Goal: Contribute content: Contribute content

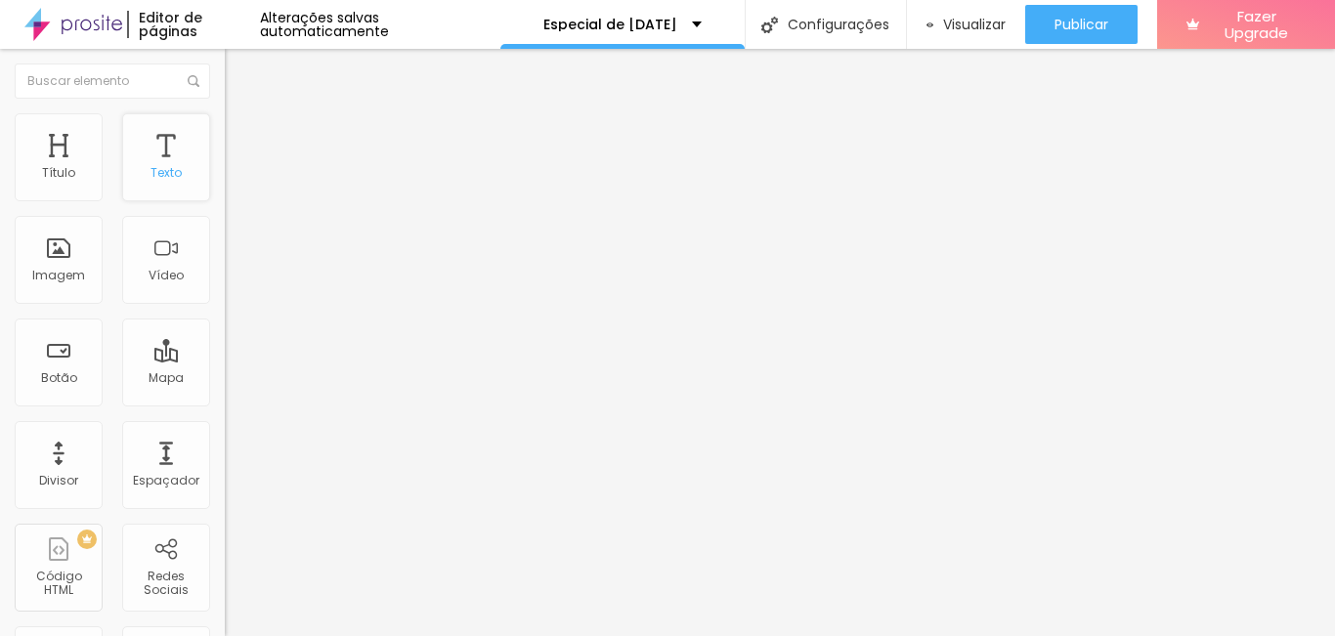
click at [152, 156] on div "Texto" at bounding box center [166, 157] width 88 height 88
click at [225, 129] on li "Avançado" at bounding box center [337, 123] width 225 height 20
click at [225, 122] on img at bounding box center [234, 122] width 18 height 18
click at [242, 135] on span "Avançado" at bounding box center [274, 126] width 64 height 17
type input "13"
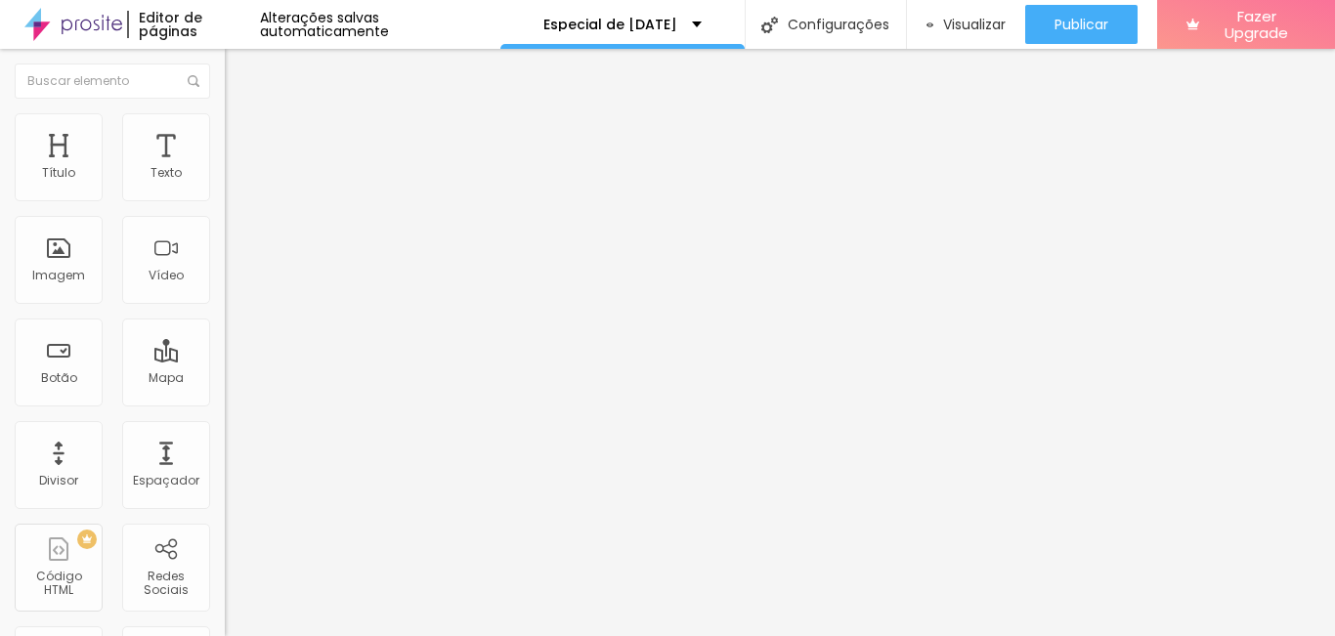
type input "13"
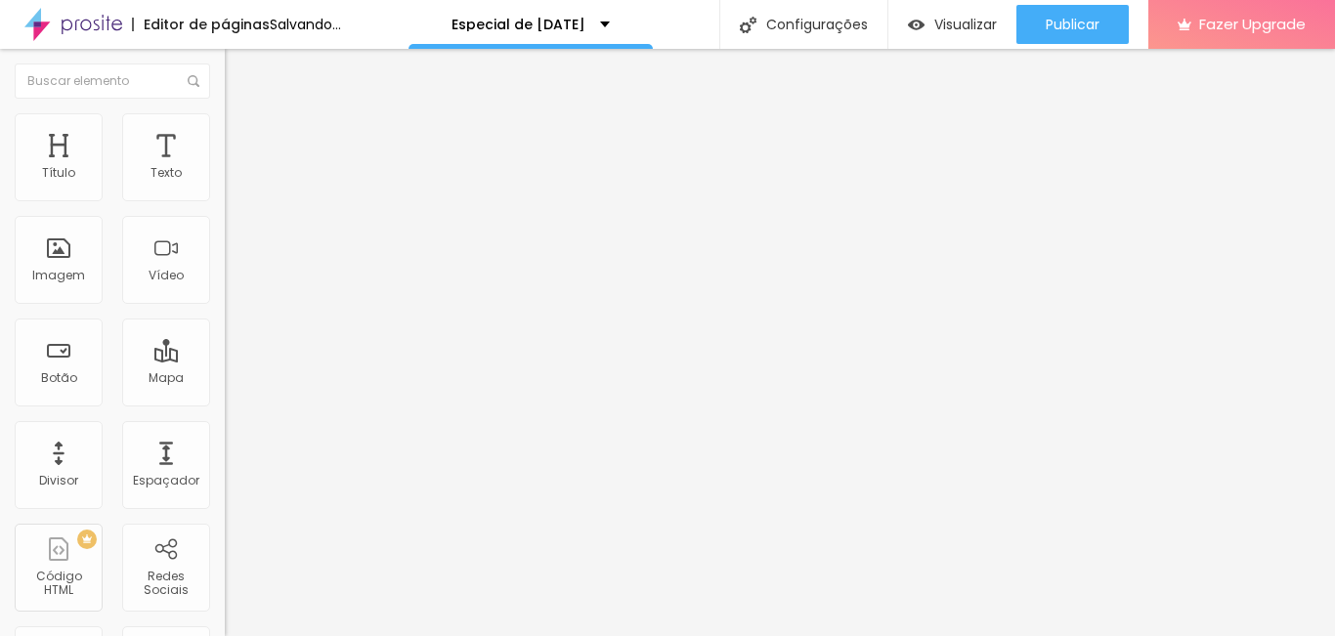
type input "10"
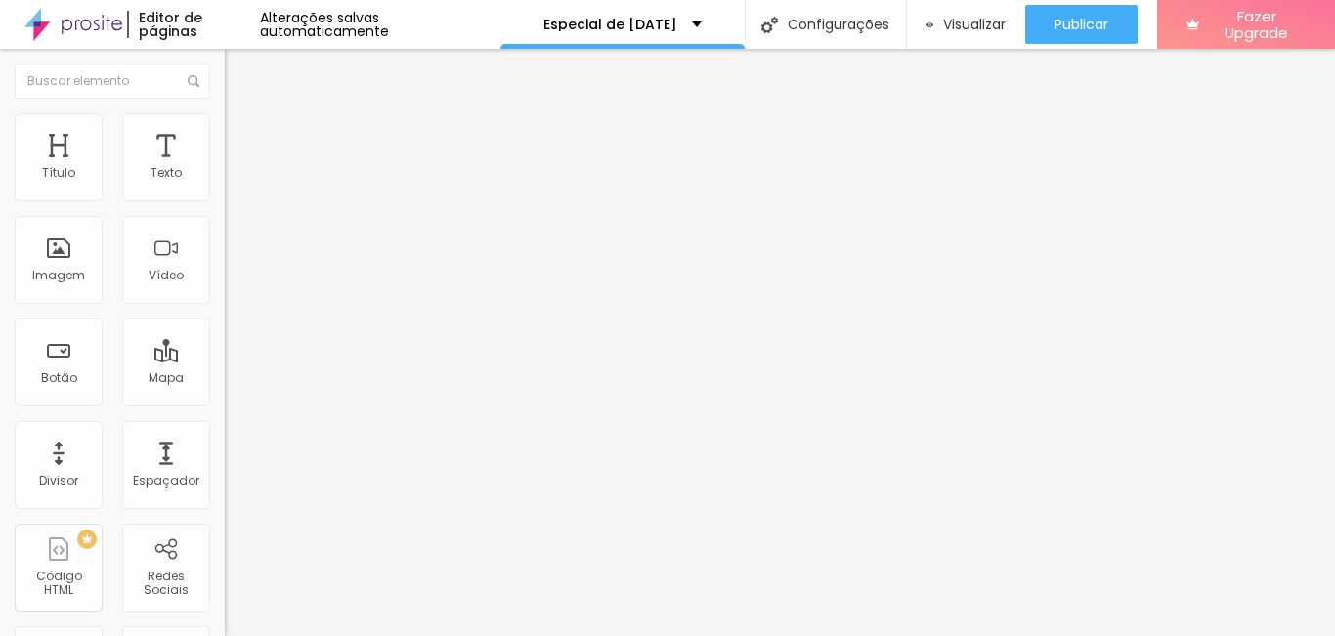
click at [225, 360] on input "range" at bounding box center [288, 368] width 126 height 16
type input "14"
type input "15"
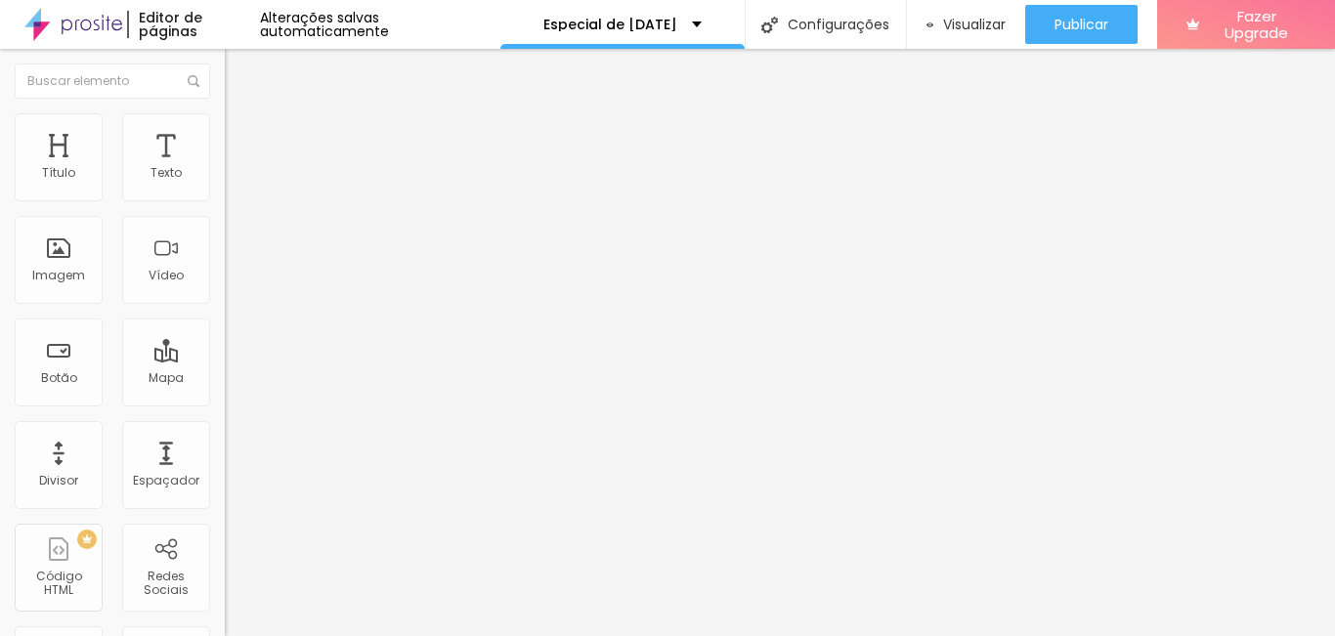
type input "13"
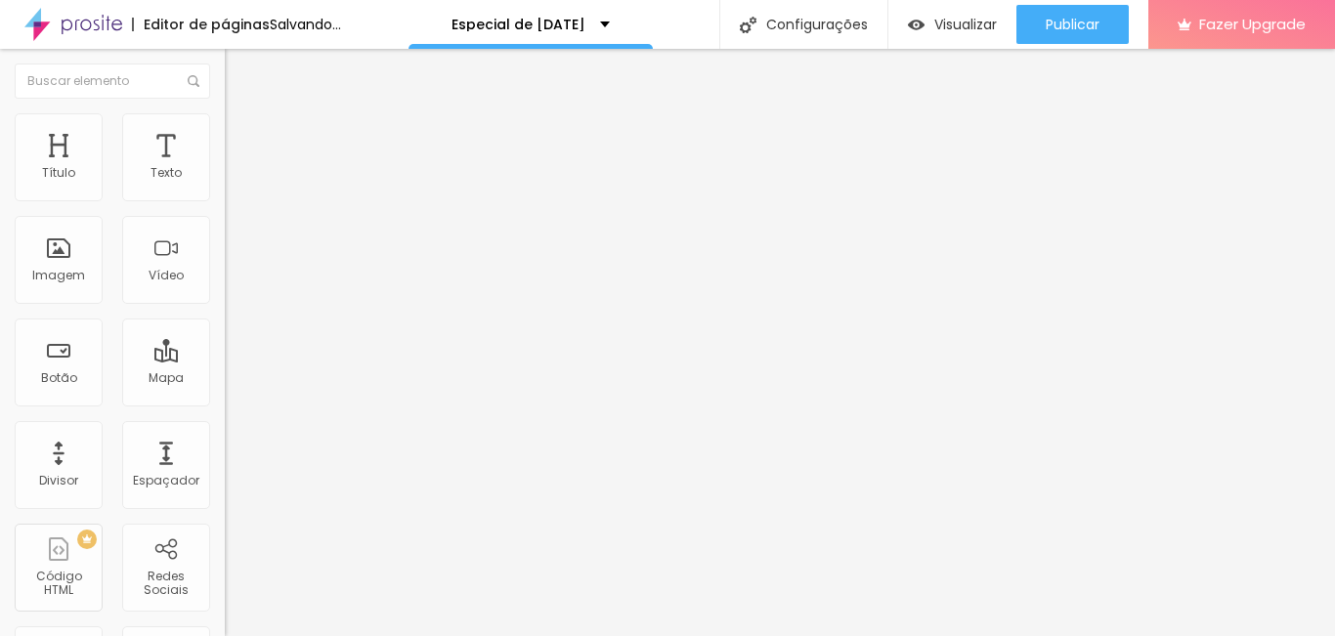
type input "13"
click at [225, 635] on input "range" at bounding box center [288, 644] width 126 height 16
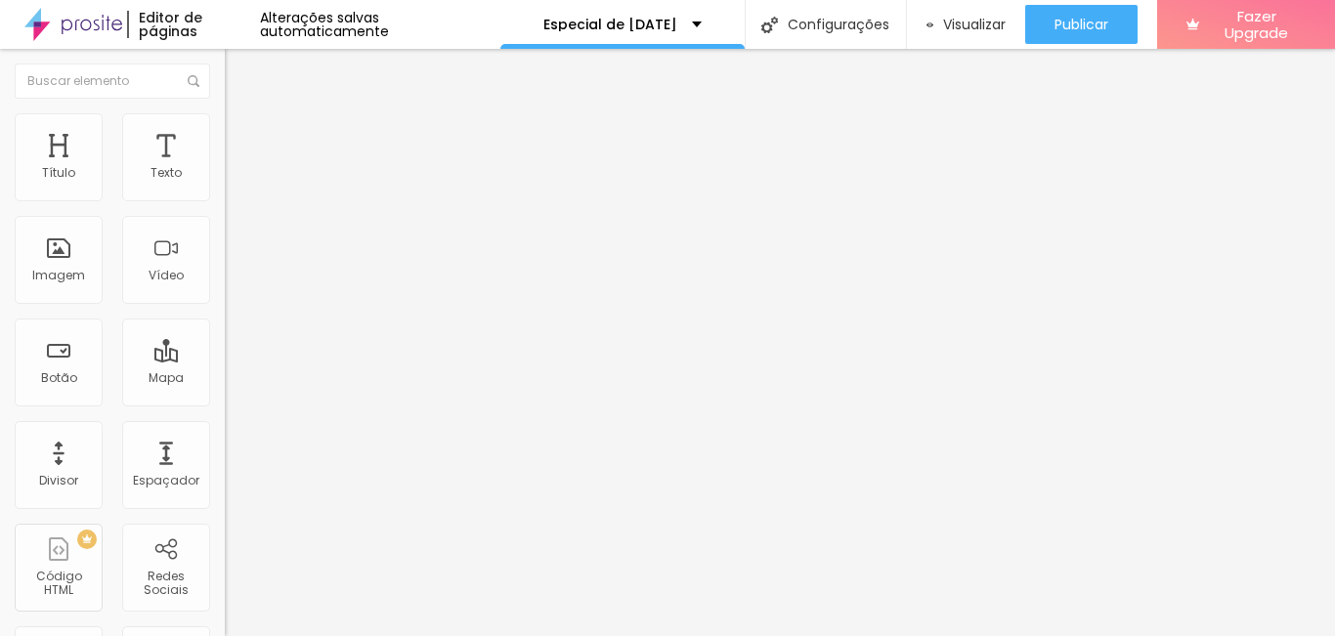
click at [225, 111] on img at bounding box center [234, 103] width 18 height 18
click at [239, 74] on img "button" at bounding box center [247, 72] width 16 height 16
click at [239, 72] on div "Editar Texto" at bounding box center [294, 72] width 111 height 16
click at [225, 188] on button "button" at bounding box center [238, 177] width 27 height 21
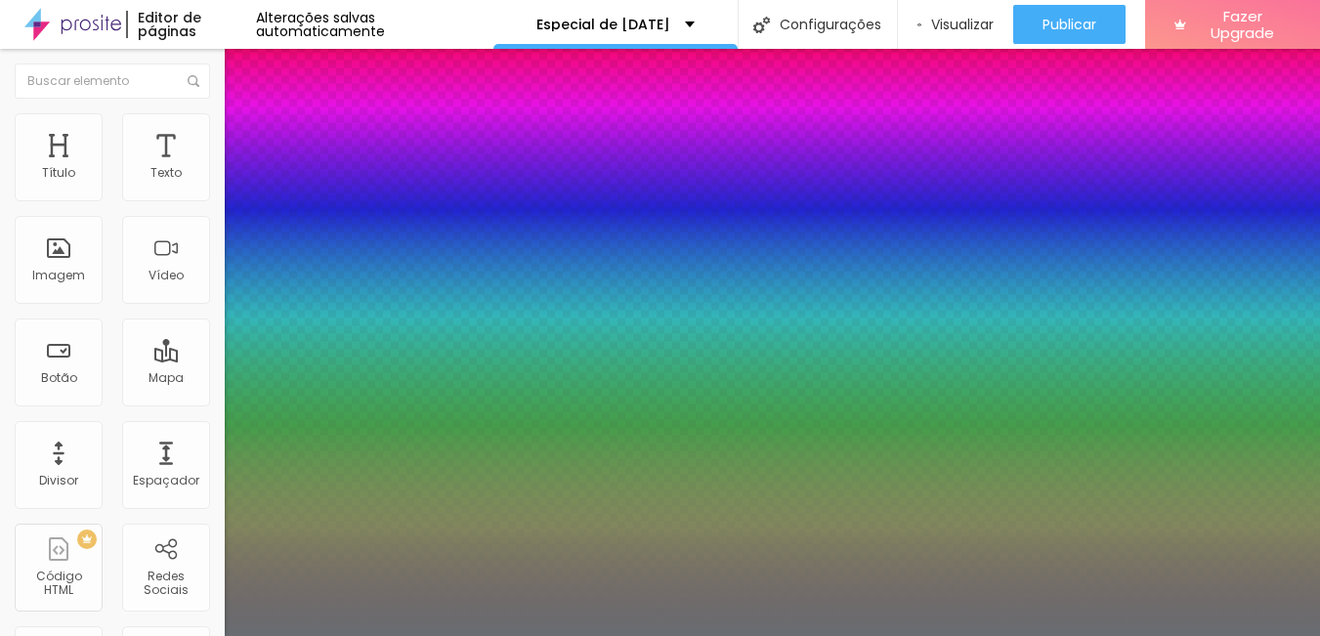
type input "1"
click at [927, 635] on div at bounding box center [660, 636] width 1320 height 0
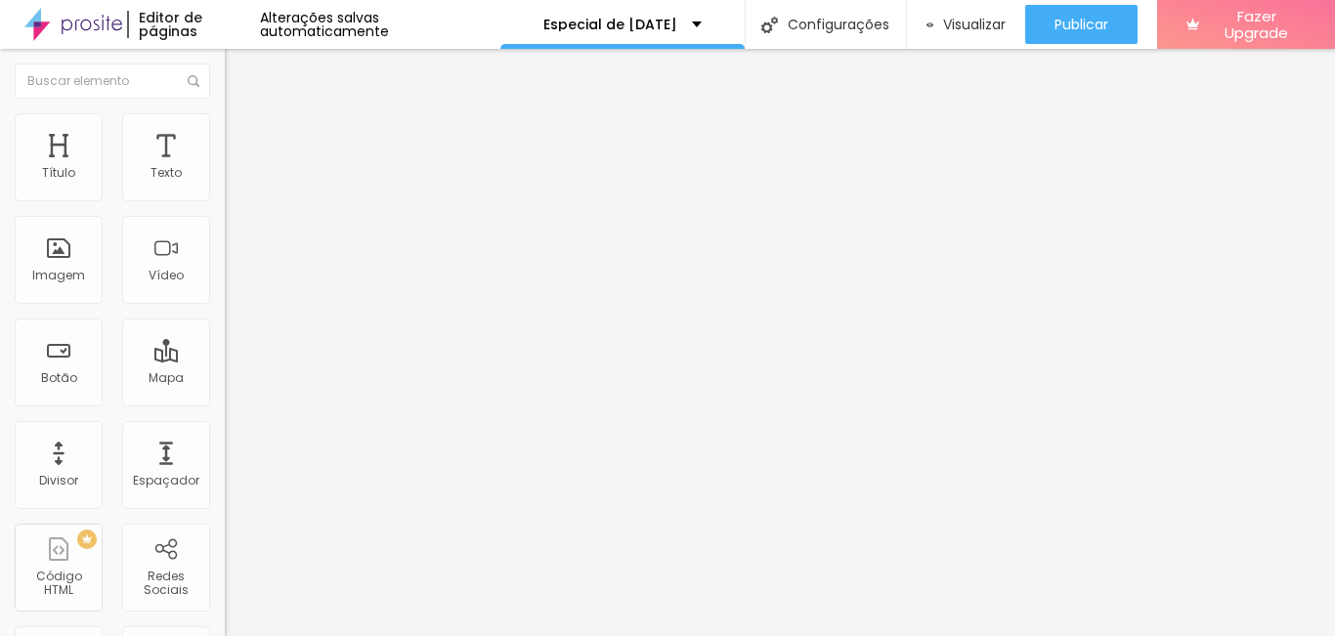
click at [225, 188] on button "button" at bounding box center [238, 177] width 27 height 21
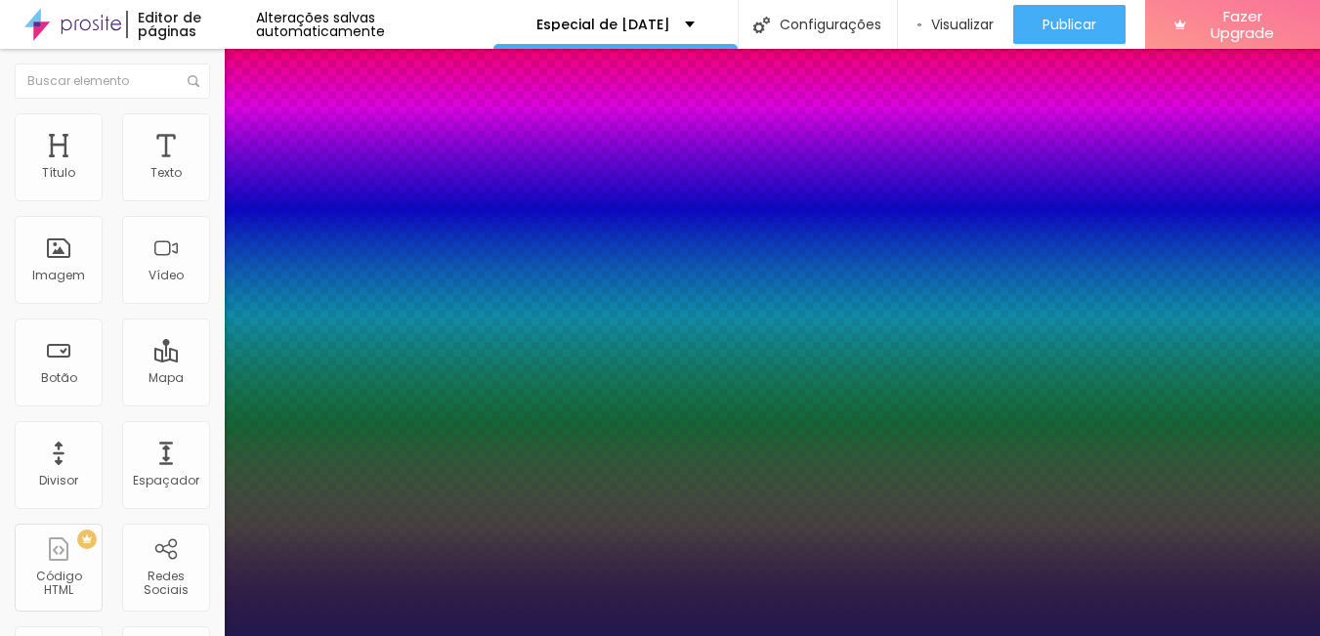
type input "1"
type input "18"
type input "1"
type input "20"
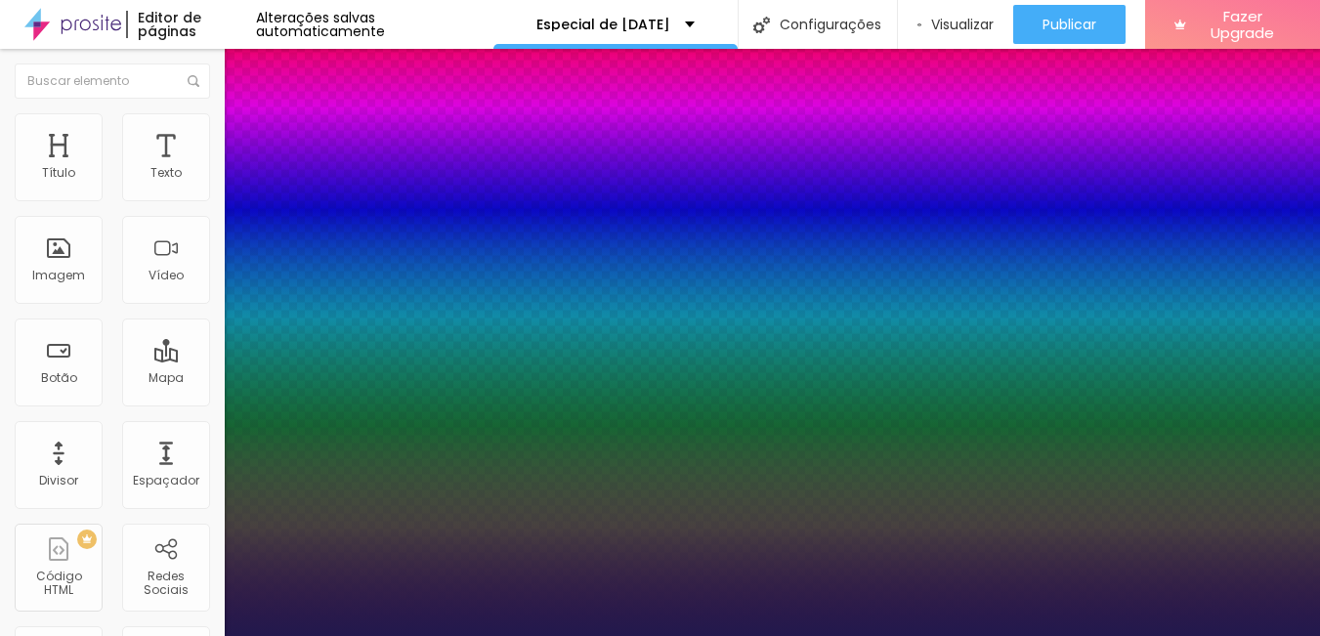
type input "20"
type input "1"
type input "21"
type input "1"
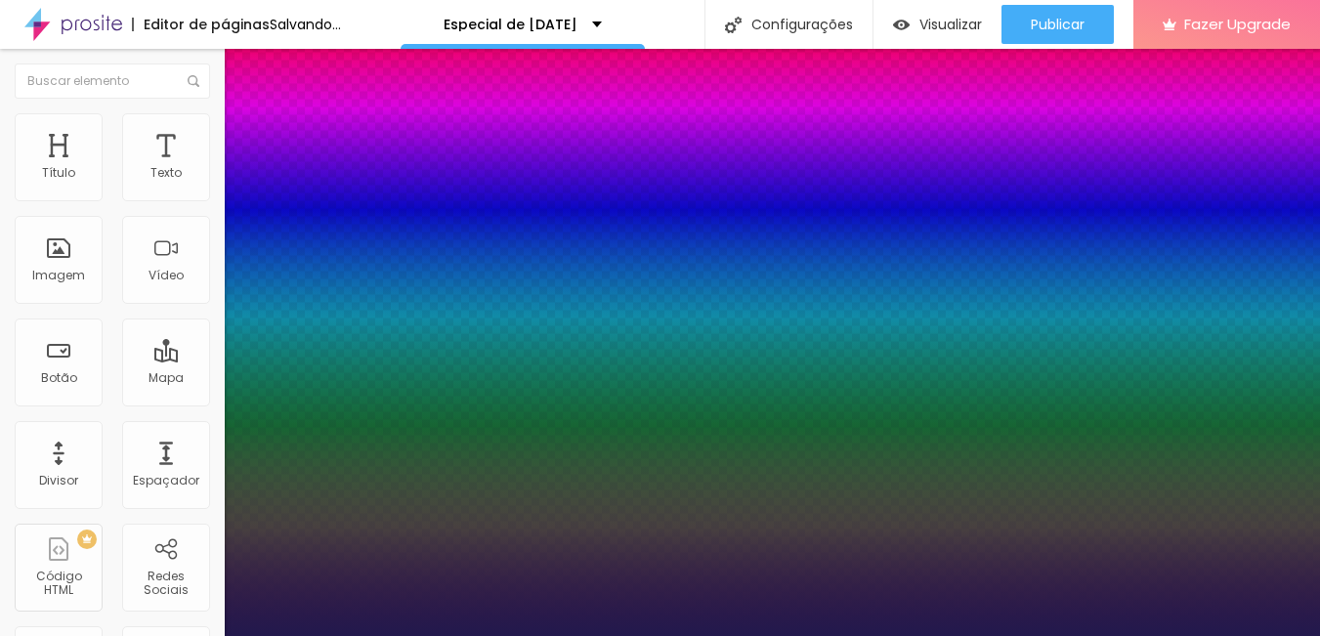
type input "21"
click at [777, 635] on div at bounding box center [660, 636] width 1320 height 0
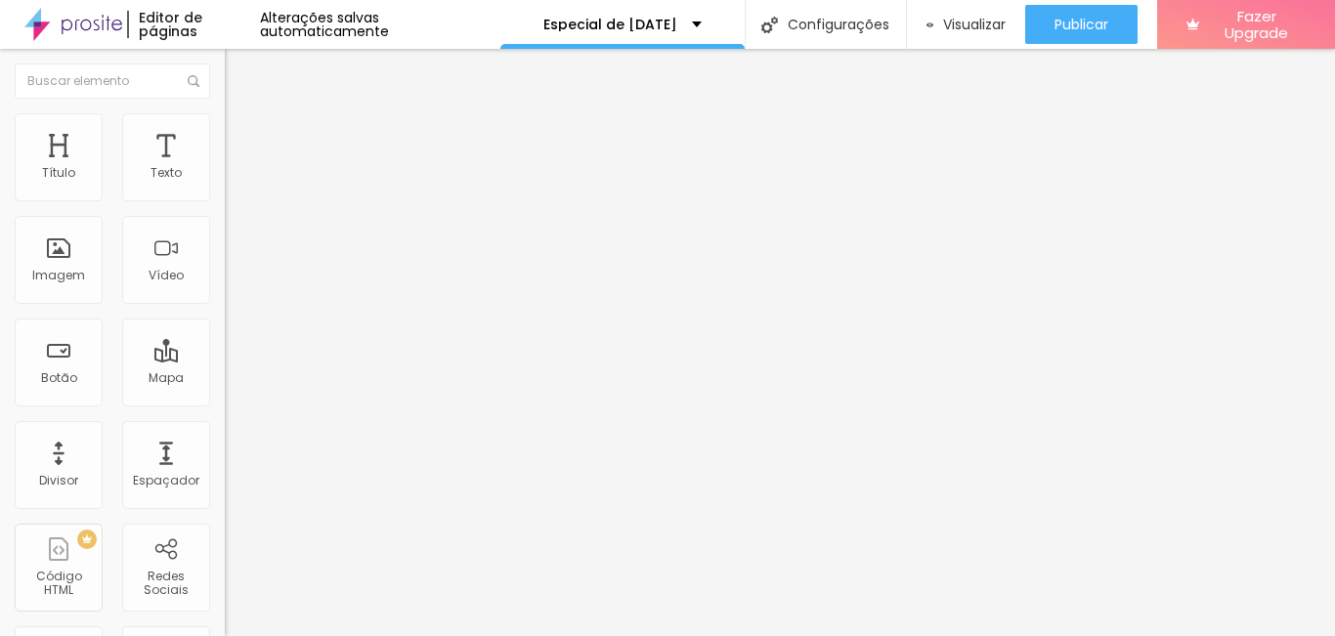
click at [225, 188] on button "button" at bounding box center [238, 177] width 27 height 21
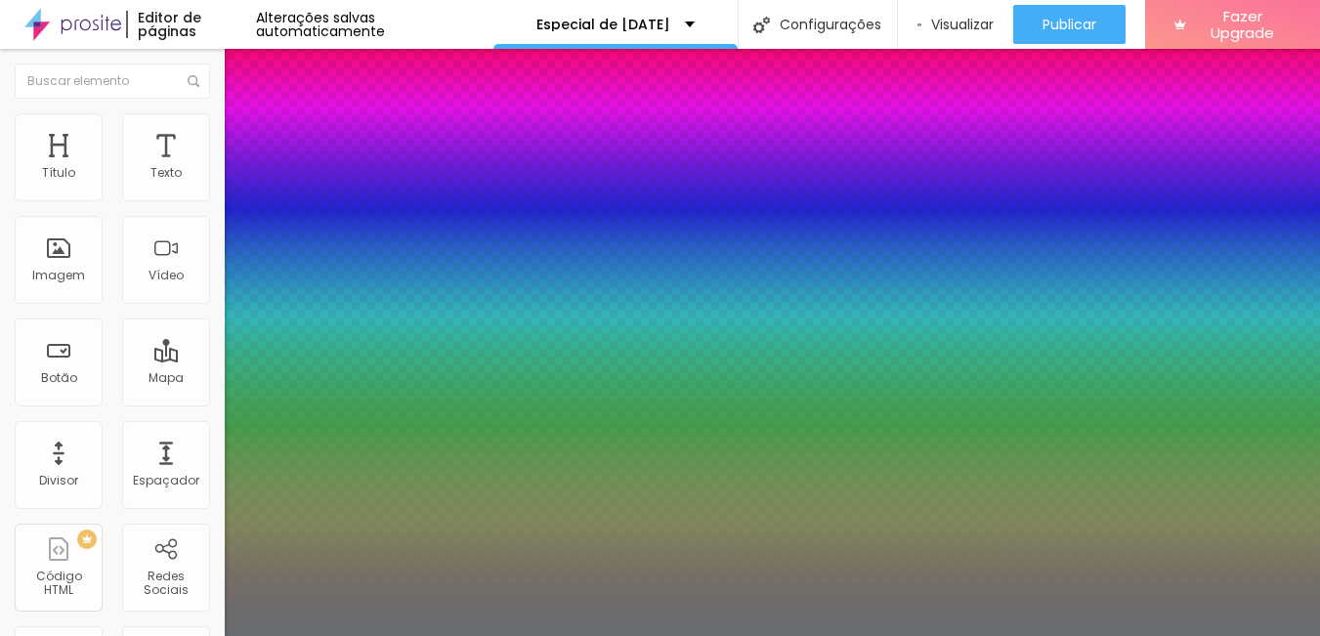
type input "1"
click at [804, 635] on div at bounding box center [660, 636] width 1320 height 0
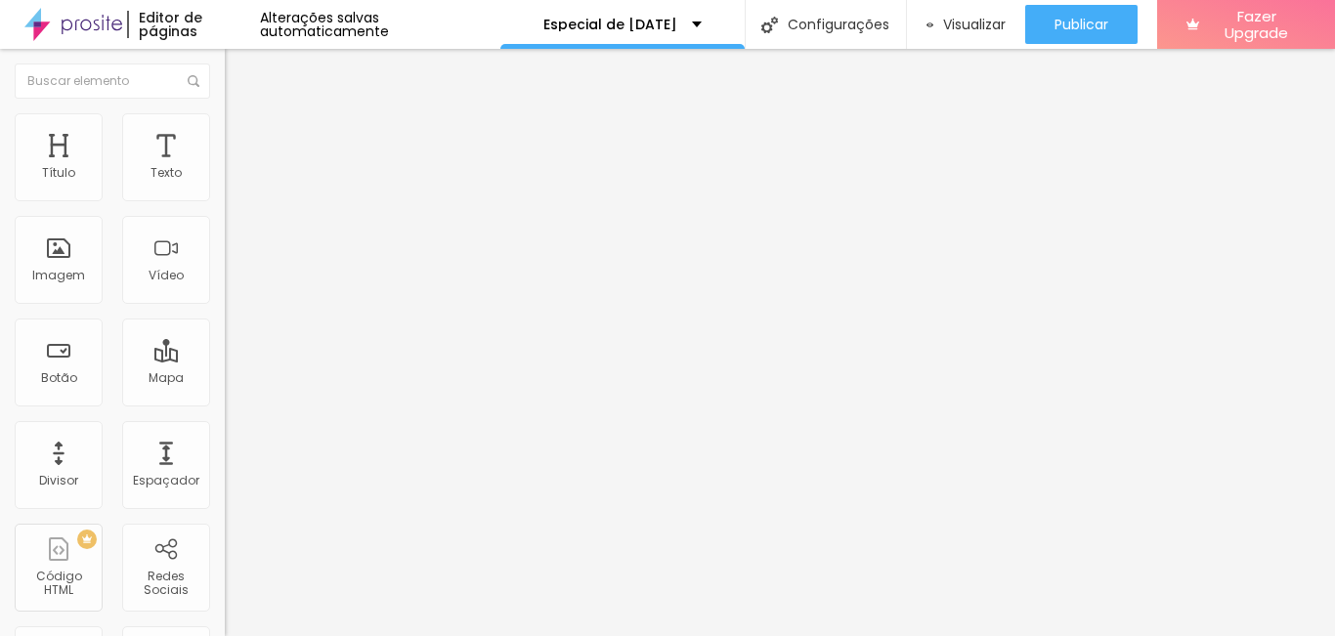
click at [233, 182] on icon "button" at bounding box center [239, 176] width 12 height 12
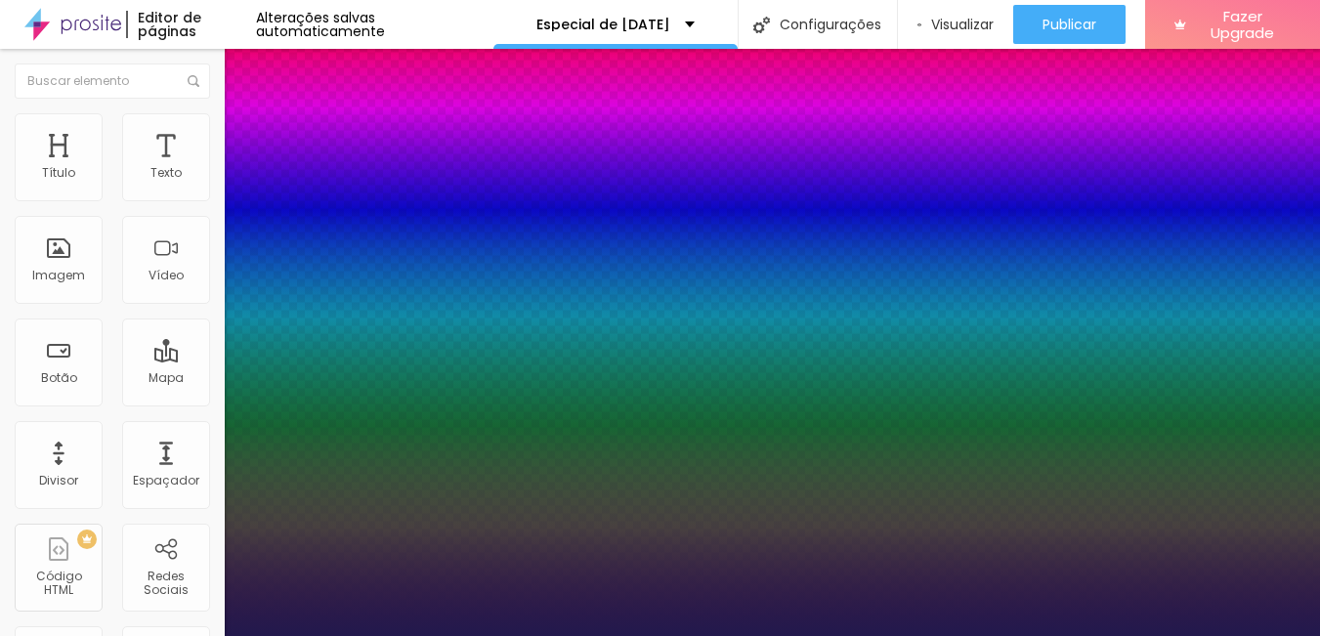
type input "1"
type input "26"
type input "1"
type input "26"
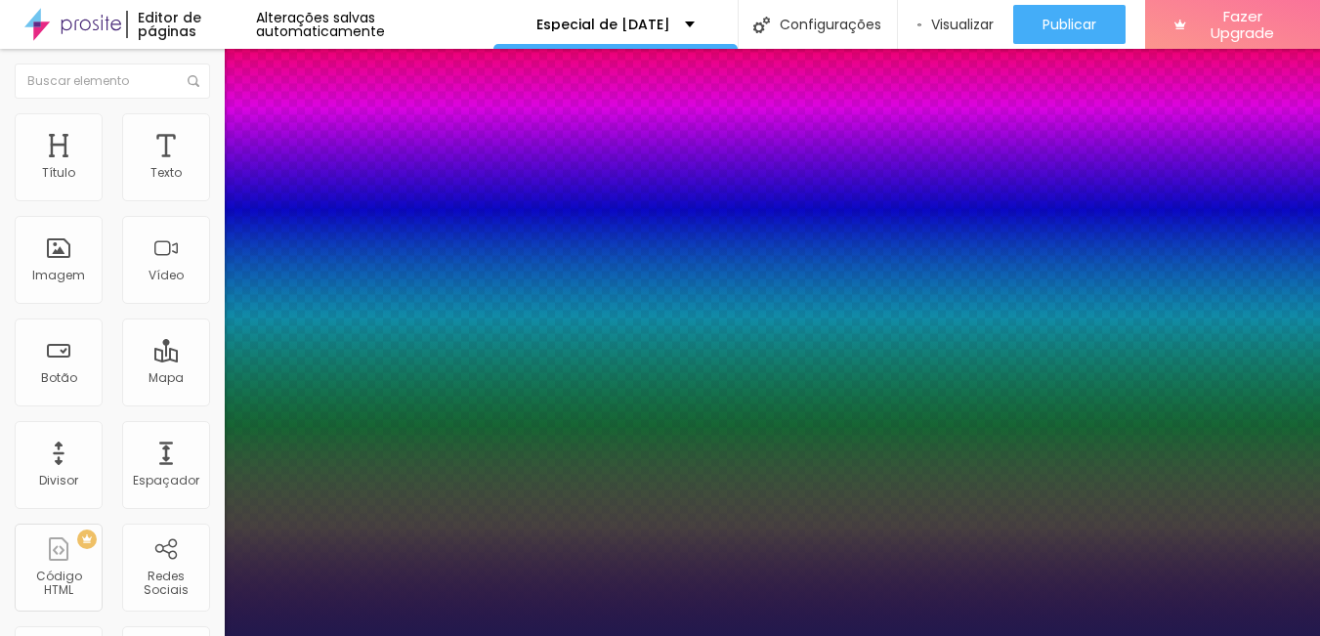
type input "23"
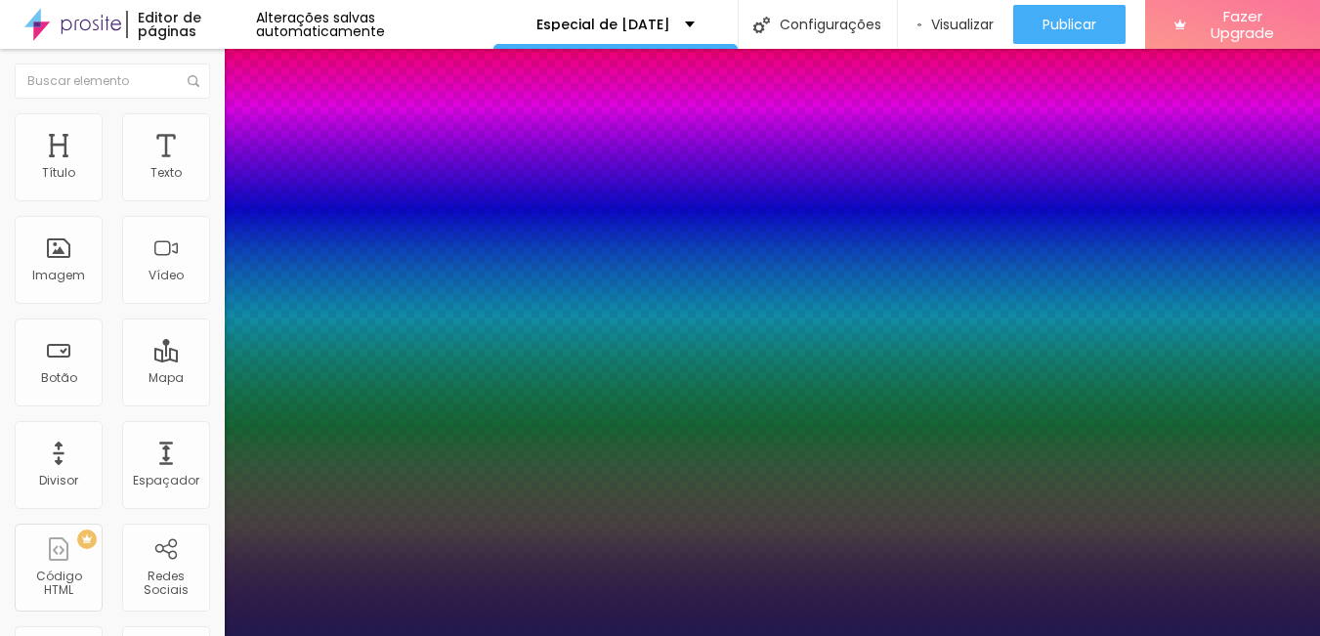
type input "1"
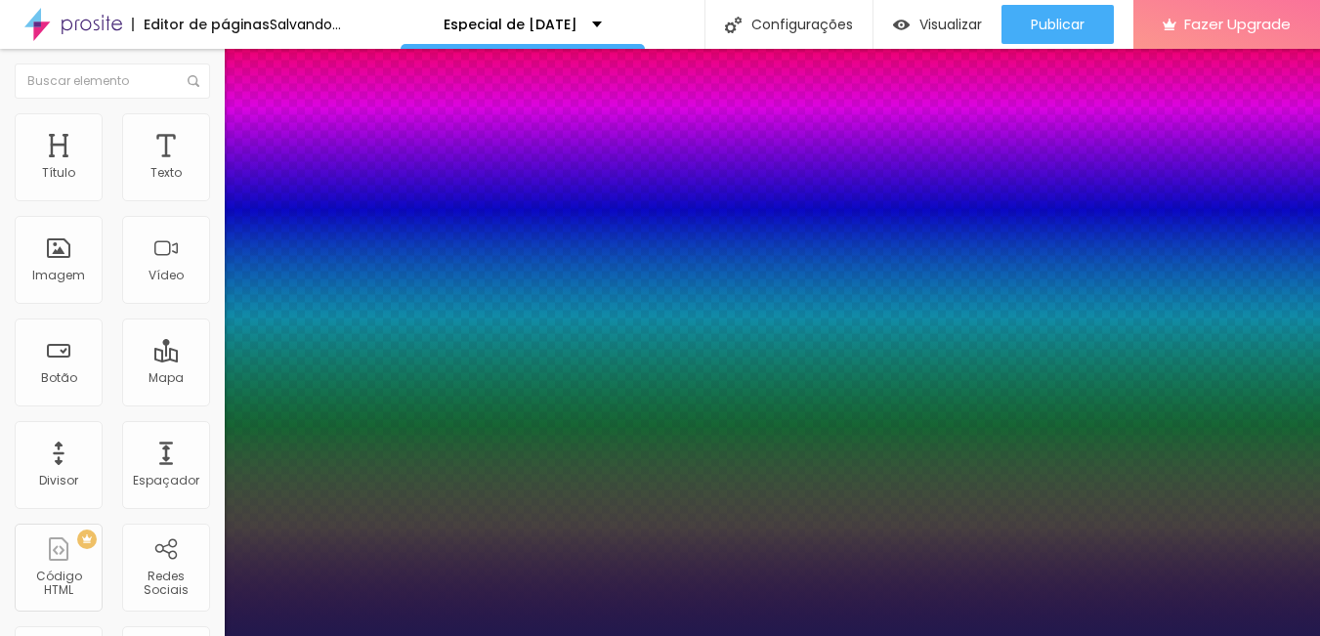
type input "23"
type input "1"
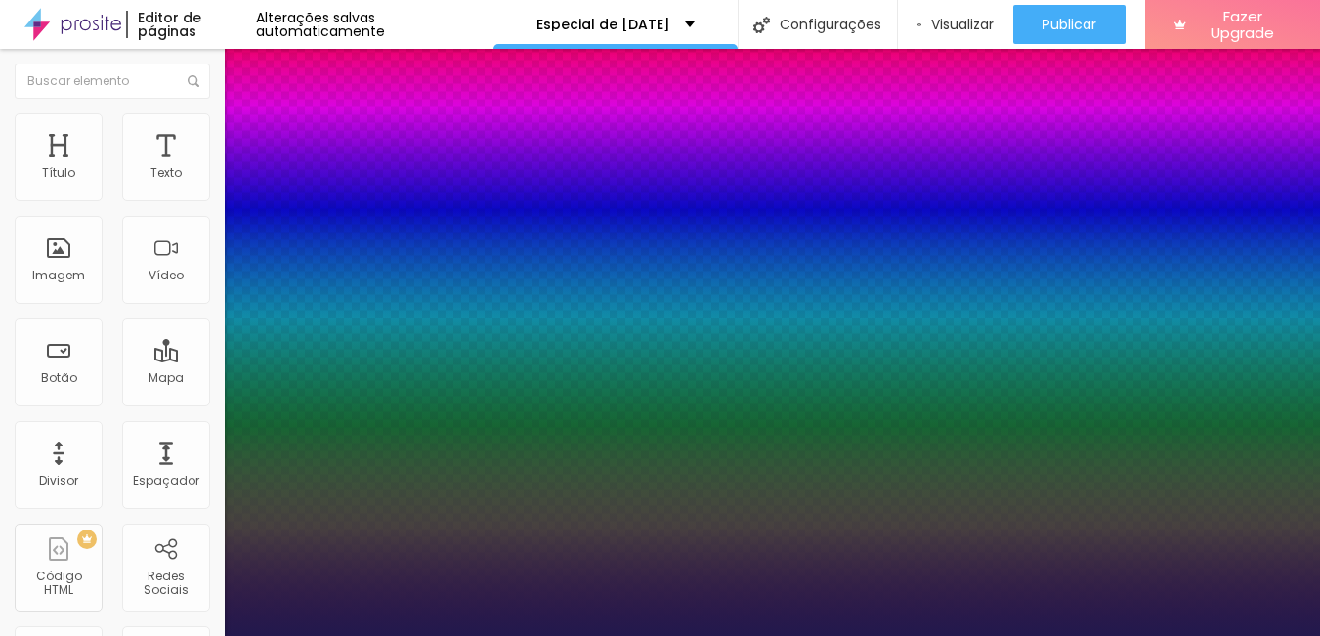
type input "1"
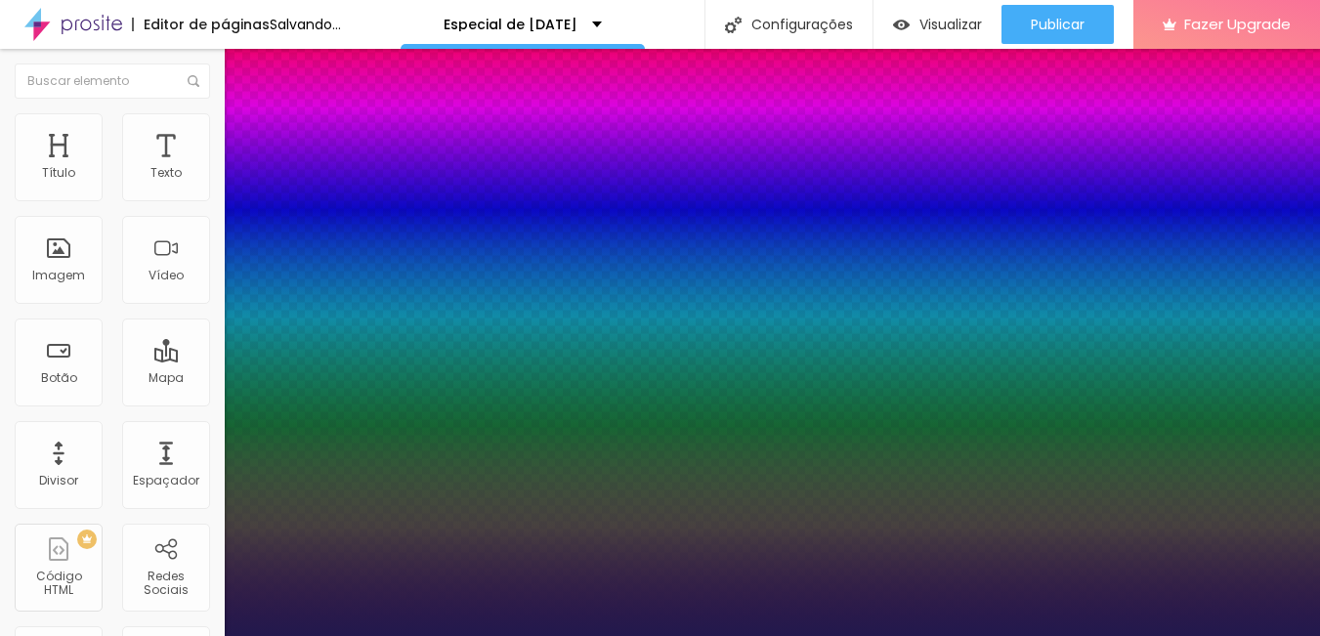
type input "1.5"
type input "1"
type input "1.5"
type input "1"
type input "1.5"
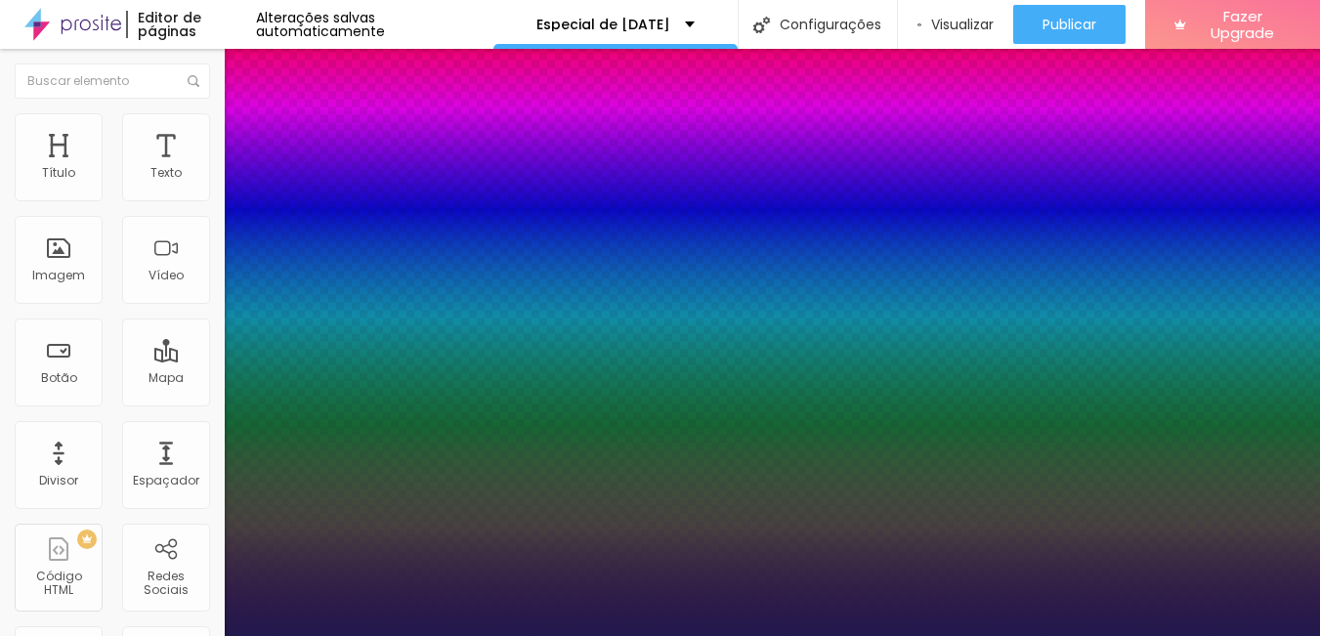
click at [675, 635] on div at bounding box center [660, 636] width 1320 height 0
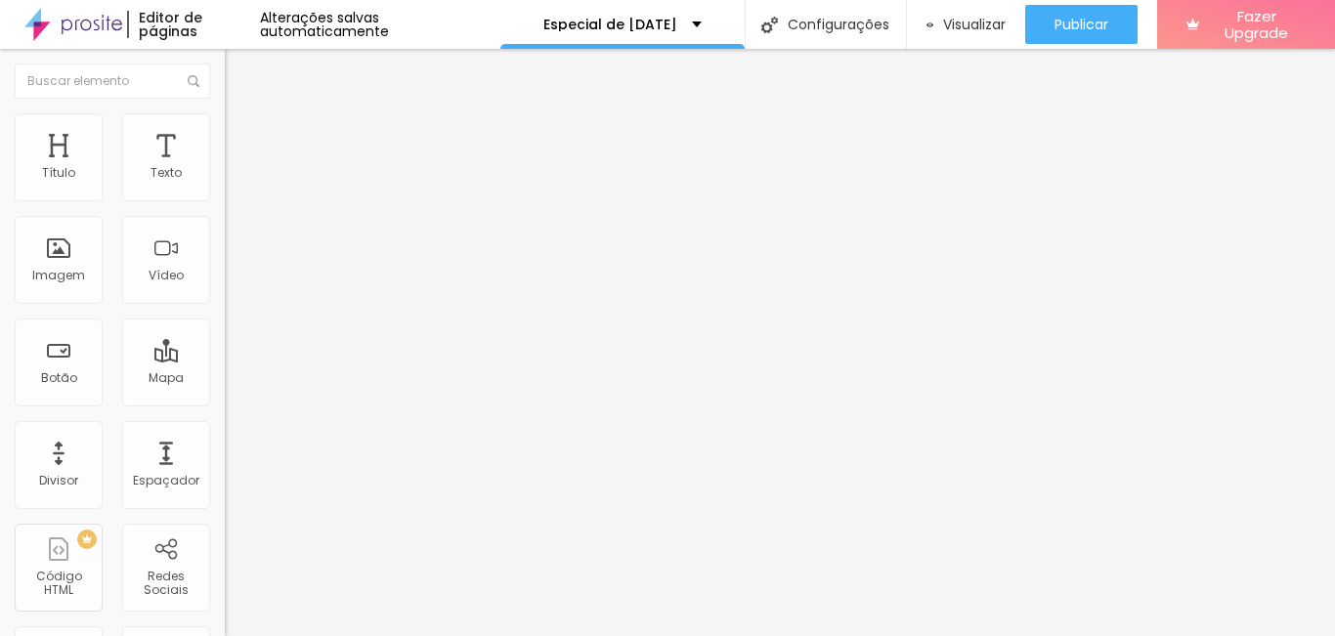
click at [240, 240] on icon "button" at bounding box center [242, 238] width 4 height 4
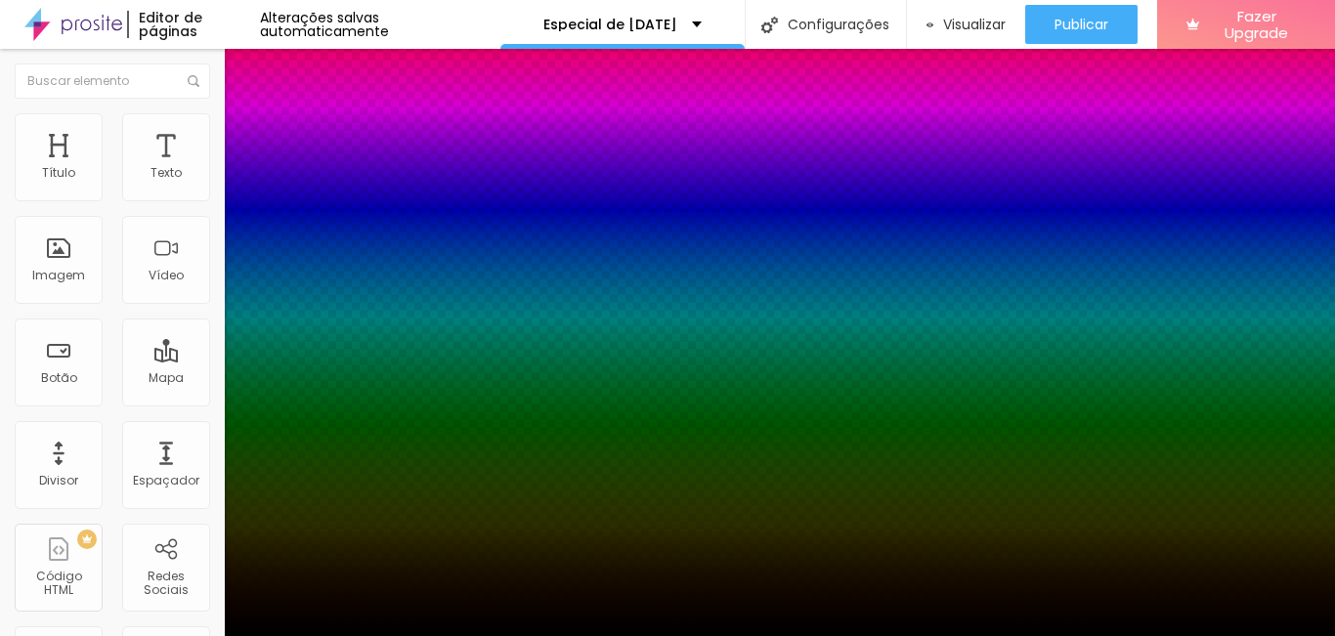
click at [508, 635] on div at bounding box center [667, 636] width 1335 height 0
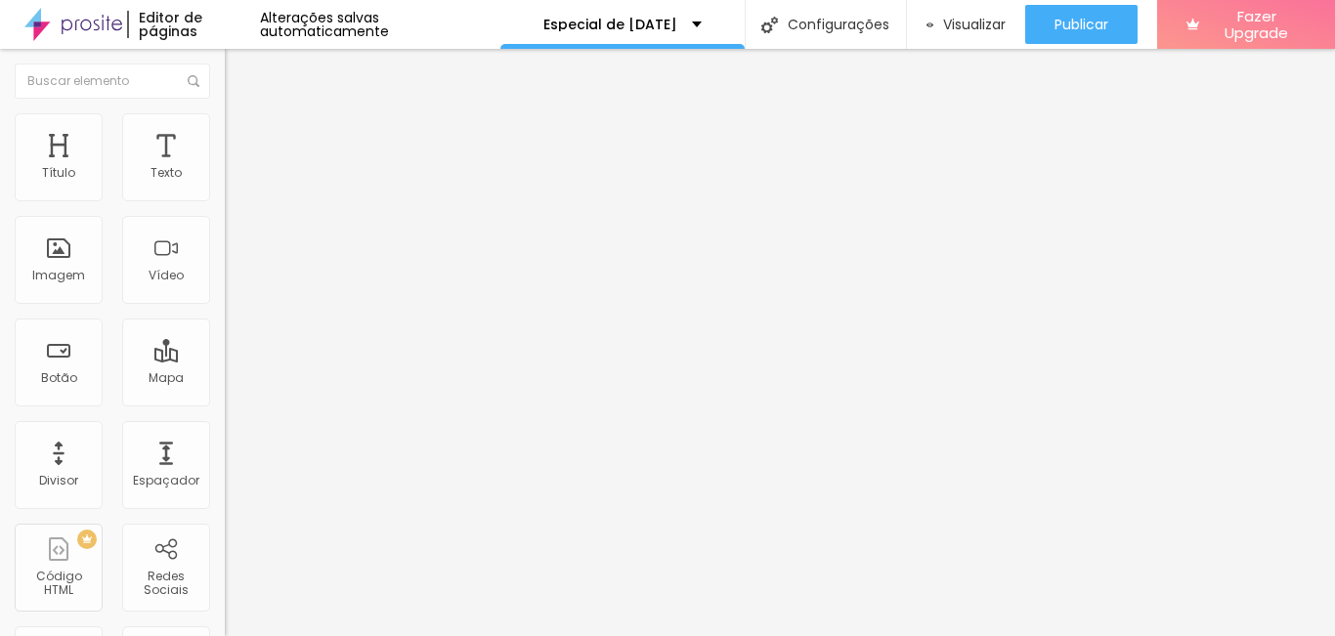
click at [225, 188] on button "button" at bounding box center [238, 177] width 27 height 21
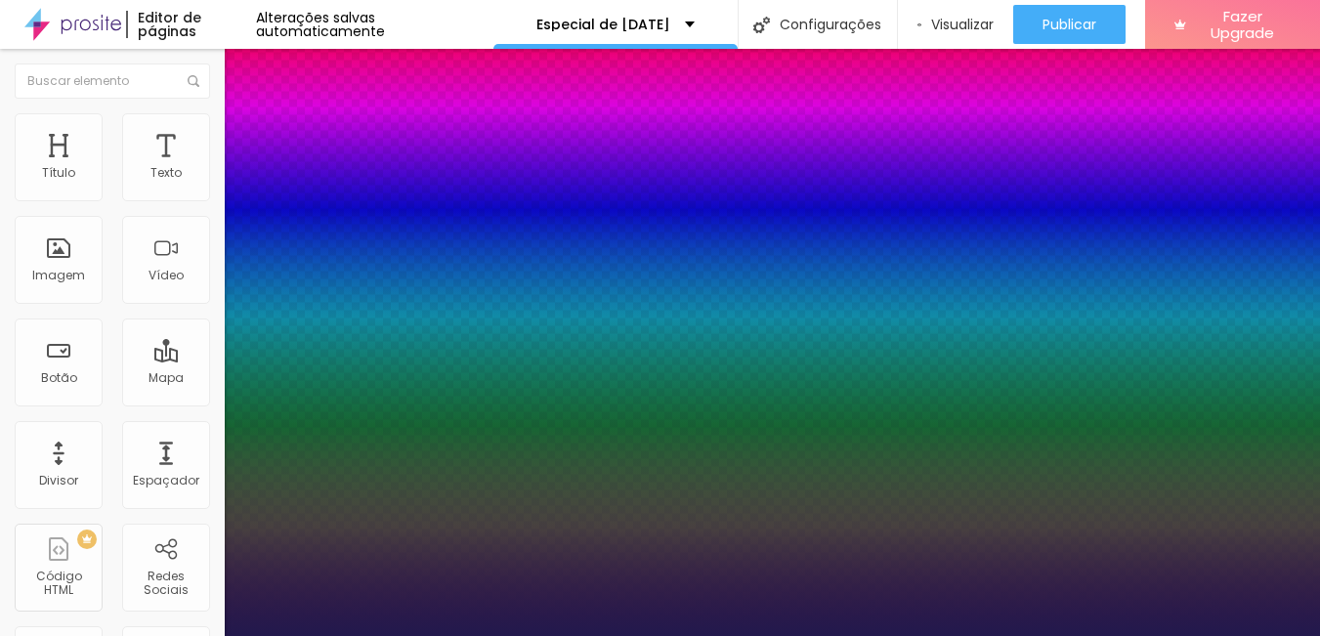
type input "1"
click at [129, 635] on div at bounding box center [660, 636] width 1320 height 0
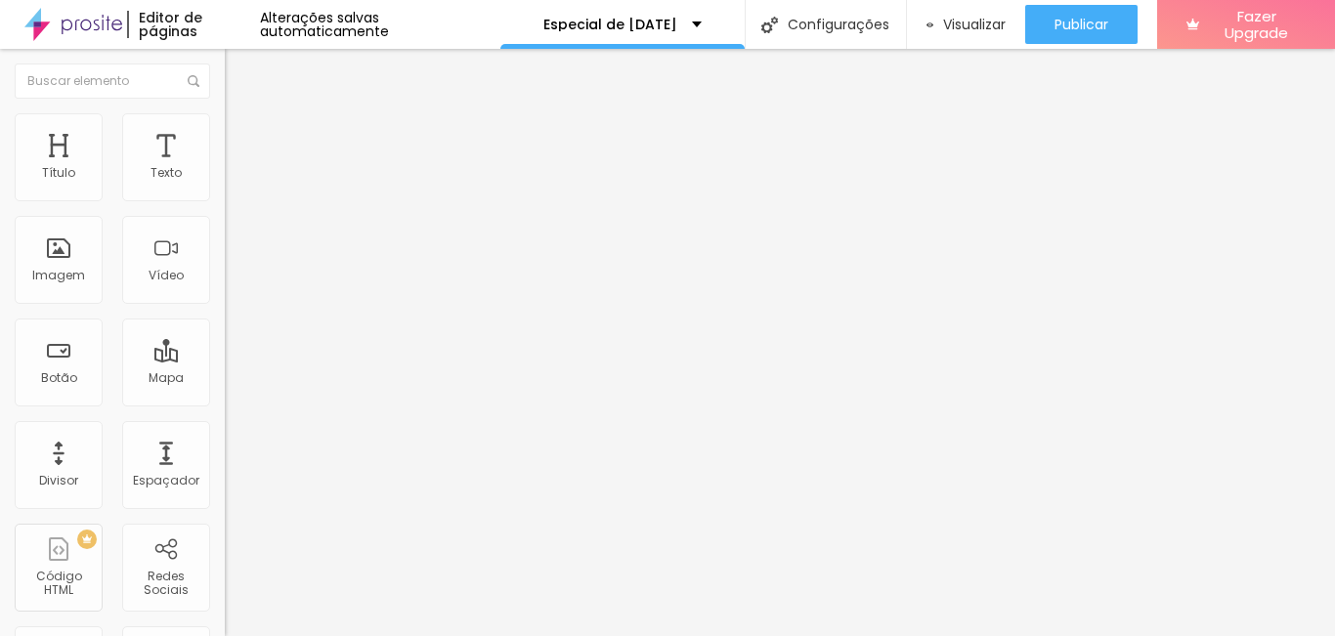
click at [234, 242] on icon "button" at bounding box center [238, 241] width 8 height 8
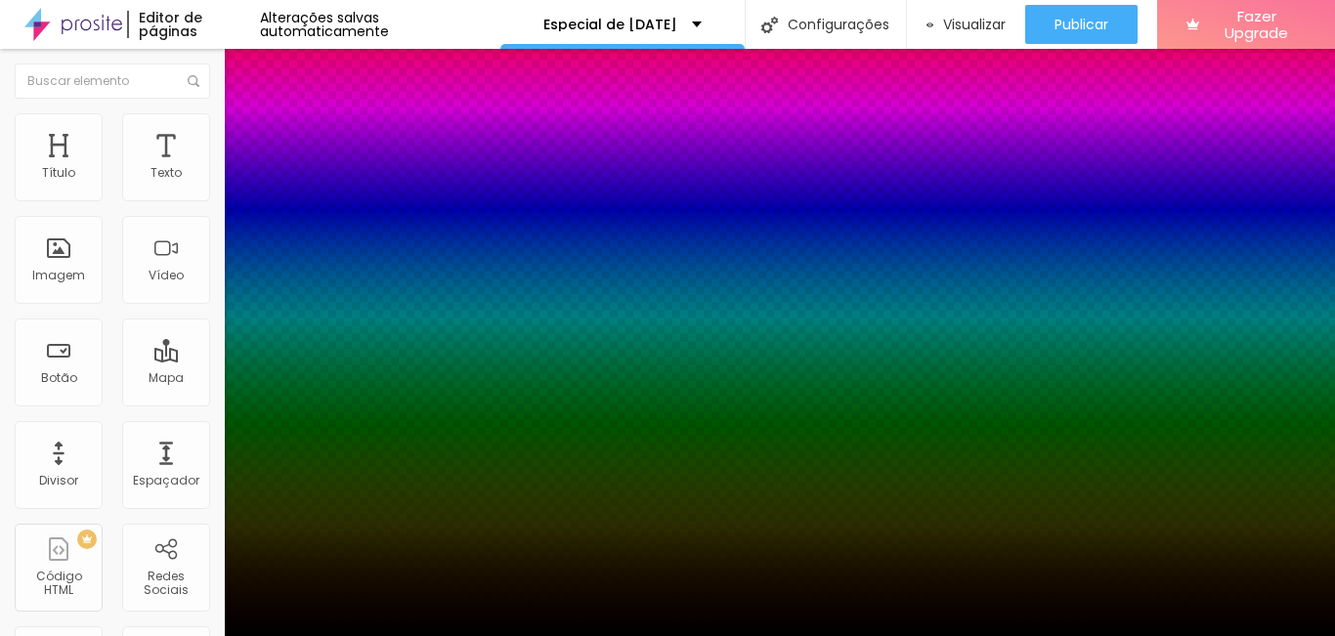
click at [93, 635] on div at bounding box center [667, 636] width 1335 height 0
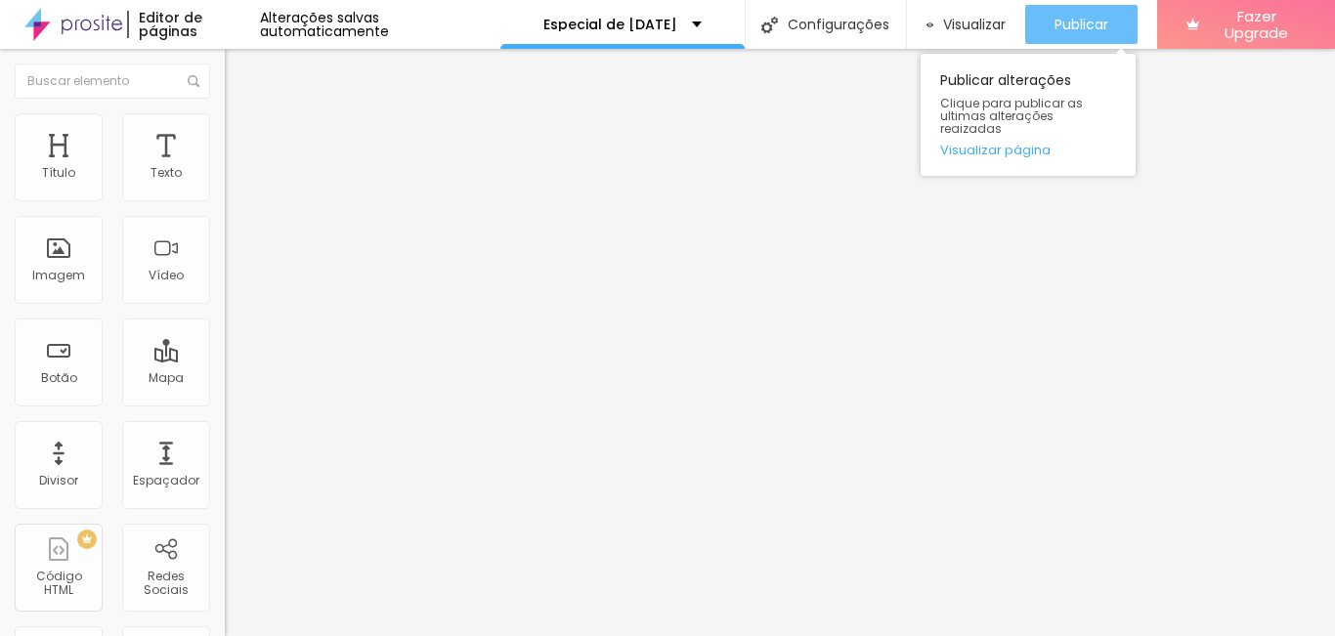
click at [1076, 27] on span "Publicar" at bounding box center [1081, 25] width 54 height 16
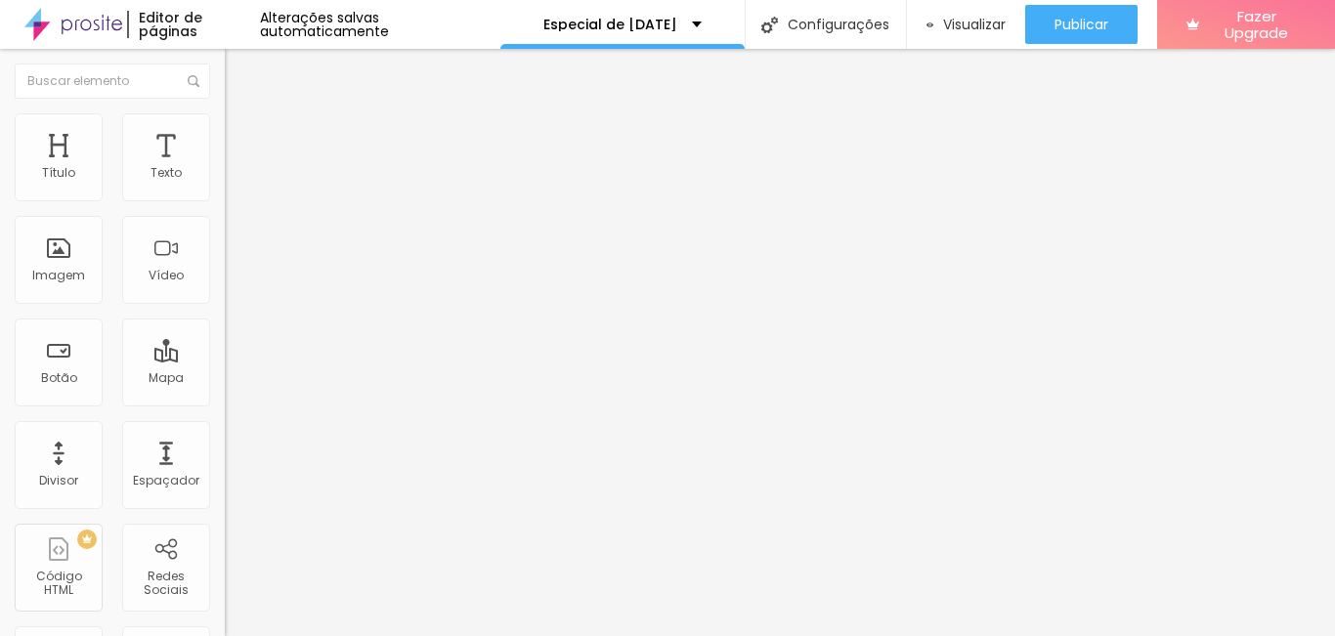
click at [225, 188] on button "button" at bounding box center [238, 177] width 27 height 21
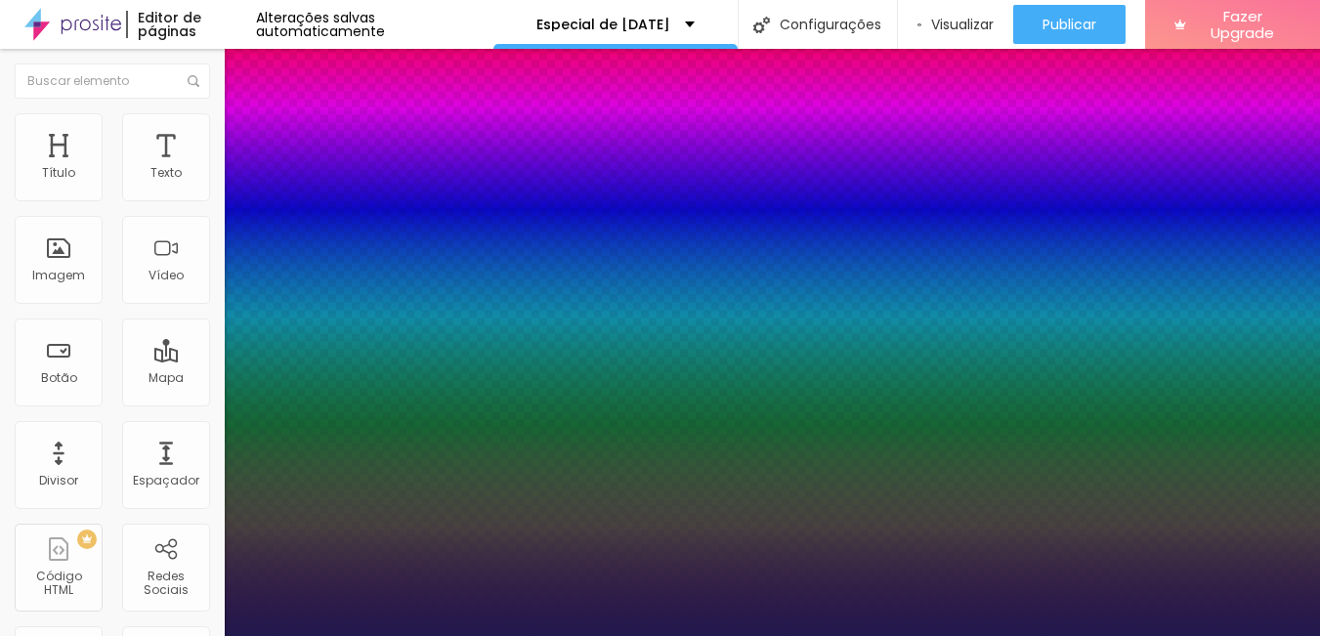
type input "1"
click at [718, 635] on div at bounding box center [660, 636] width 1320 height 0
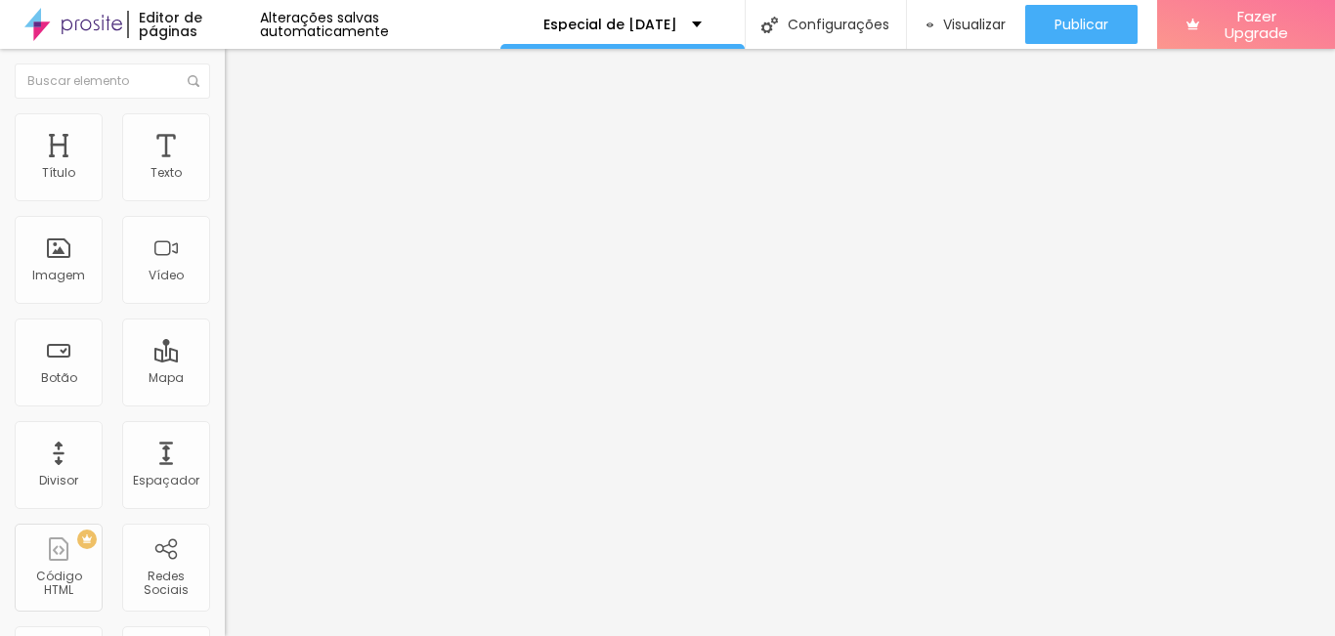
click at [233, 182] on icon "button" at bounding box center [239, 176] width 12 height 12
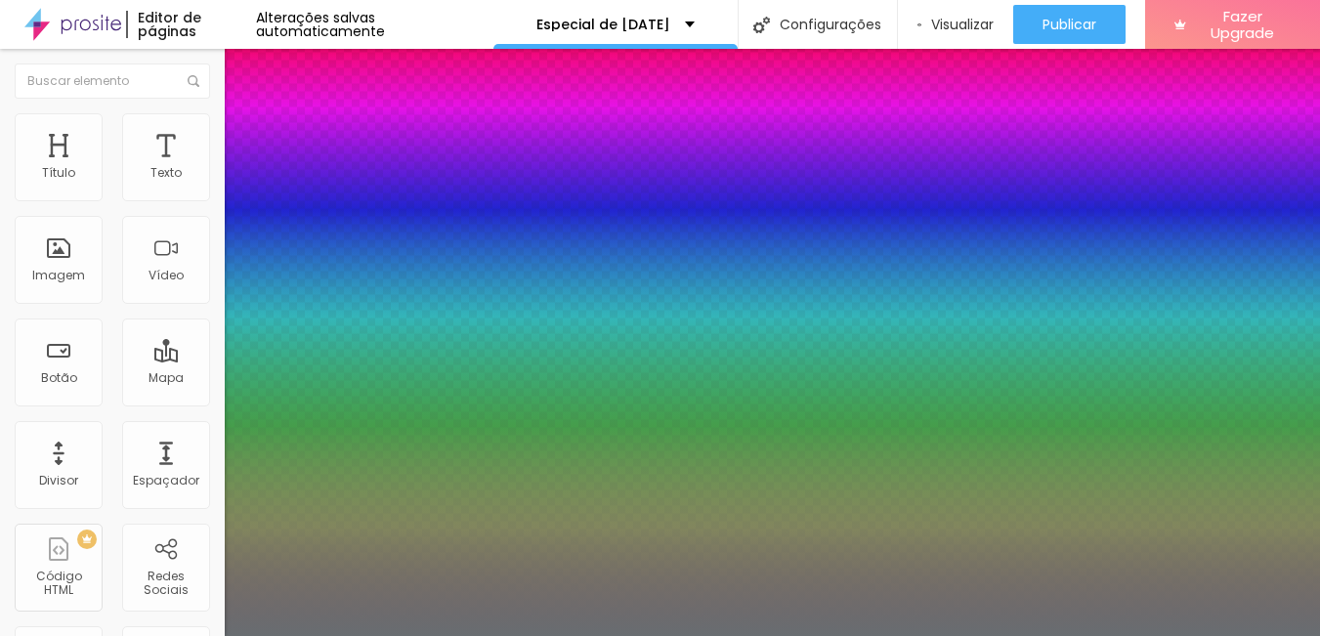
type input "1"
click at [674, 635] on div at bounding box center [660, 636] width 1320 height 0
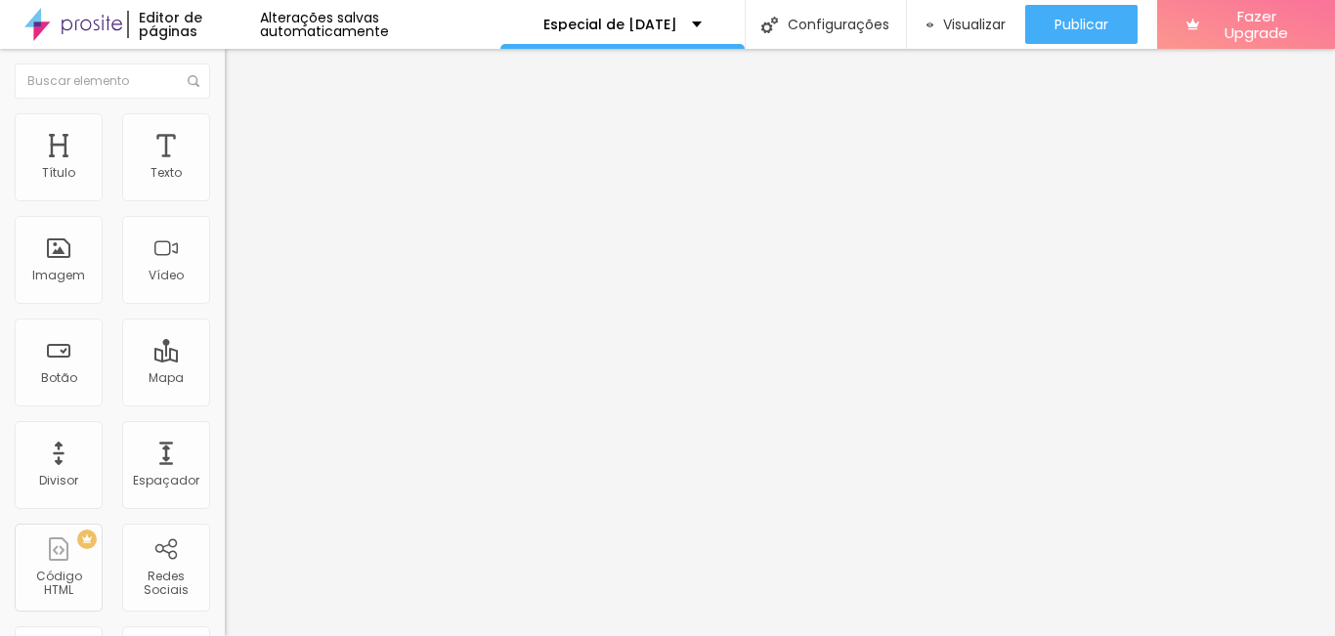
click at [225, 188] on button "button" at bounding box center [238, 177] width 27 height 21
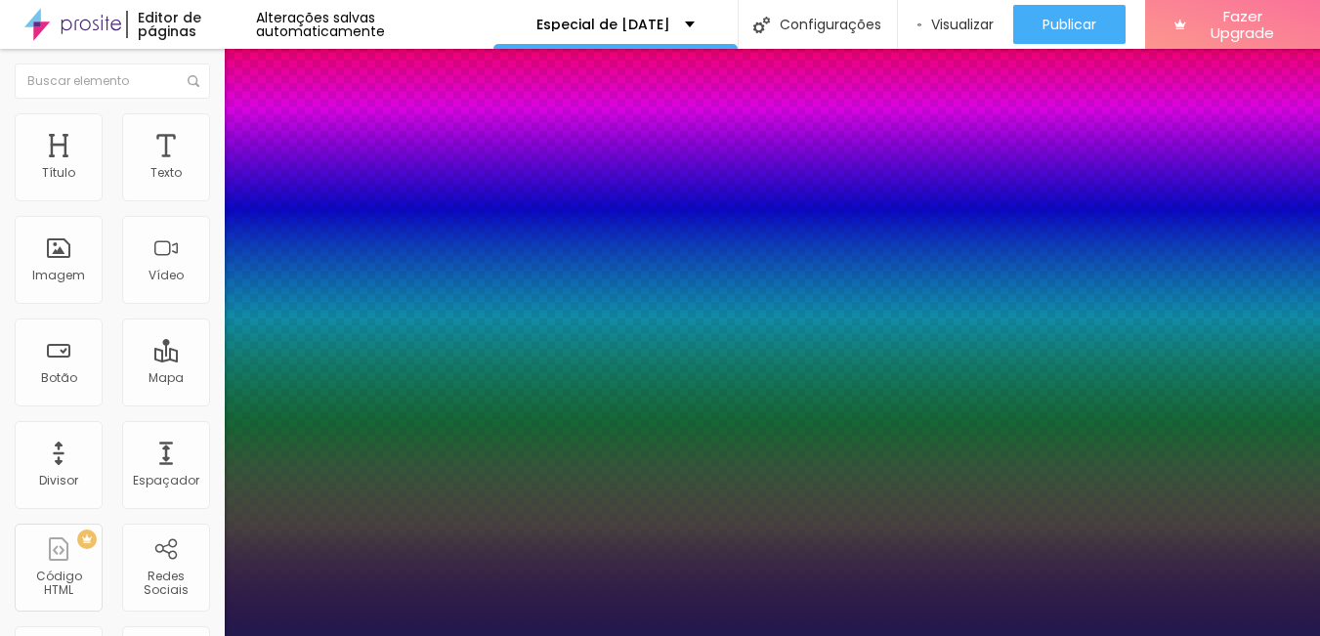
type input "1"
drag, startPoint x: 427, startPoint y: 334, endPoint x: 450, endPoint y: 332, distance: 23.5
type input "2"
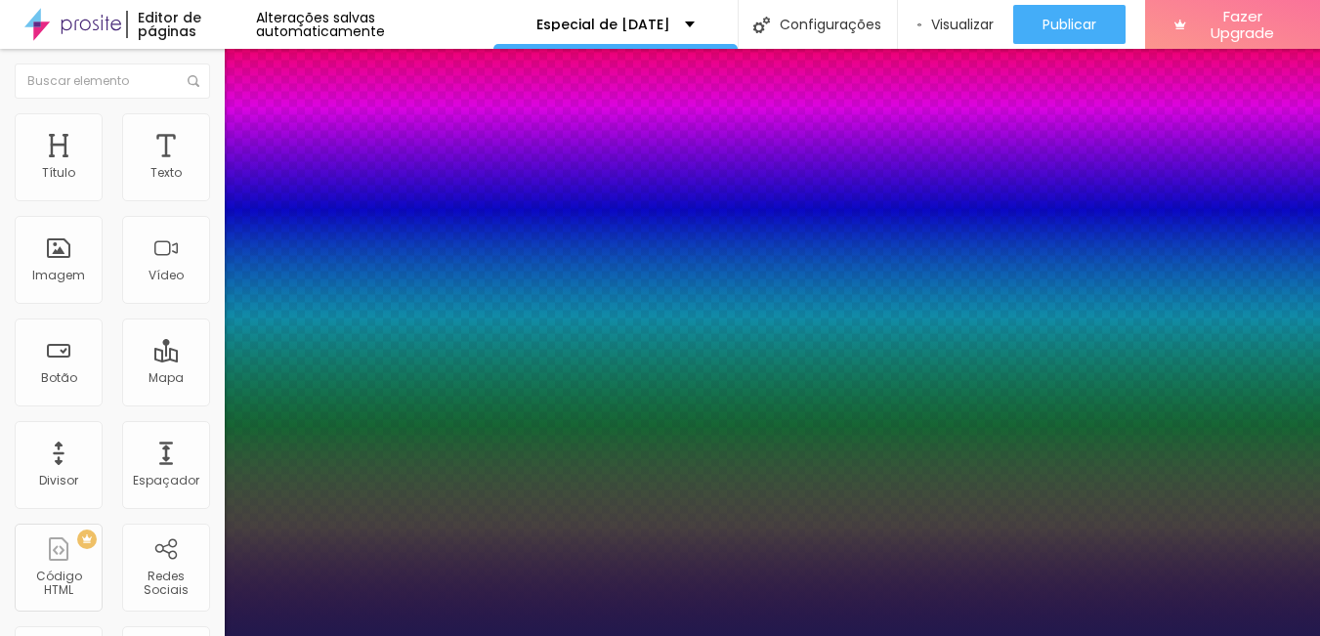
type input "8"
type input "1"
type input "23"
type input "1"
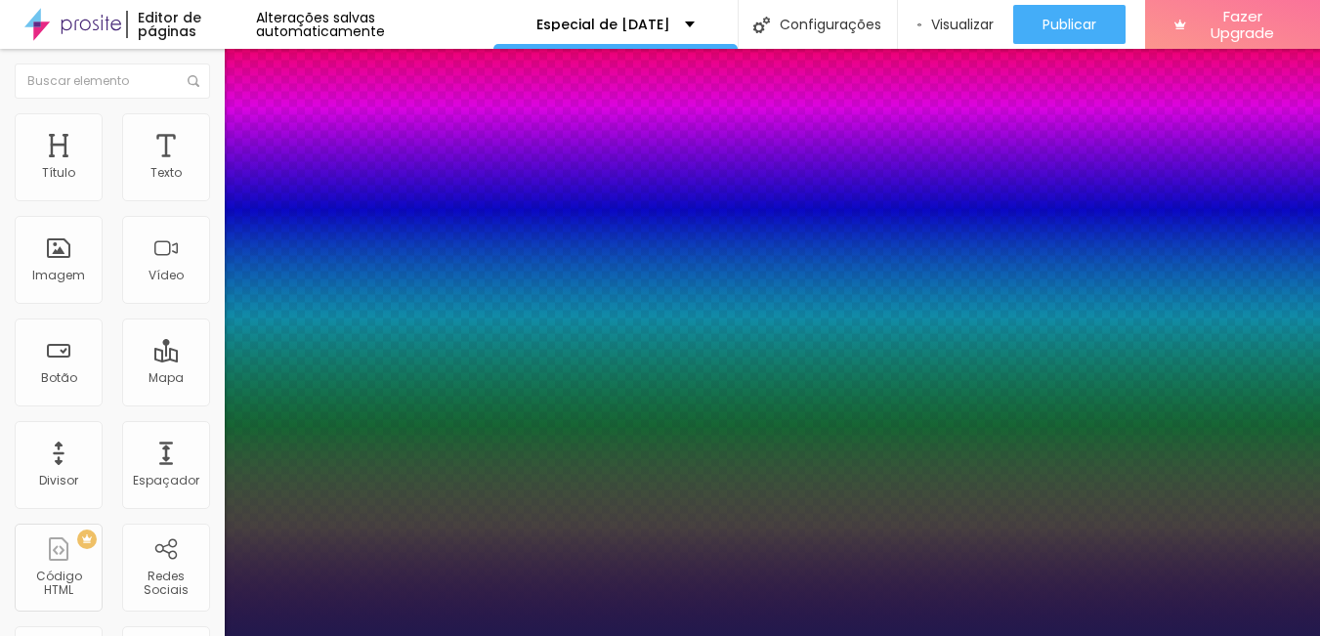
type input "23"
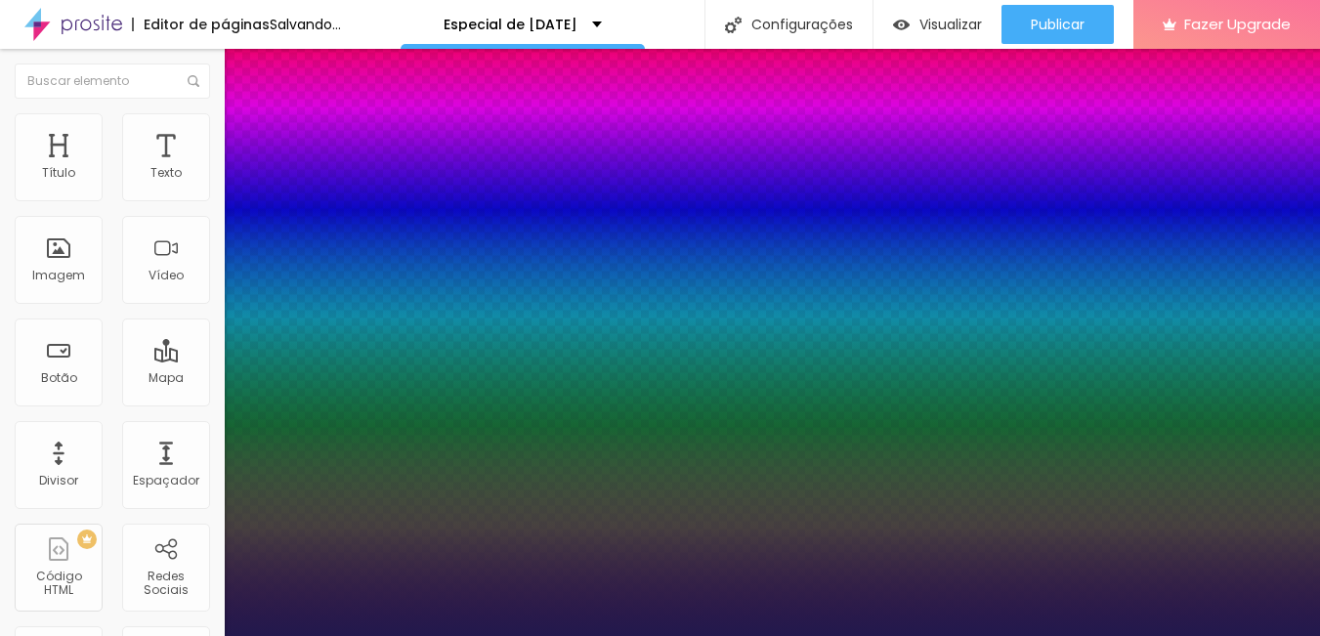
type input "1"
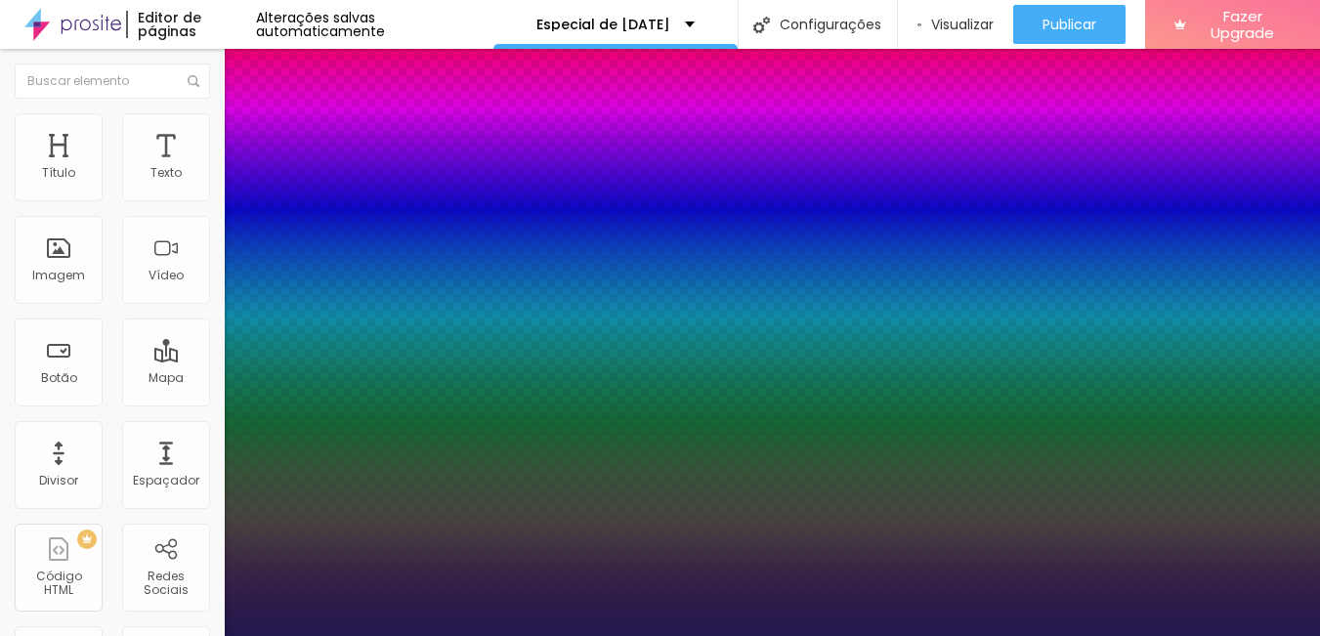
type input "1"
type input "1.5"
type input "1"
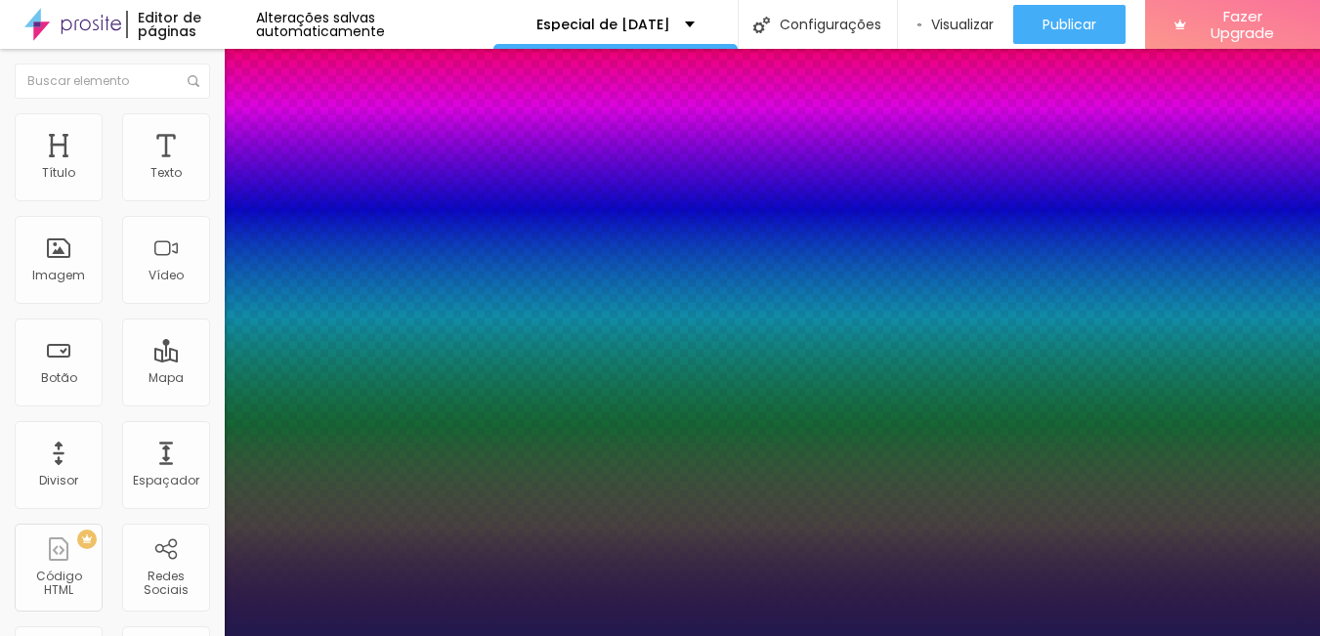
type input "1.5"
type input "1"
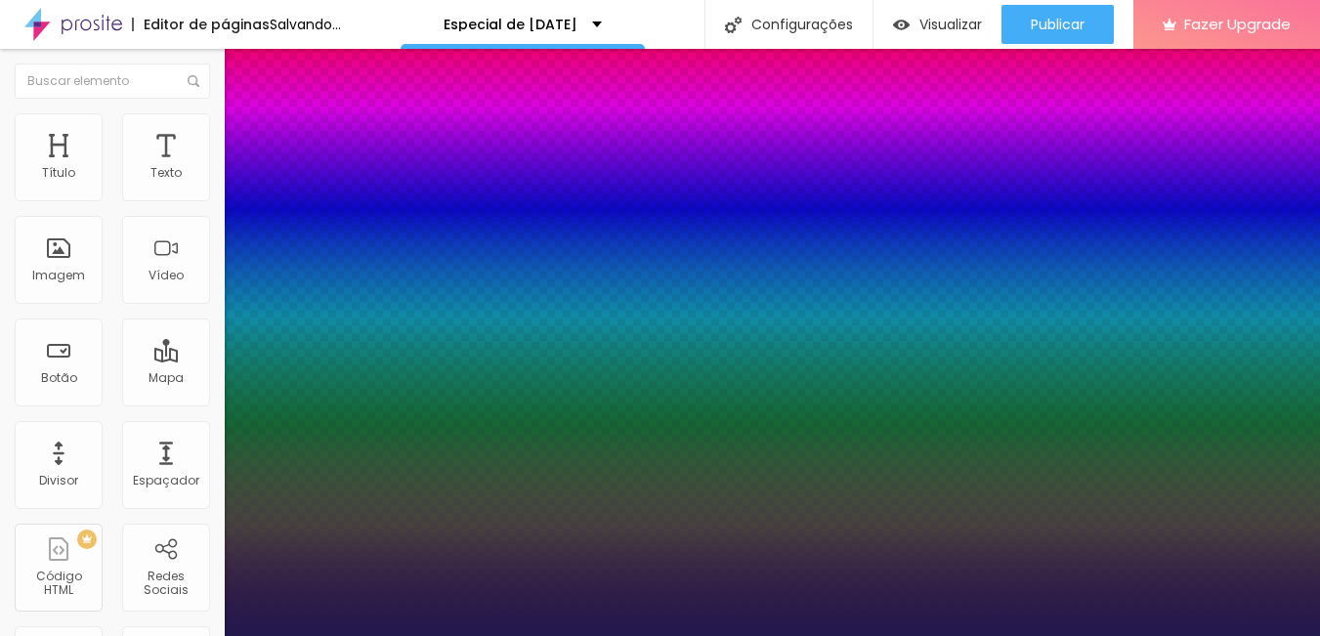
click at [621, 635] on div at bounding box center [660, 636] width 1320 height 0
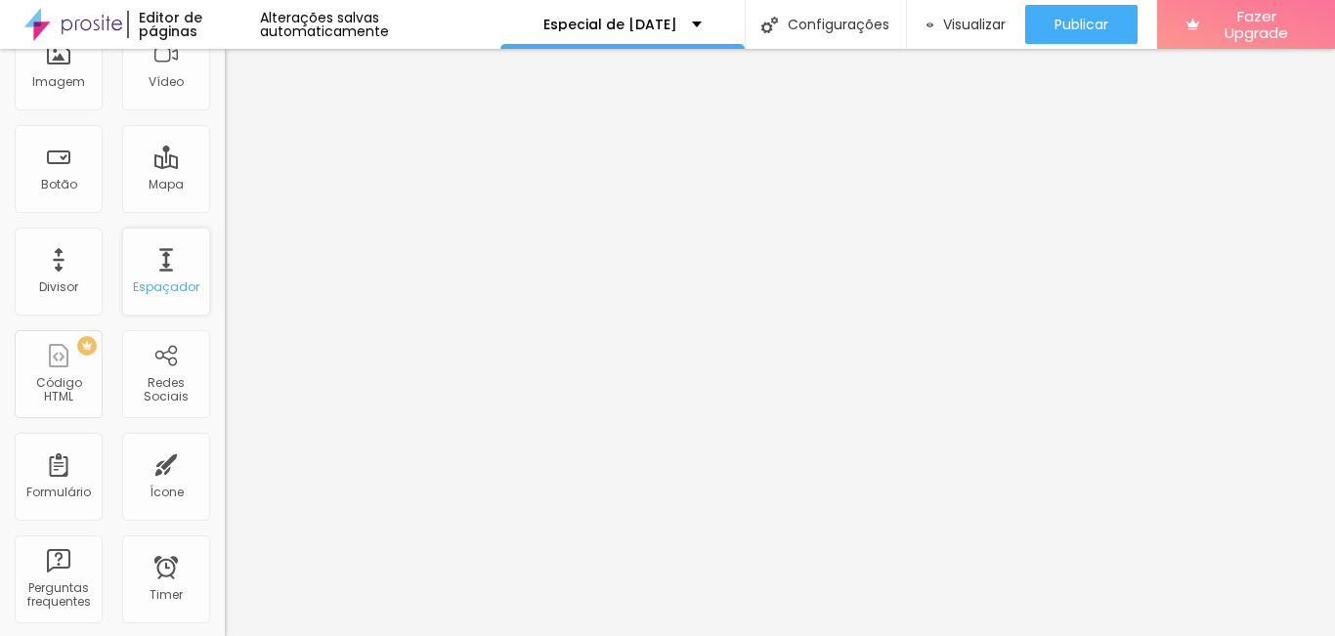
scroll to position [195, 0]
click at [148, 394] on div "Redes Sociais" at bounding box center [165, 388] width 77 height 28
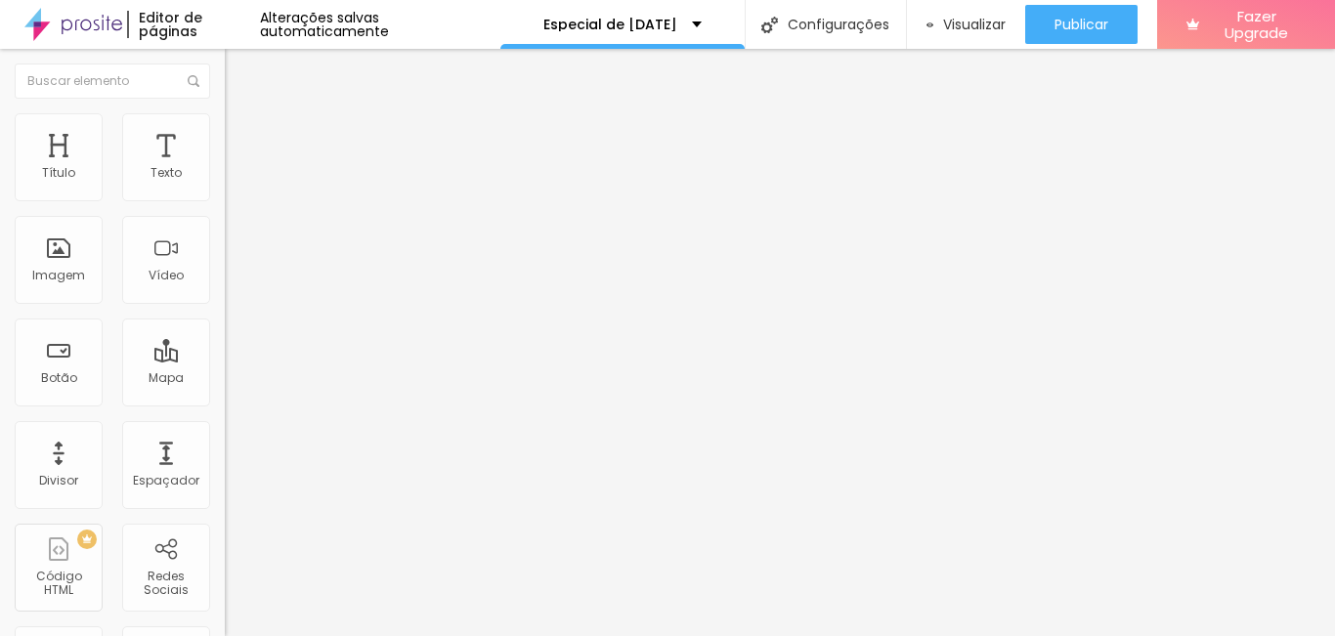
type input "https://ESTANCIA SOL NASCENTE"
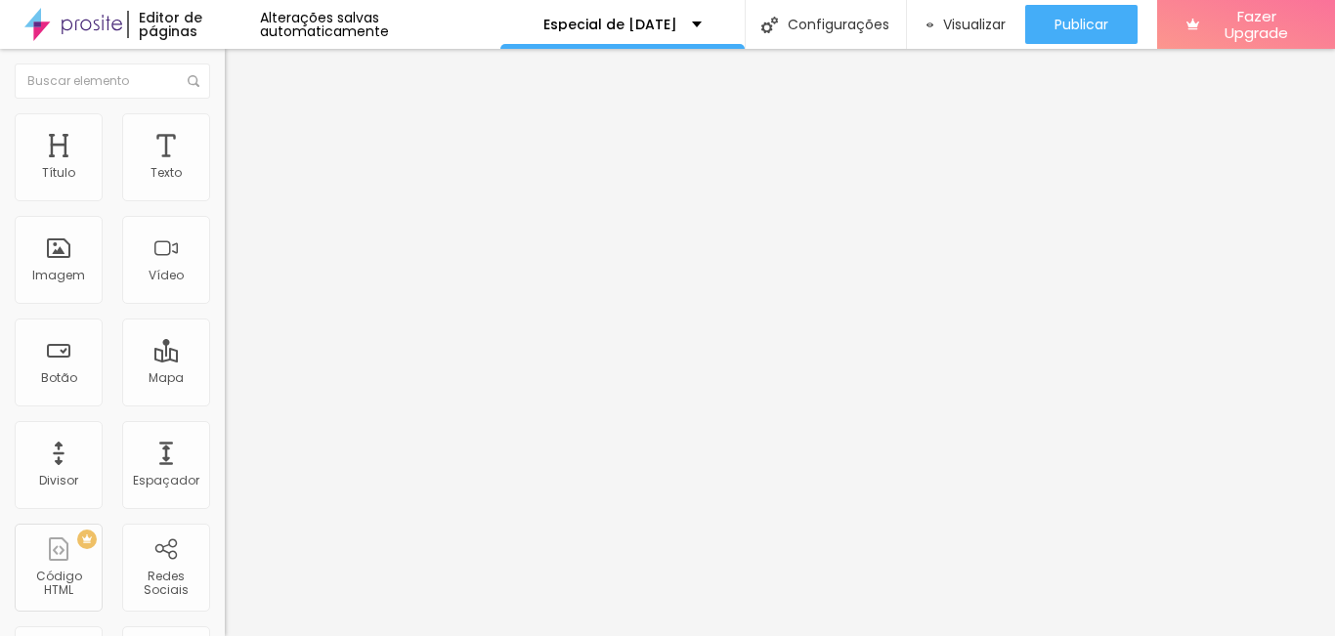
click at [225, 592] on div "Editar Redes Sociais Conteúdo Estilo Avançado Instagram Rede social Instagram E…" at bounding box center [337, 342] width 225 height 587
type input "https://ARERE PRESENTES"
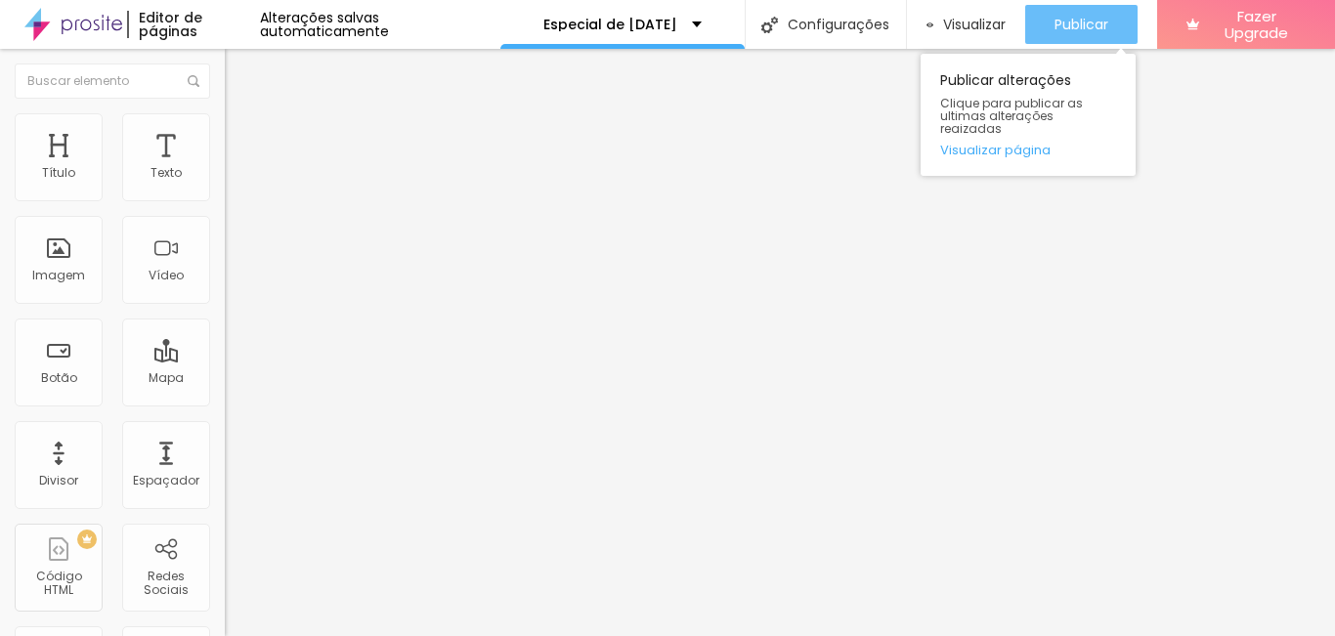
click at [1054, 8] on div "Publicar" at bounding box center [1081, 24] width 54 height 39
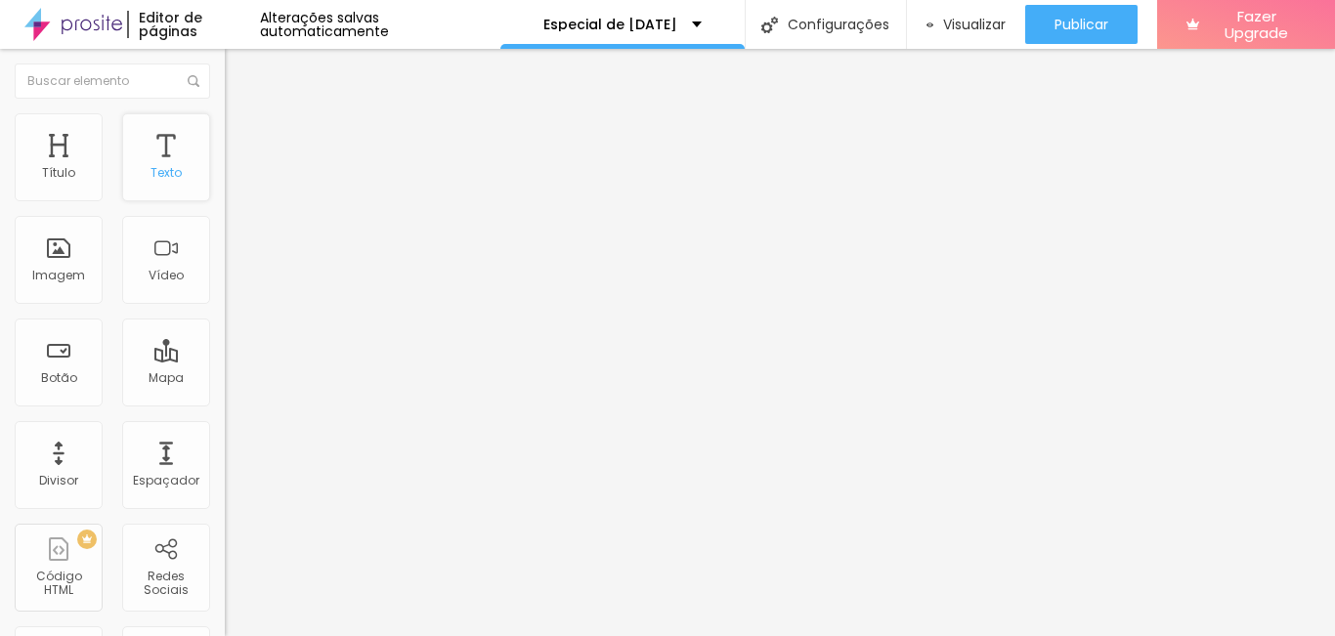
click at [151, 166] on div "Texto" at bounding box center [165, 173] width 31 height 14
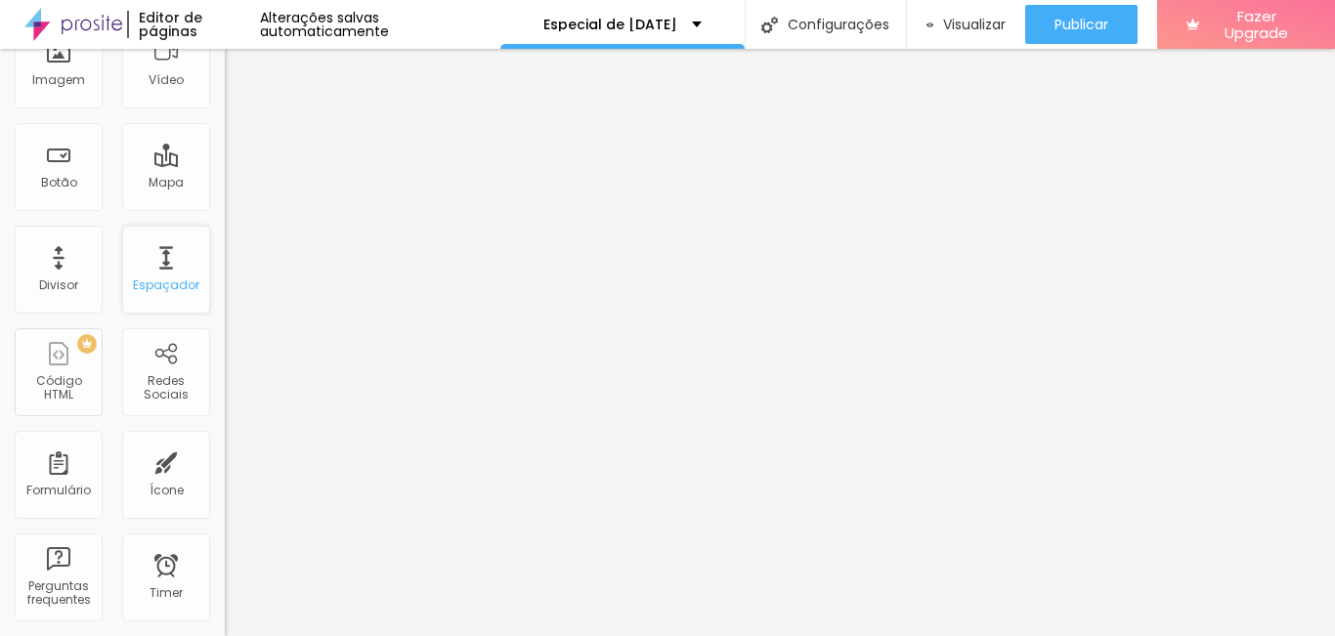
scroll to position [293, 0]
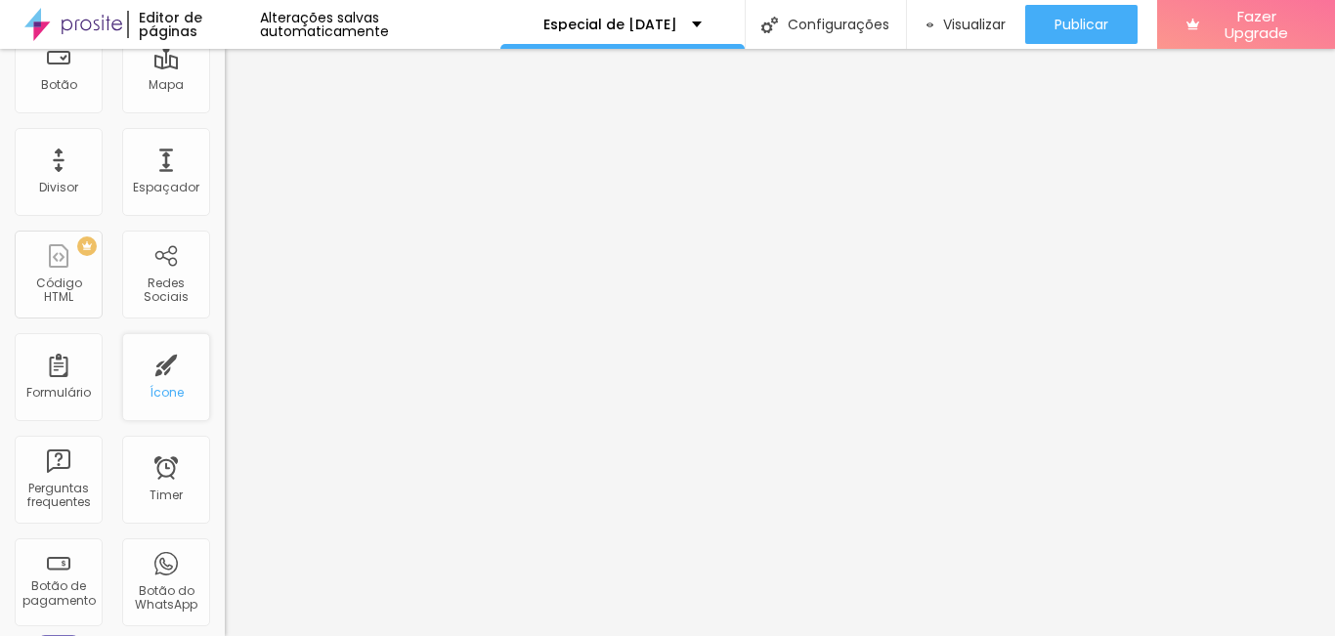
click at [149, 387] on div "Ícone" at bounding box center [166, 393] width 34 height 14
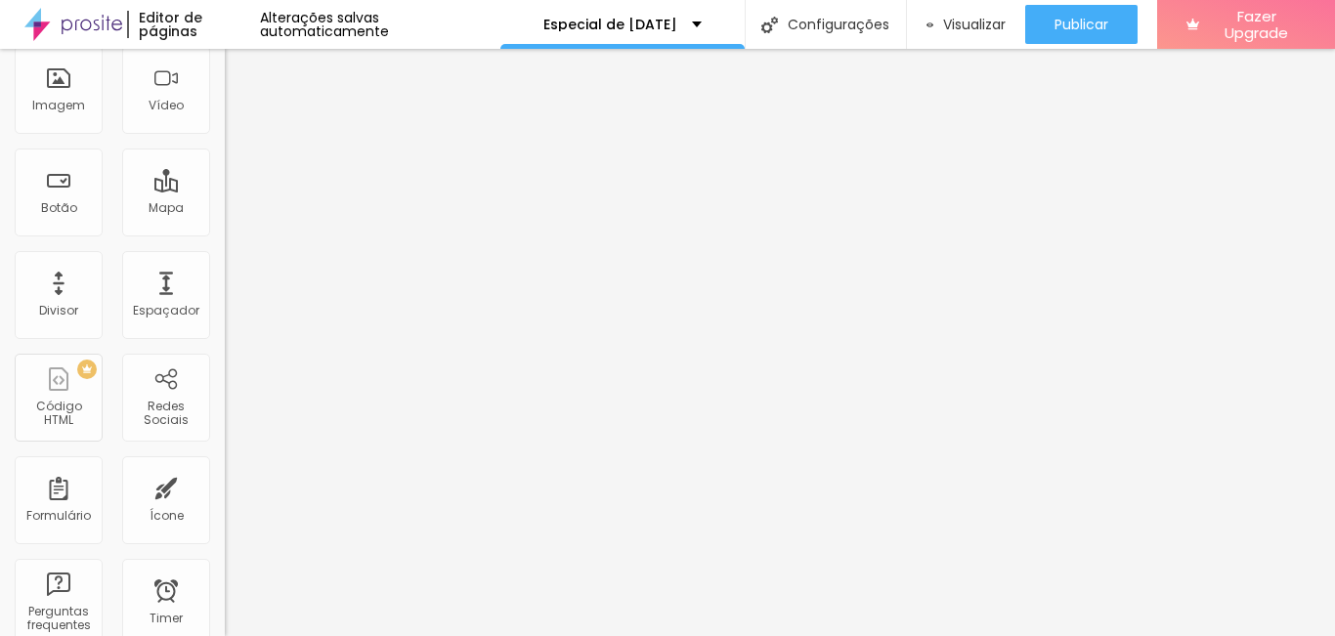
scroll to position [0, 0]
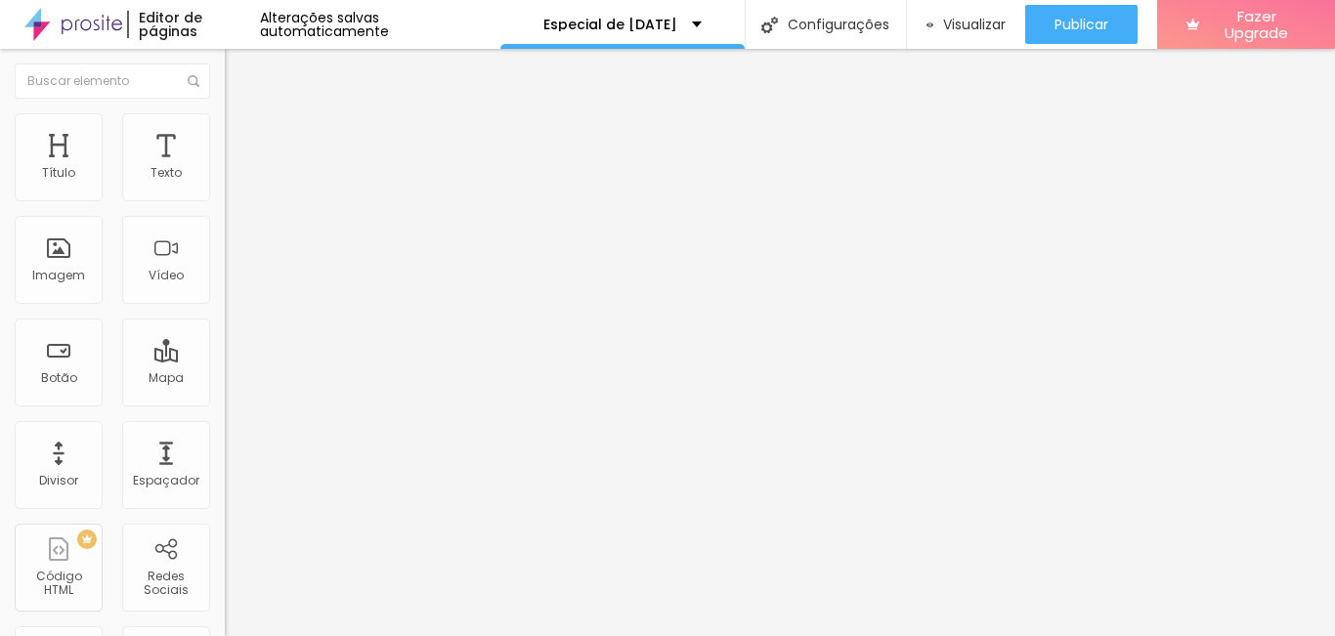
click at [225, 197] on input "text" at bounding box center [342, 188] width 234 height 20
type input "p"
type input "PIX"
click at [225, 166] on div "Trocar imagem" at bounding box center [337, 159] width 225 height 14
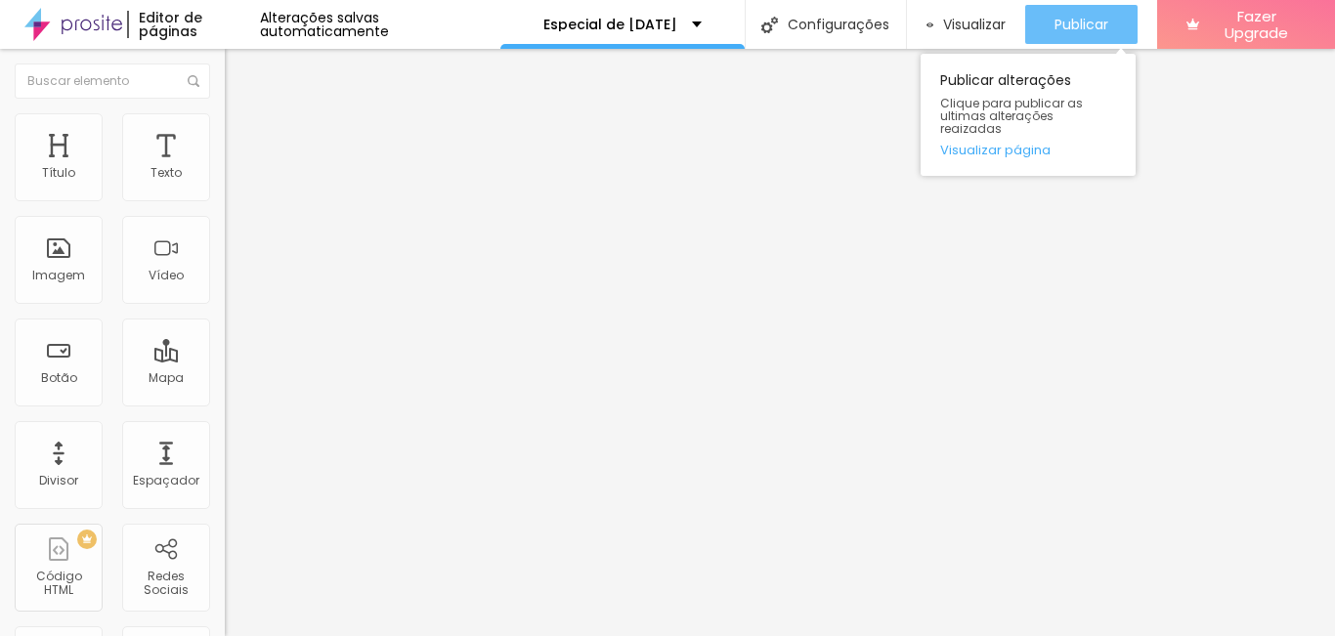
click at [1055, 25] on span "Publicar" at bounding box center [1081, 25] width 54 height 16
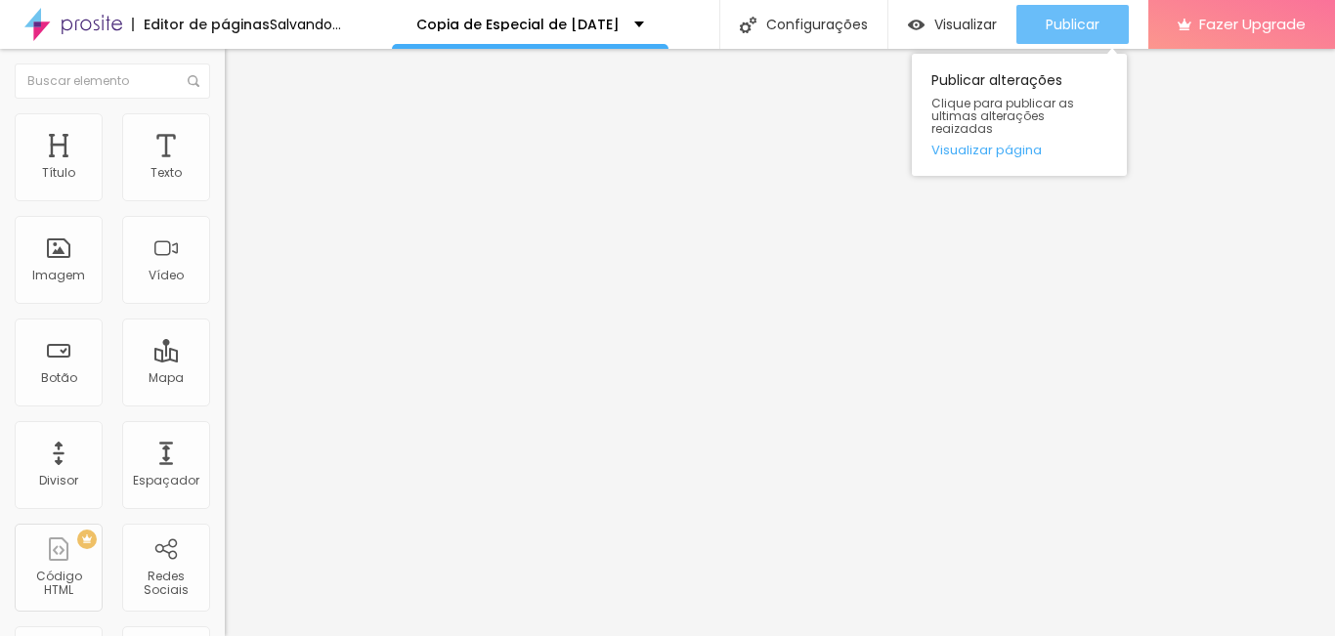
click at [1099, 24] on span "Publicar" at bounding box center [1072, 25] width 54 height 16
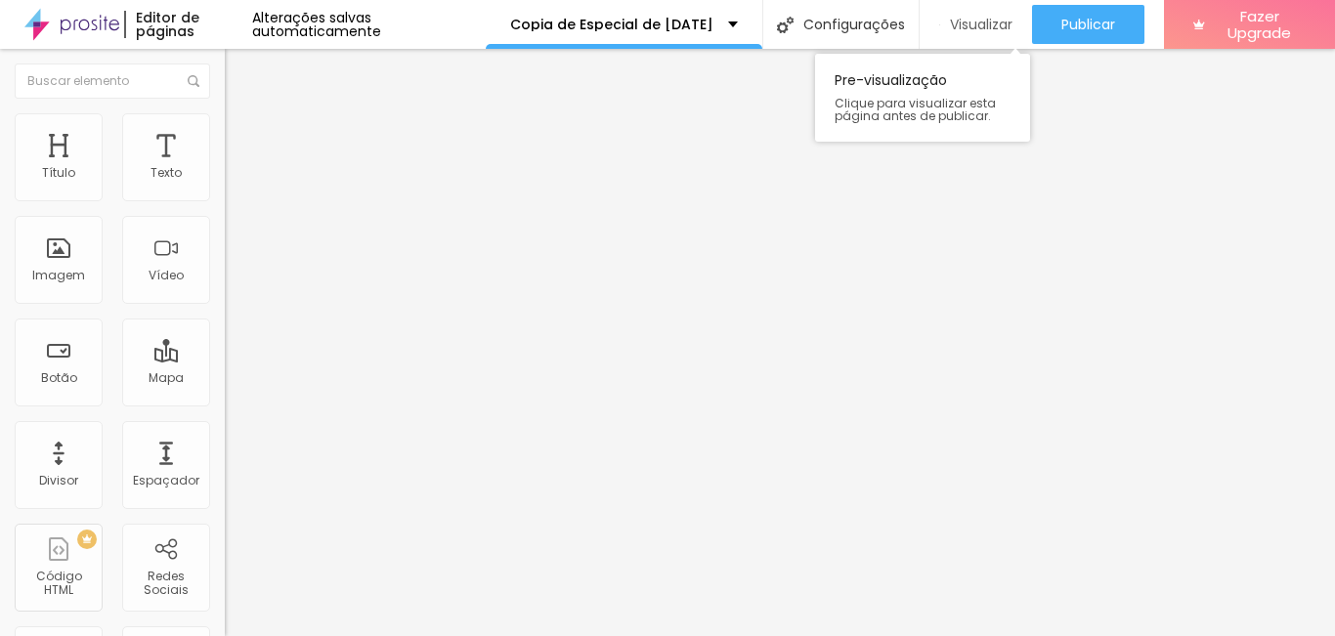
click at [968, 26] on span "Visualizar" at bounding box center [981, 25] width 63 height 16
click at [242, 132] on span "Avançado" at bounding box center [274, 126] width 64 height 17
click at [242, 115] on span "Estilo" at bounding box center [257, 107] width 30 height 17
click at [239, 71] on img "button" at bounding box center [247, 72] width 16 height 16
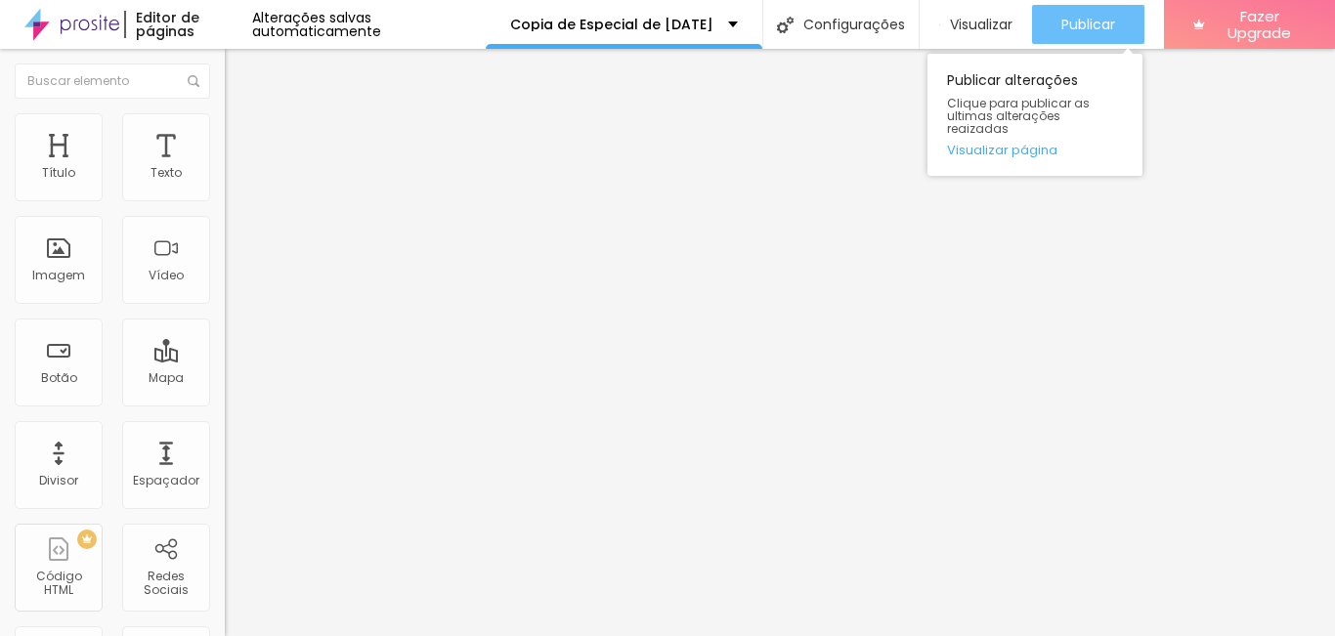
click at [1071, 28] on span "Publicar" at bounding box center [1088, 25] width 54 height 16
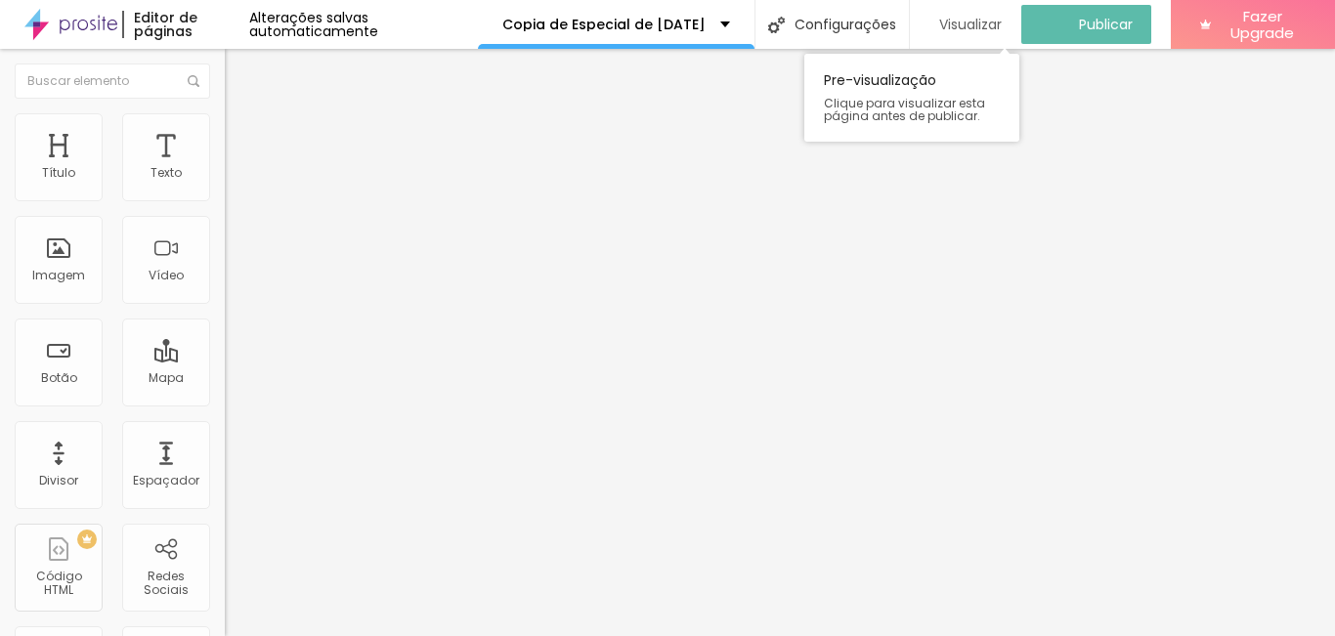
click at [998, 27] on span "Visualizar" at bounding box center [970, 25] width 63 height 16
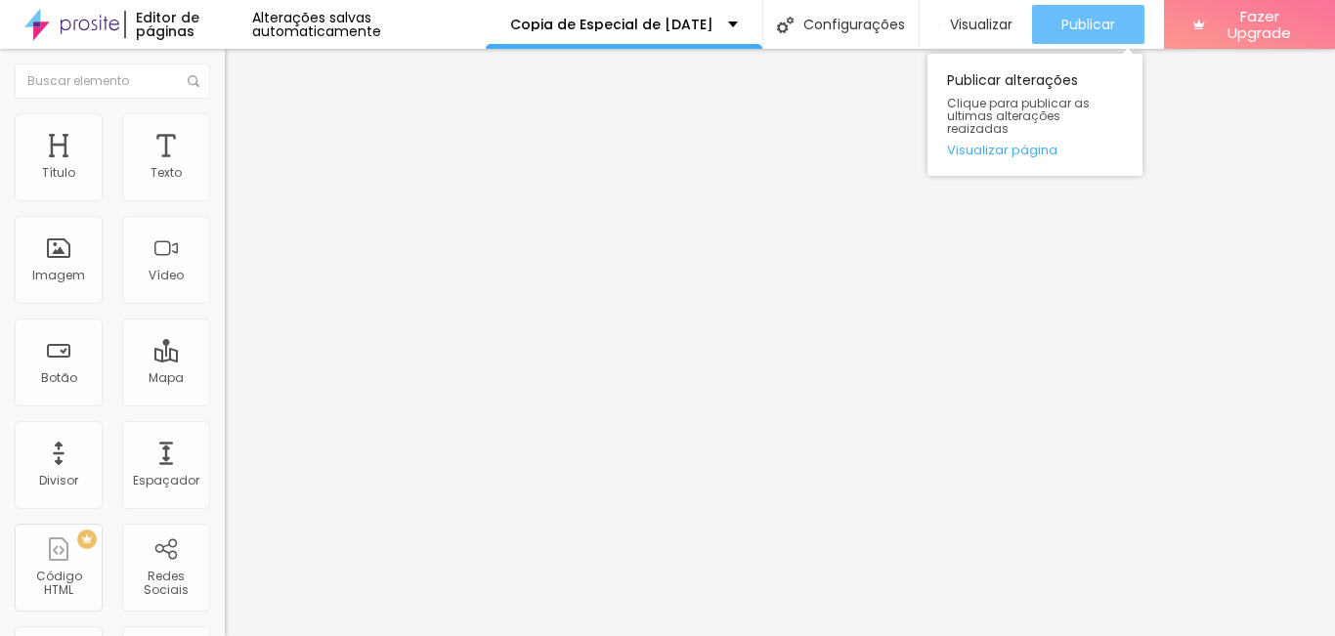
click at [1051, 28] on button "Publicar" at bounding box center [1088, 24] width 112 height 39
click at [1084, 25] on span "Publicar" at bounding box center [1088, 25] width 54 height 16
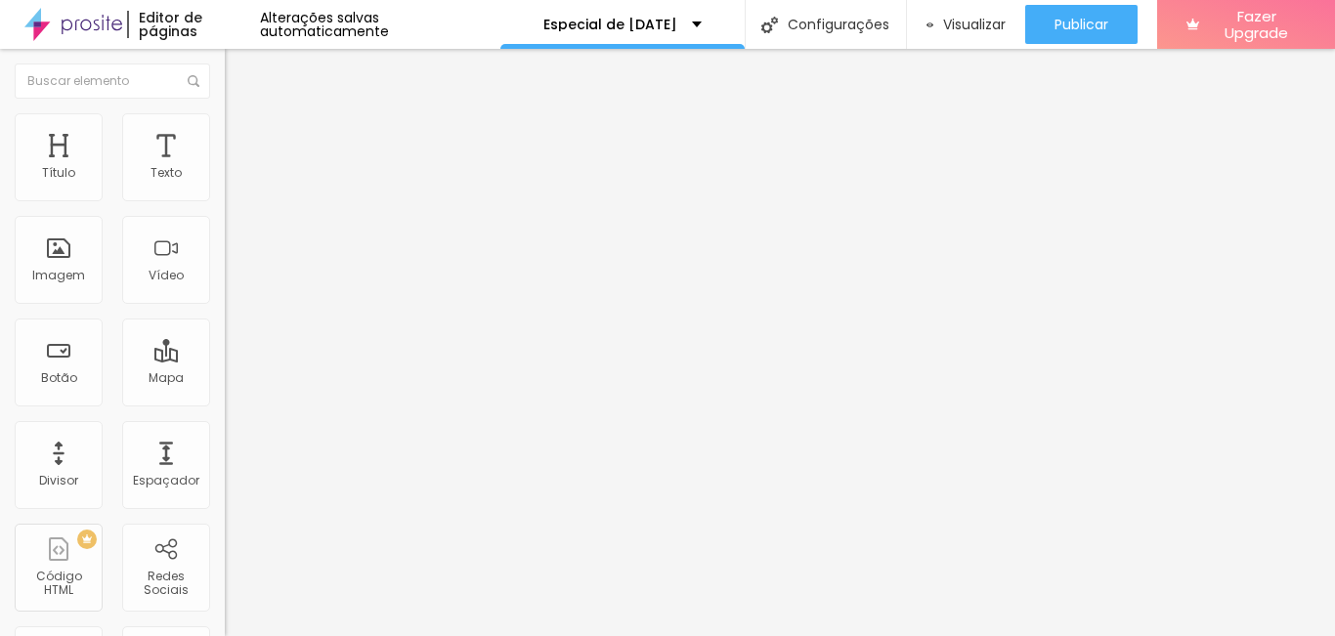
click at [225, 231] on span "Sólido" at bounding box center [244, 228] width 38 height 17
click at [239, 74] on img "button" at bounding box center [247, 72] width 16 height 16
click at [225, 233] on span "Sólido" at bounding box center [244, 228] width 38 height 17
click at [225, 129] on li "Estilo" at bounding box center [337, 123] width 225 height 20
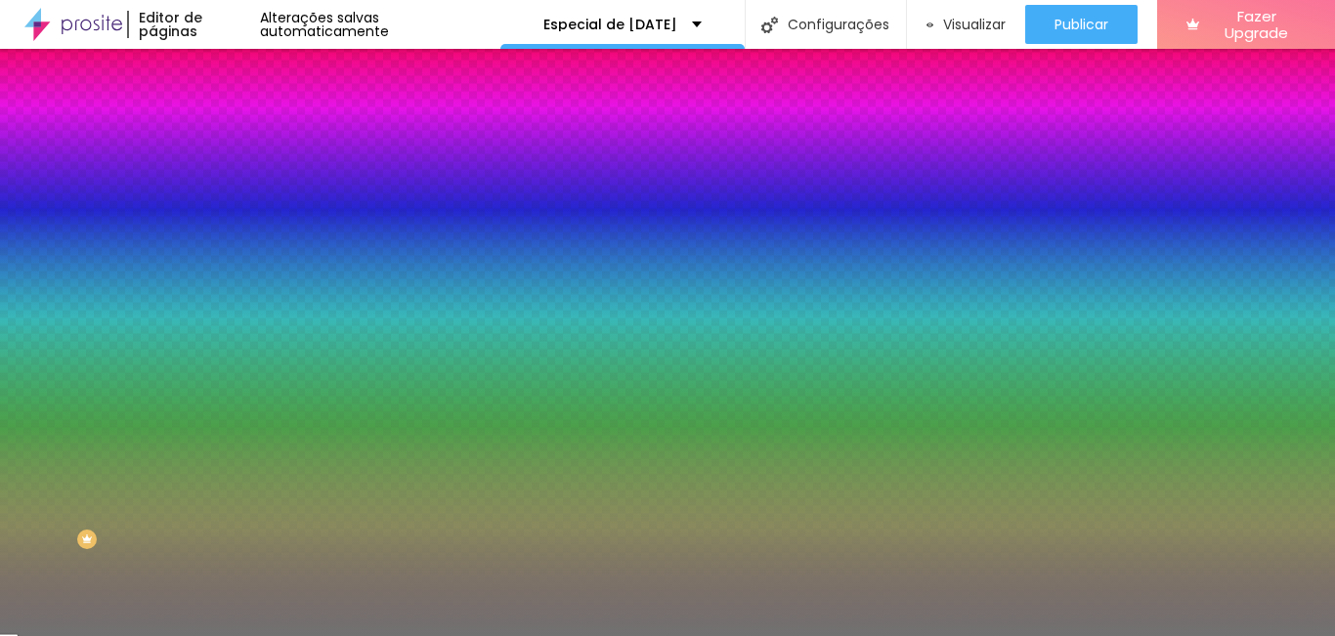
click at [225, 133] on li "Avançado" at bounding box center [337, 143] width 225 height 20
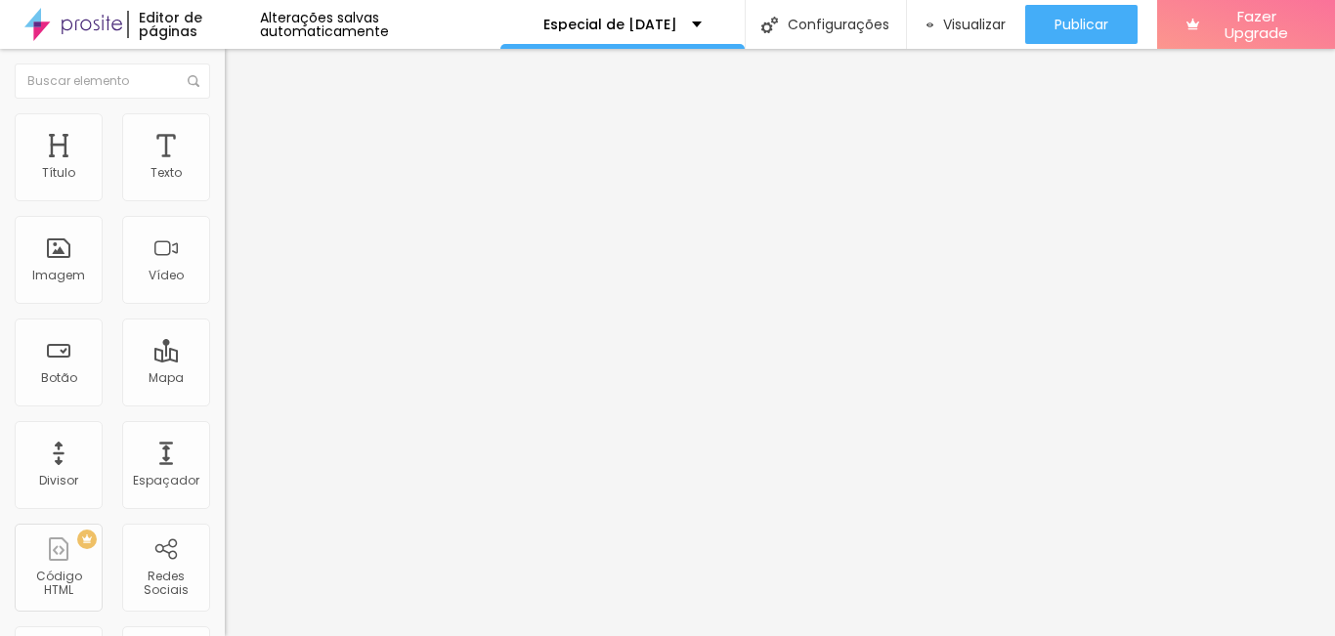
click at [225, 116] on img at bounding box center [234, 122] width 18 height 18
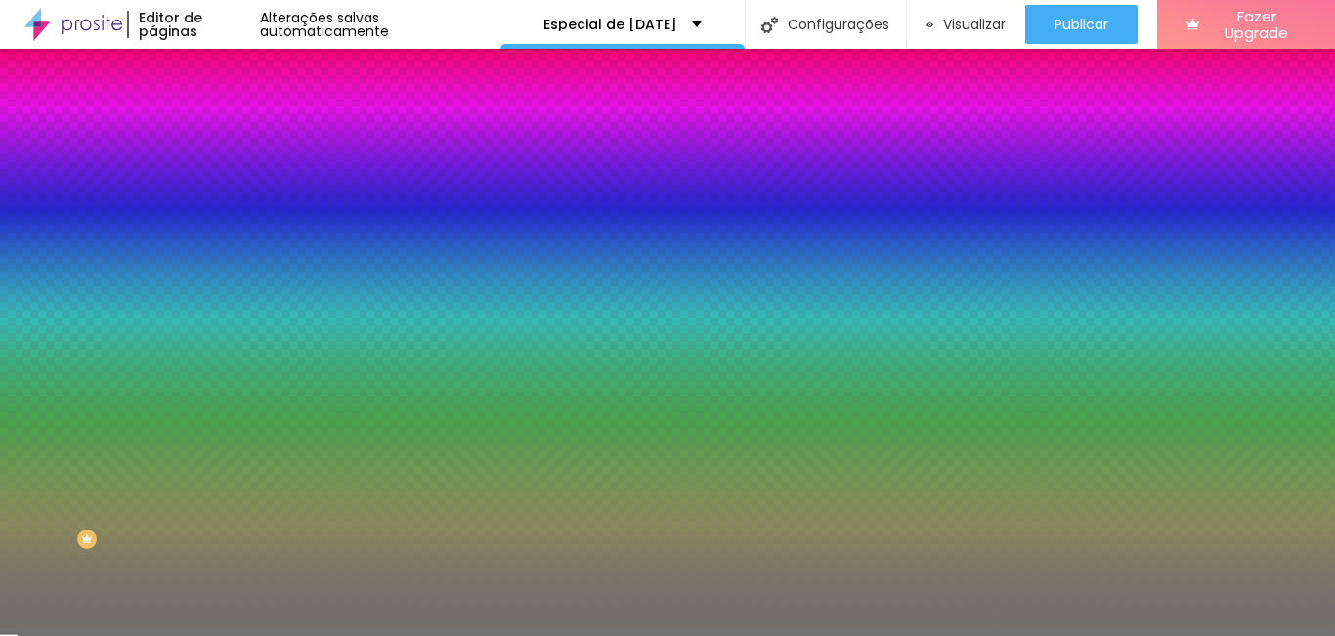
click at [242, 138] on span "Avançado" at bounding box center [274, 146] width 64 height 17
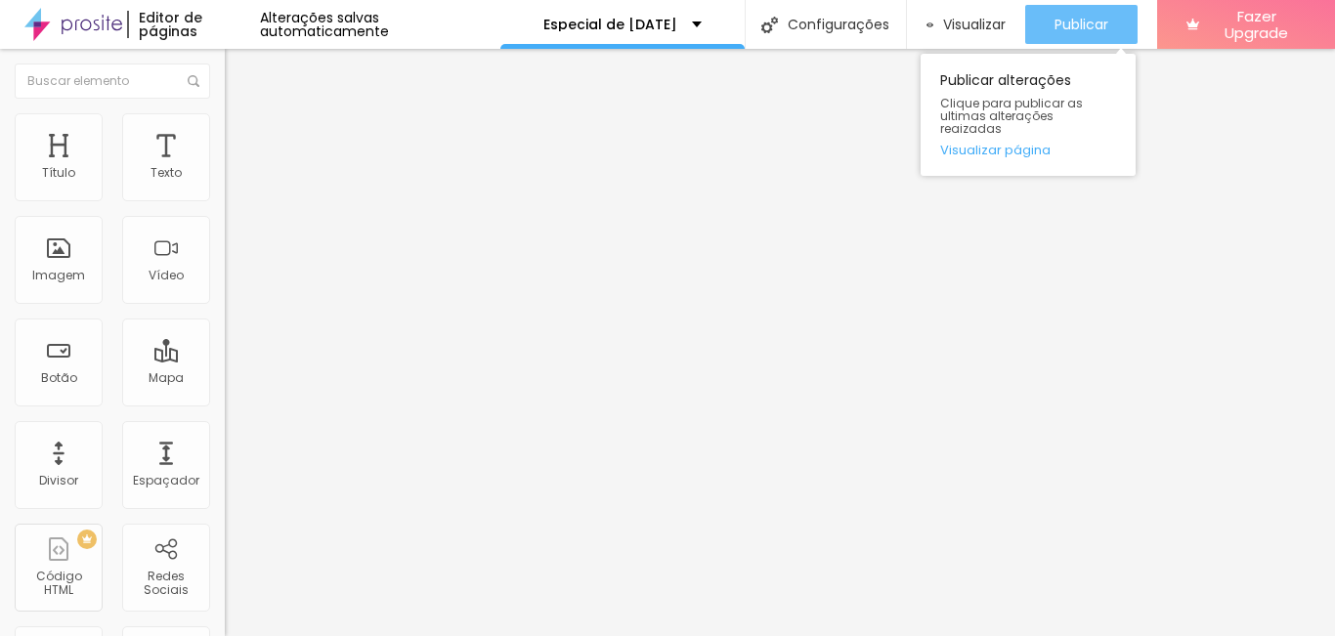
click at [1067, 14] on div "Publicar" at bounding box center [1081, 24] width 54 height 39
click at [1070, 36] on div "Publicar" at bounding box center [1081, 24] width 54 height 39
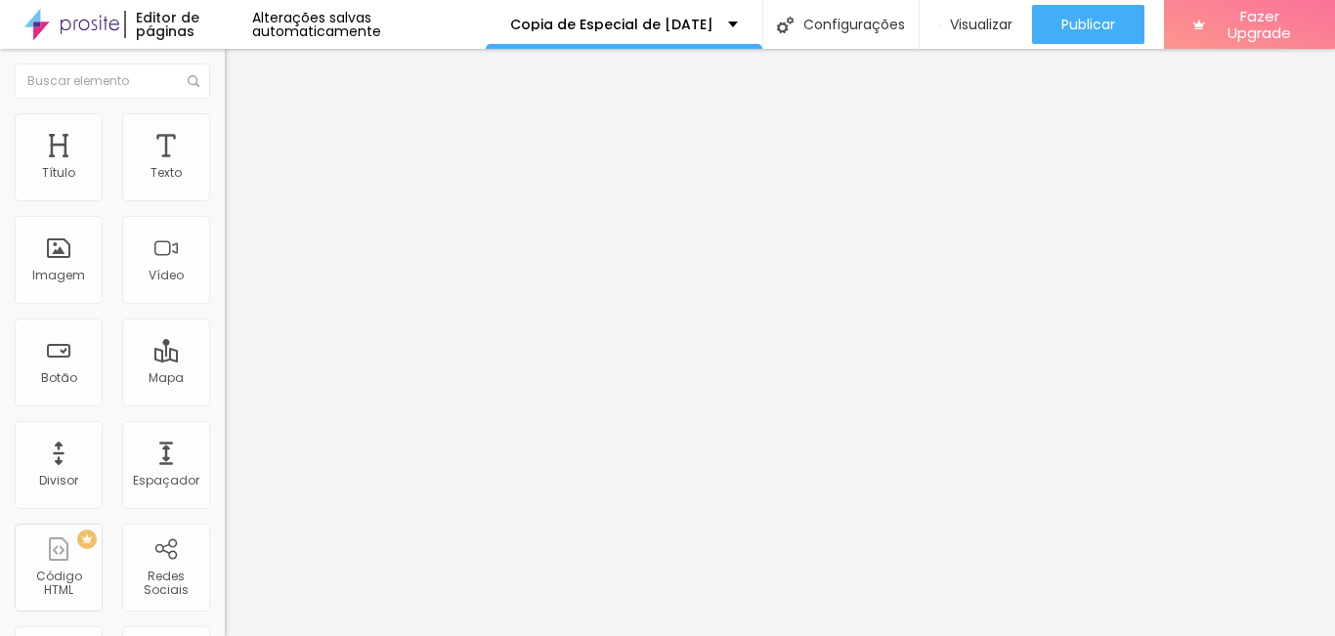
click at [234, 281] on icon "button" at bounding box center [238, 278] width 8 height 8
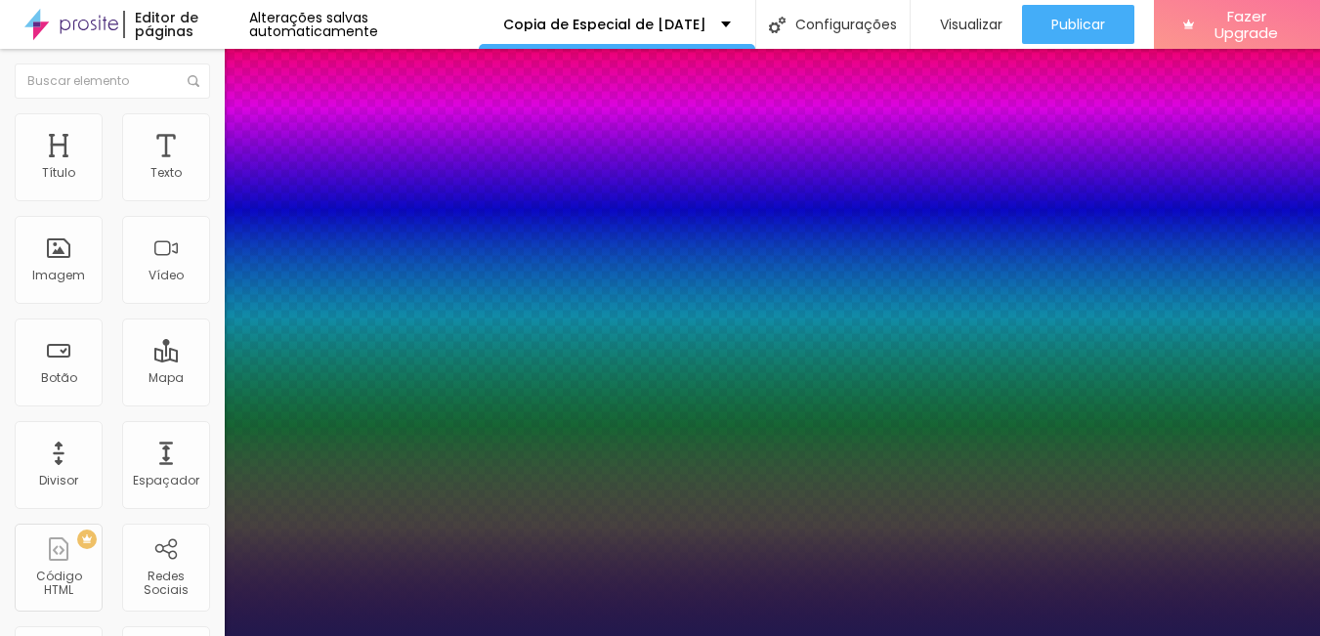
type input "1"
drag, startPoint x: 421, startPoint y: 552, endPoint x: 440, endPoint y: 552, distance: 18.6
type input "5"
type input "8"
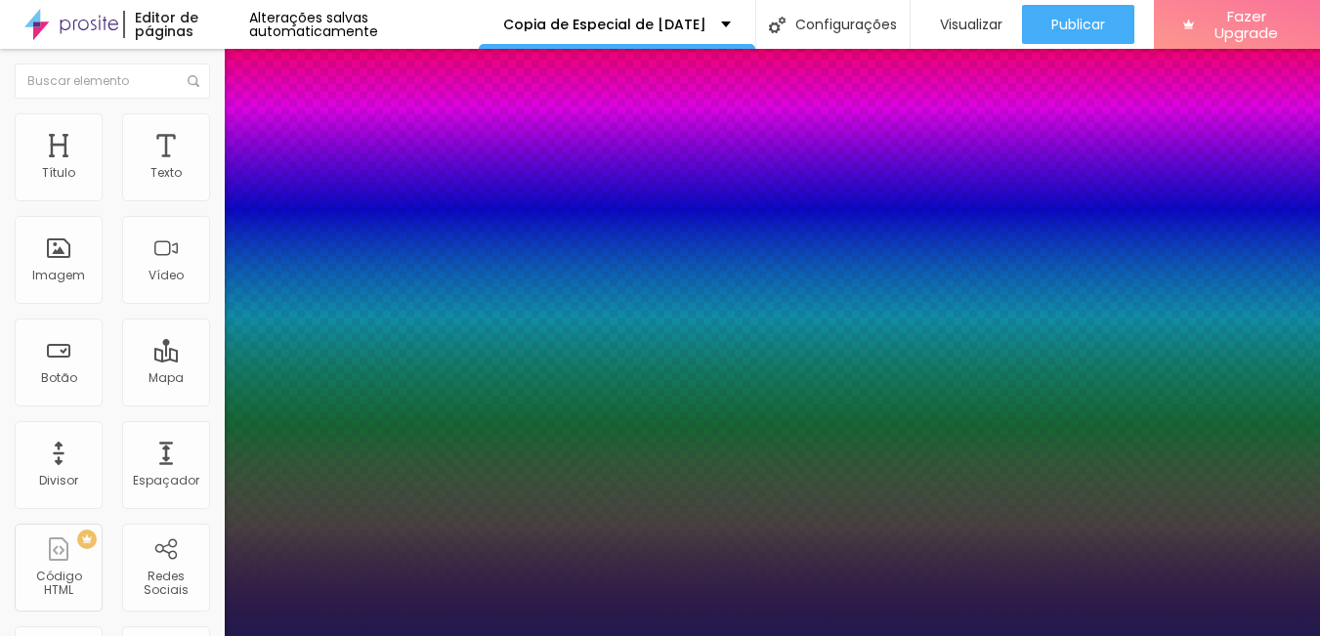
type input "1"
type input "50"
type input "1"
type input "50"
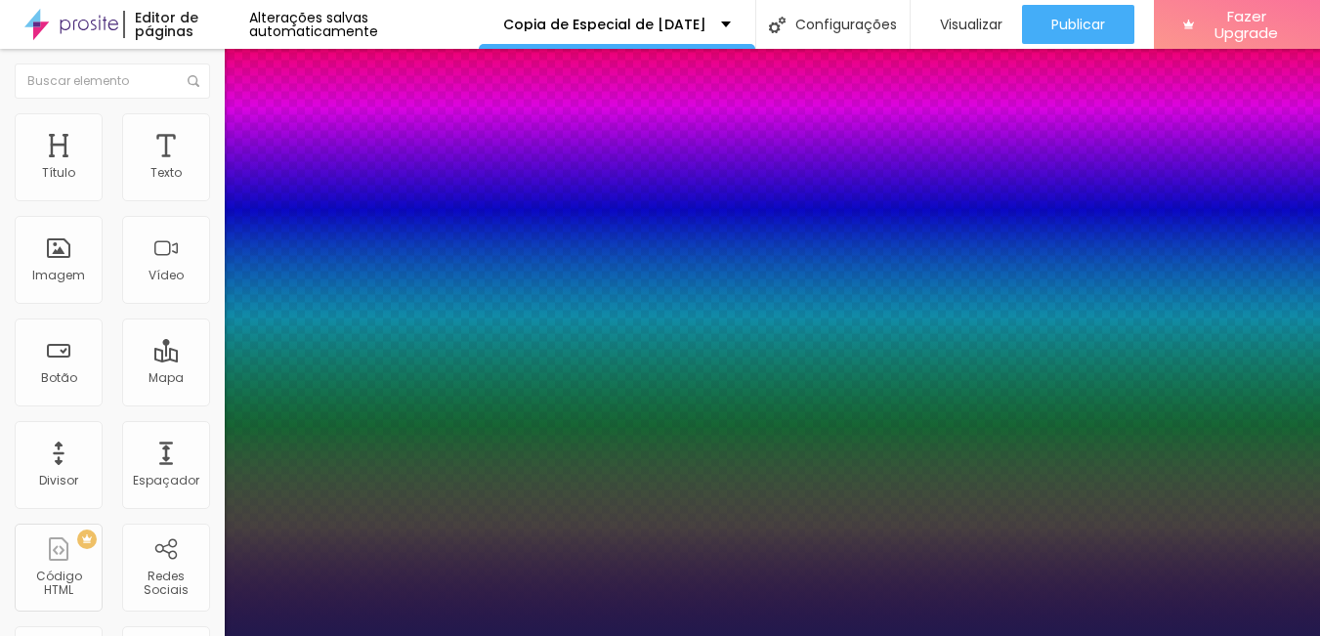
type input "1"
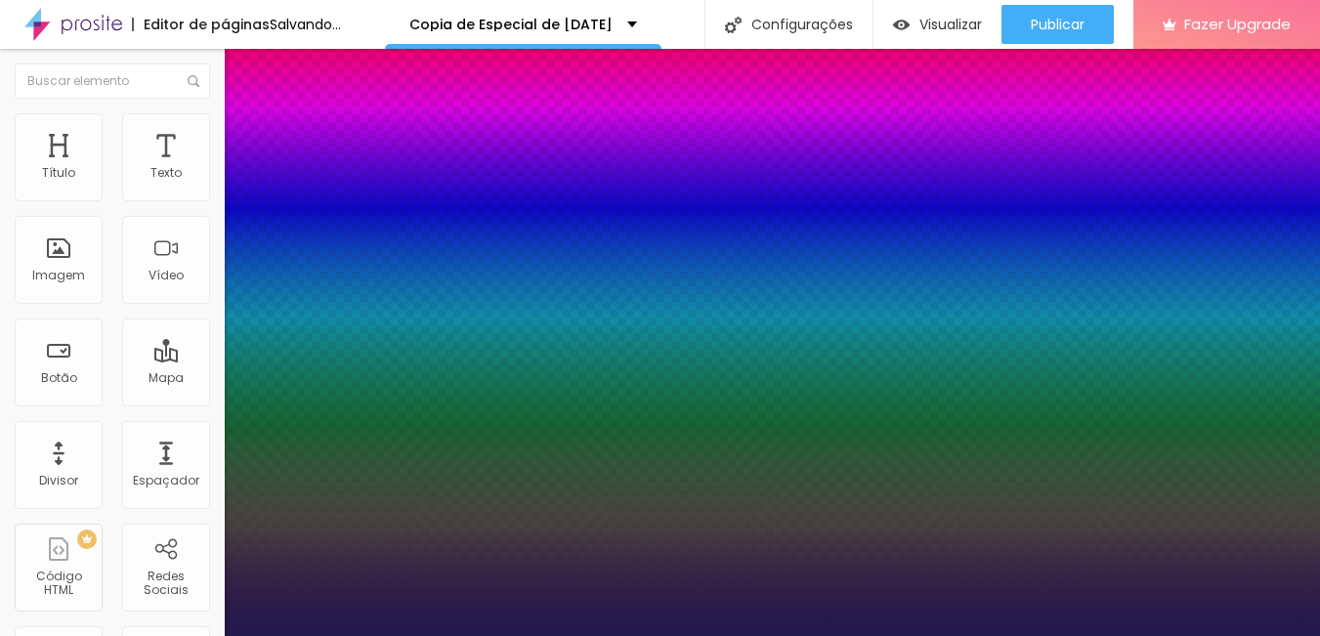
click at [472, 635] on div at bounding box center [660, 636] width 1320 height 0
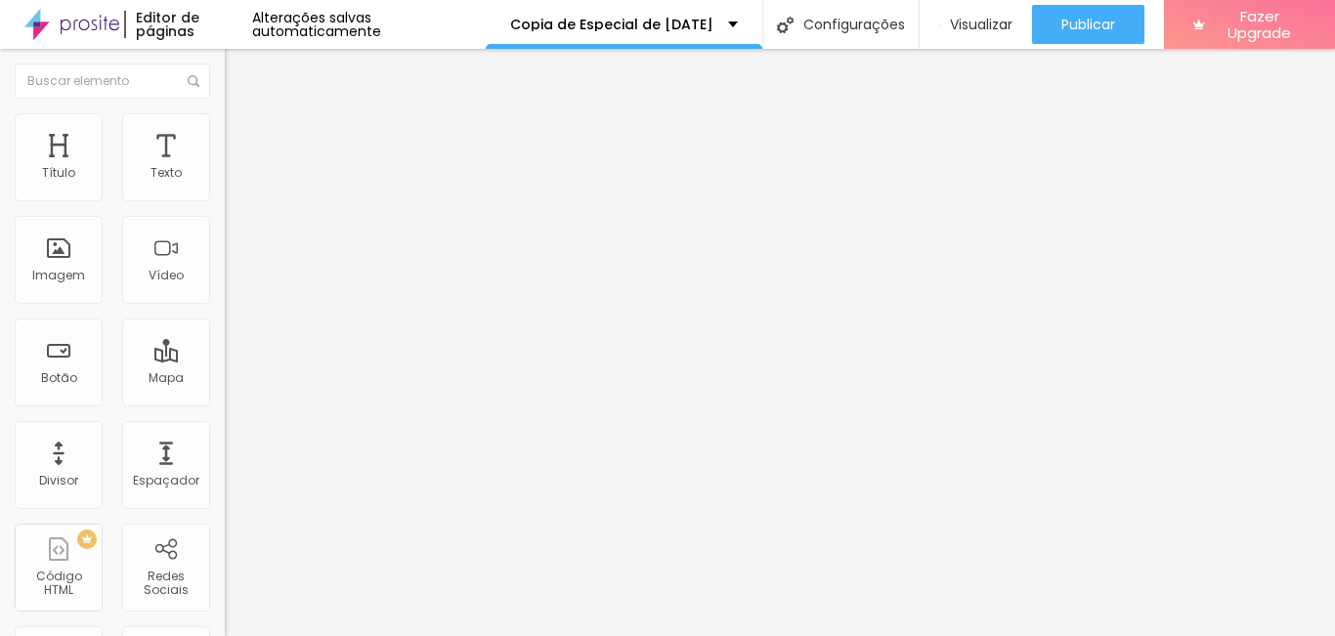
click at [234, 180] on icon "button" at bounding box center [238, 176] width 8 height 8
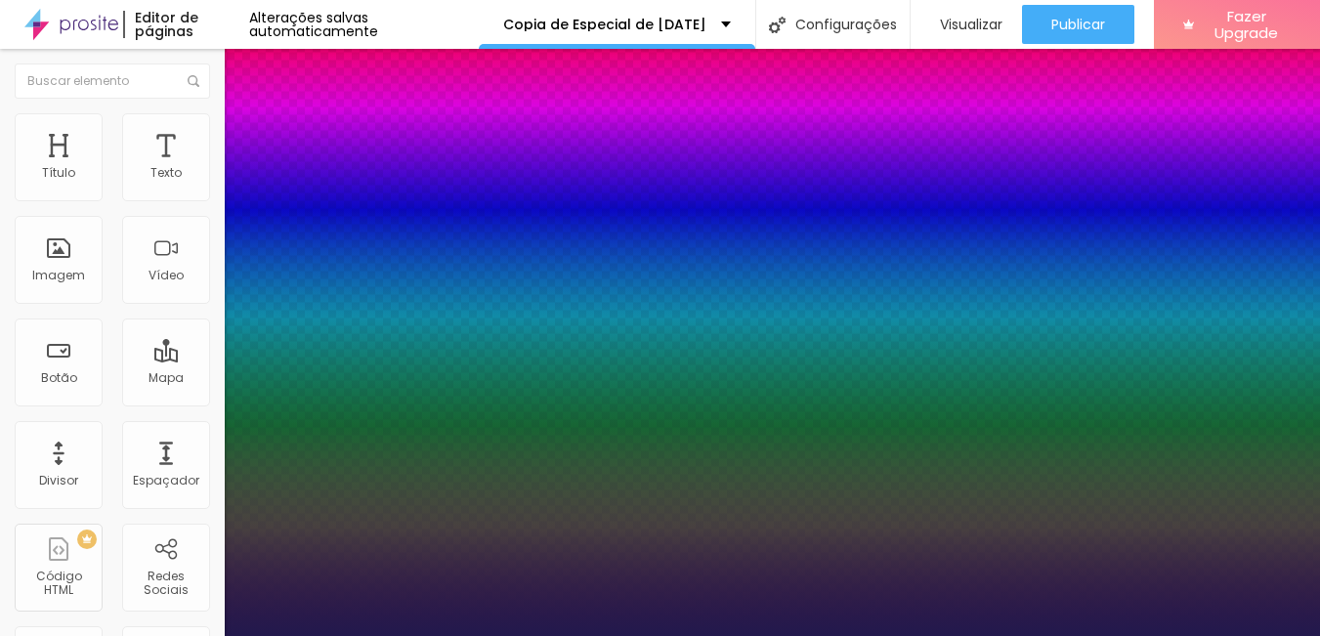
type input "1"
drag, startPoint x: 424, startPoint y: 324, endPoint x: 449, endPoint y: 324, distance: 25.4
type input "2"
type input "8"
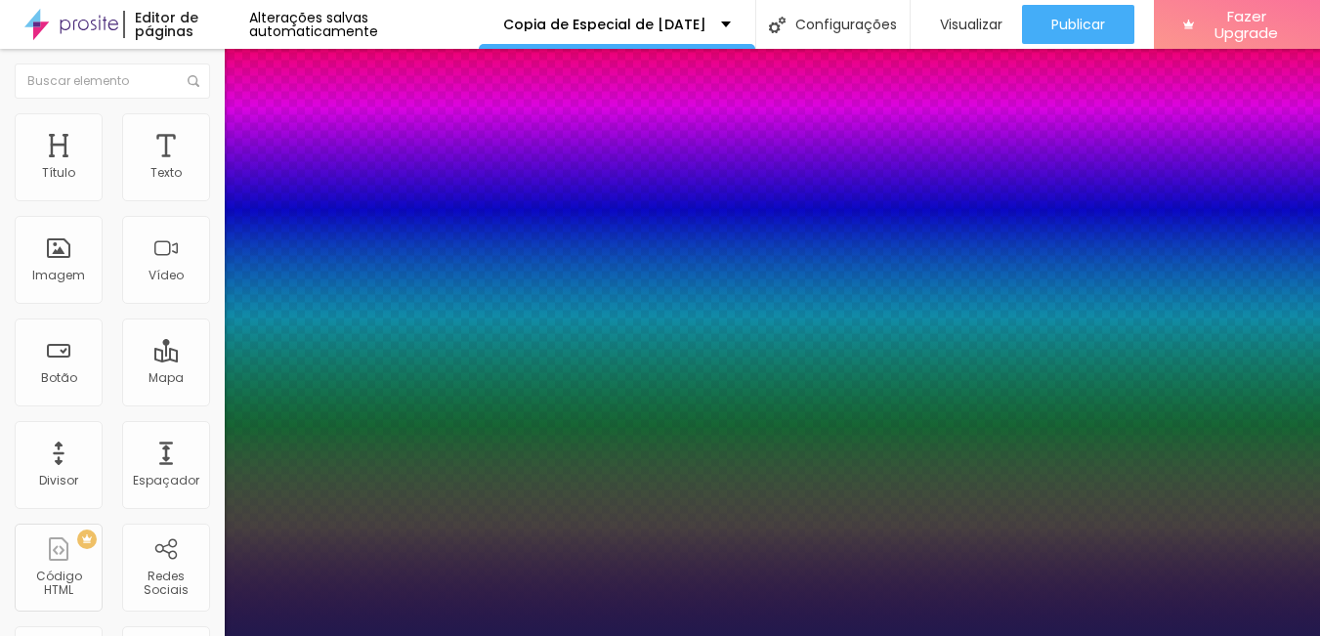
type input "1"
type input "24"
type input "1"
type input "24"
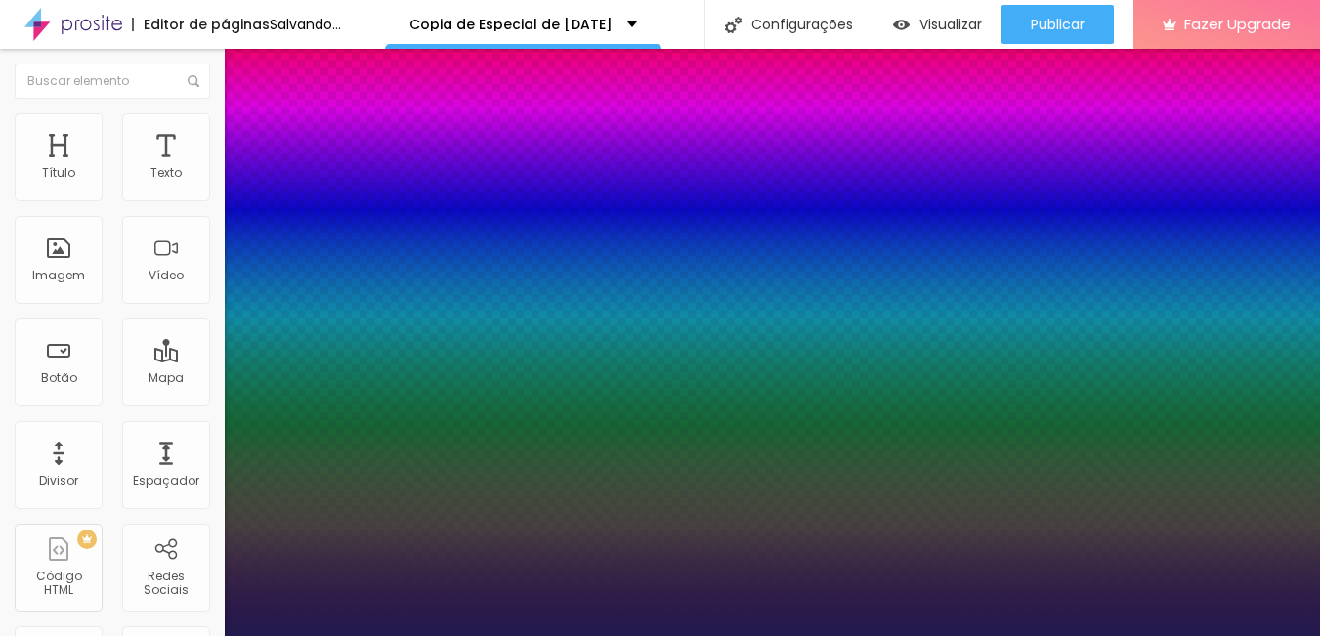
type input "1"
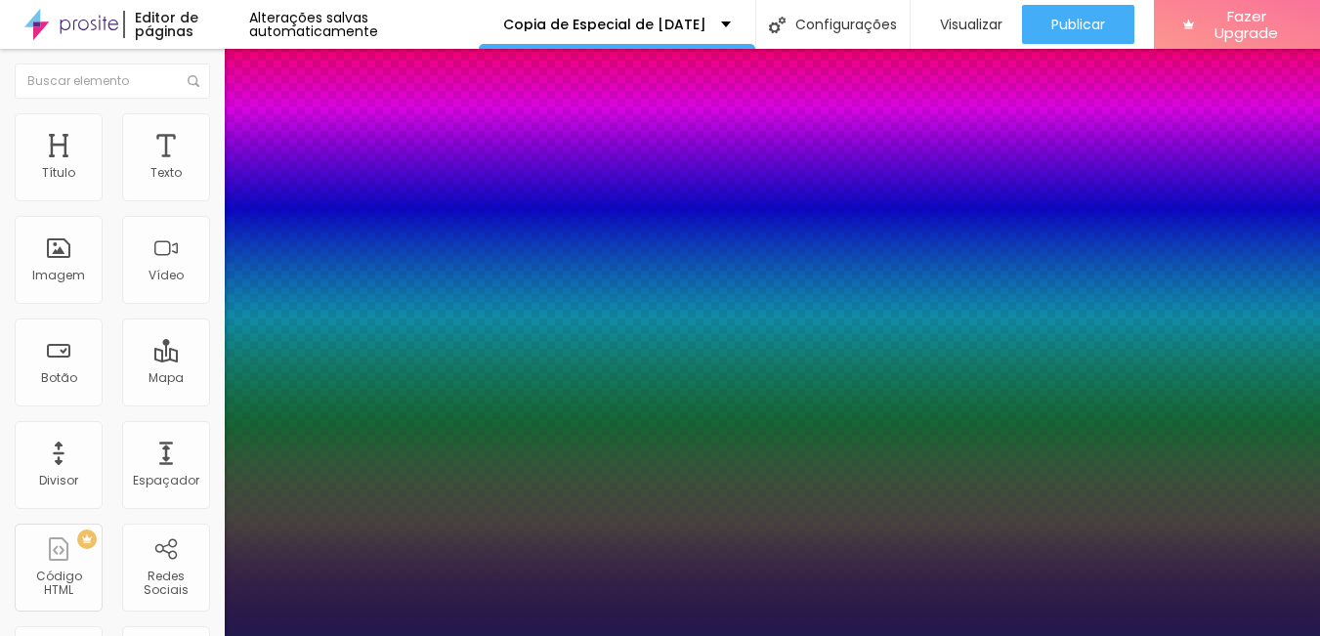
type input "1"
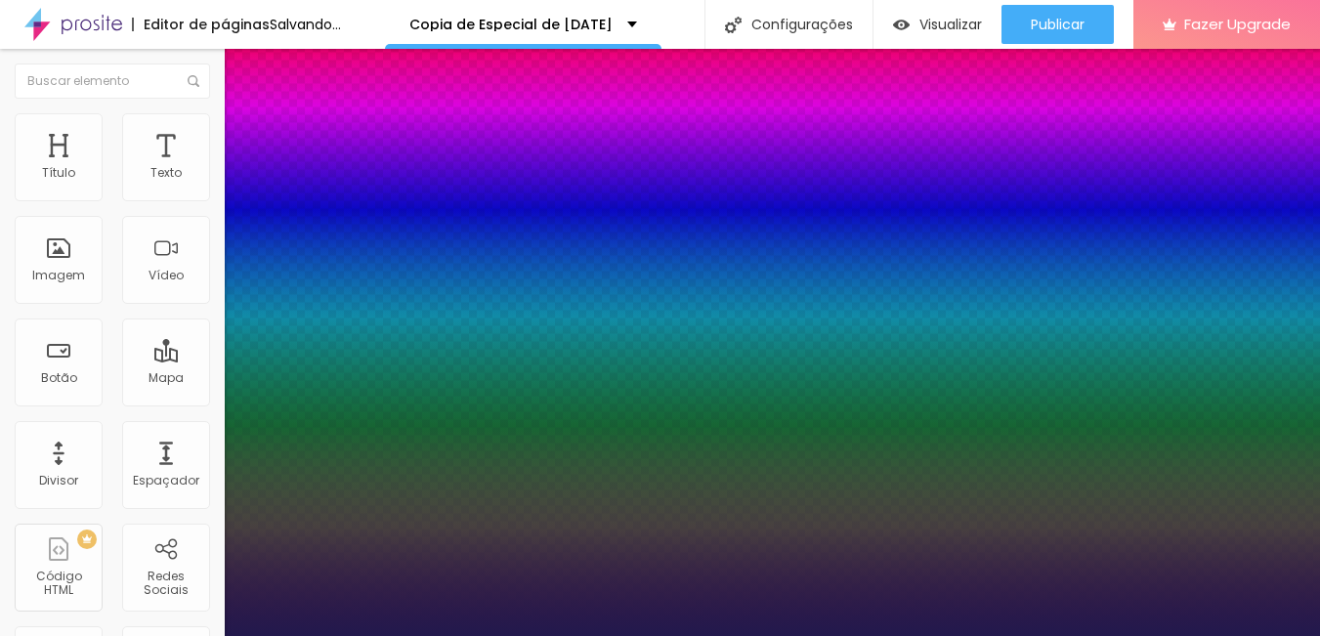
type input "1"
type input "1.5"
type input "1"
type input "1.5"
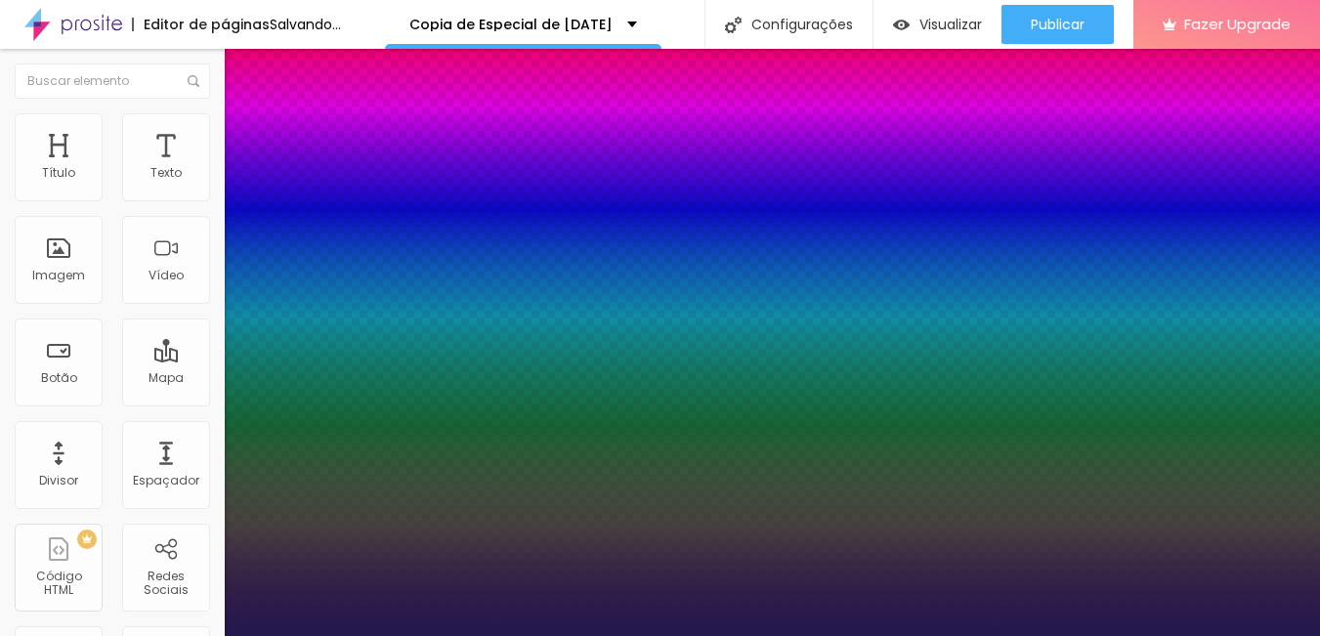
type input "1"
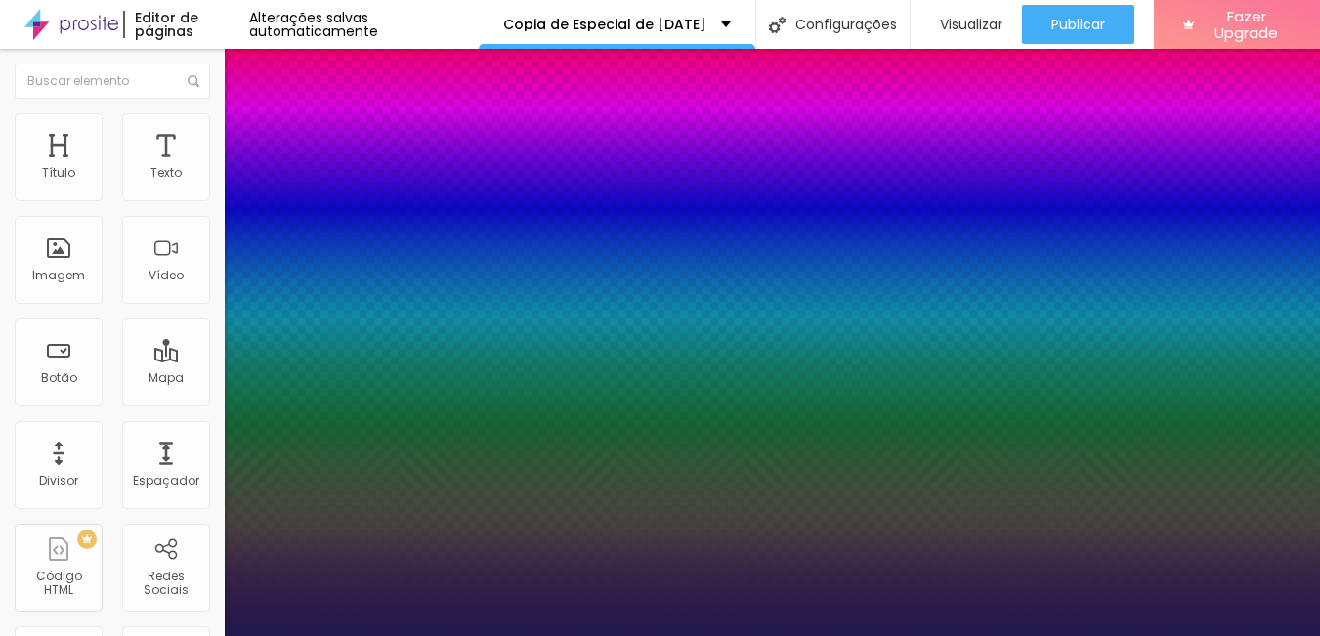
click at [584, 635] on div at bounding box center [660, 636] width 1320 height 0
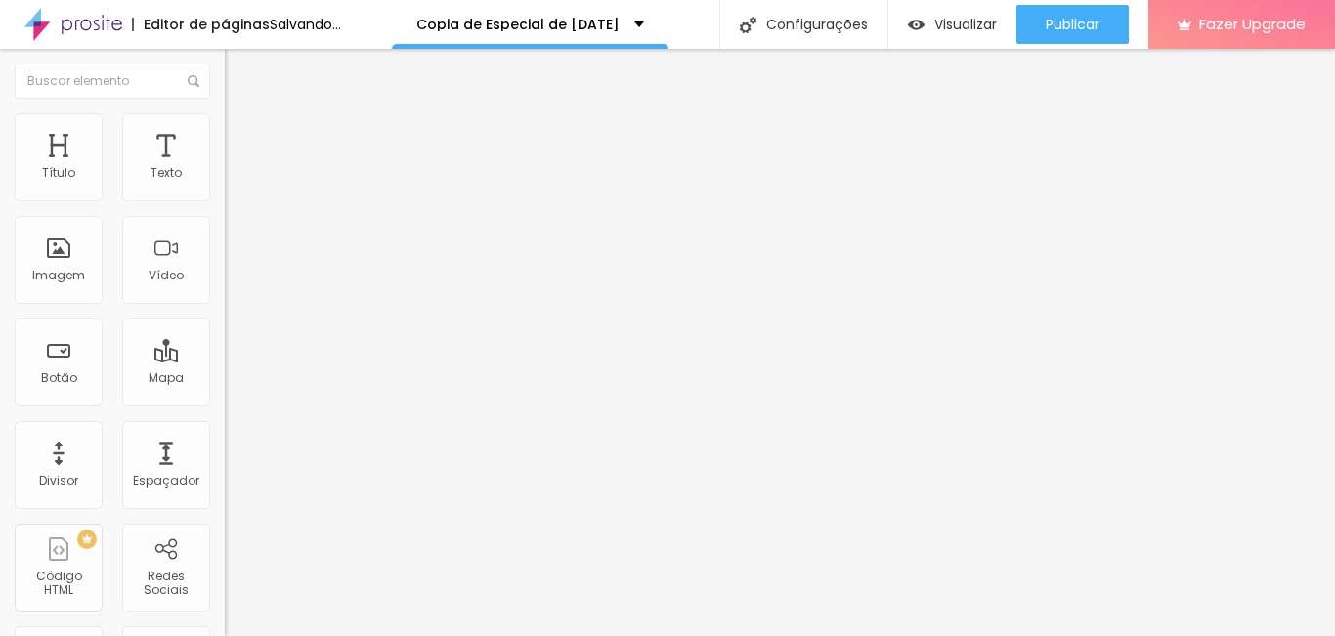
click at [233, 182] on icon "button" at bounding box center [239, 176] width 12 height 12
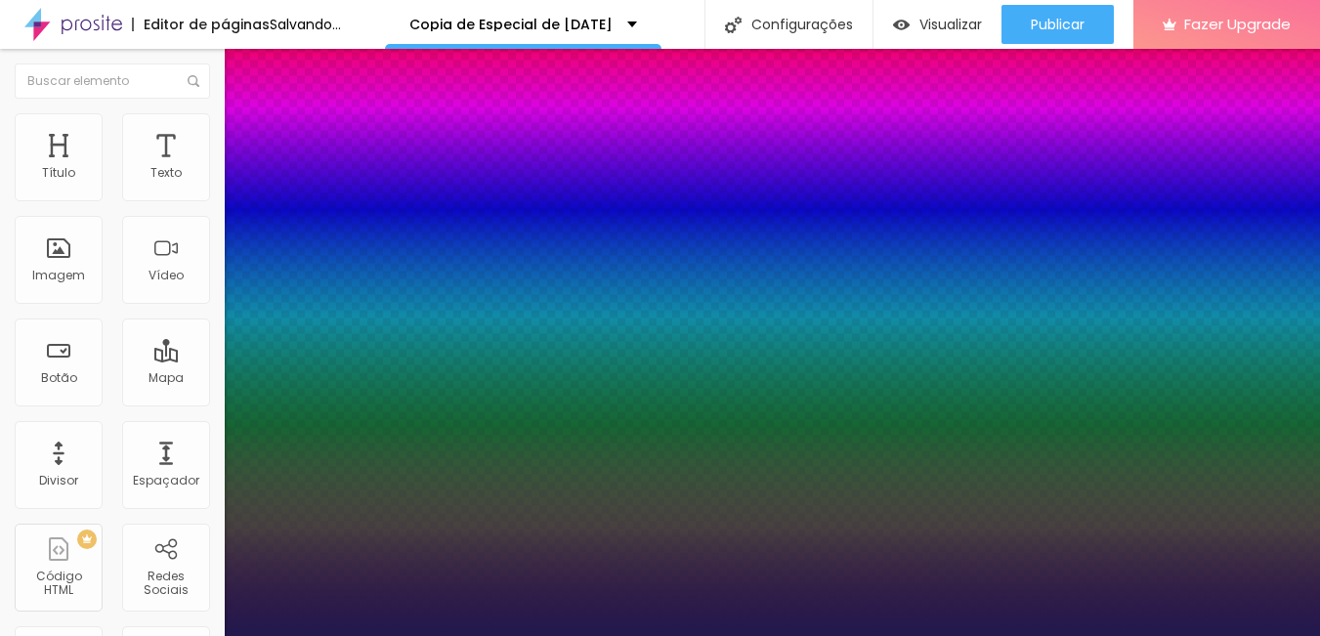
type input "1"
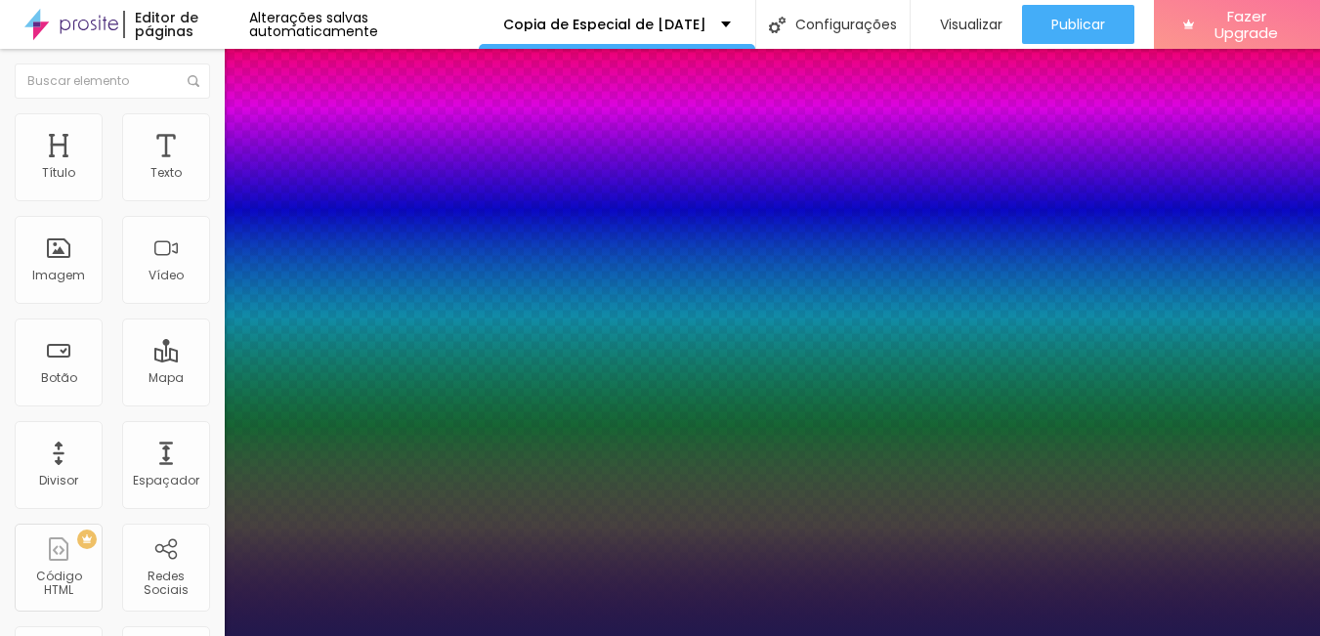
drag, startPoint x: 423, startPoint y: 331, endPoint x: 448, endPoint y: 331, distance: 25.4
type input "2"
type input "8"
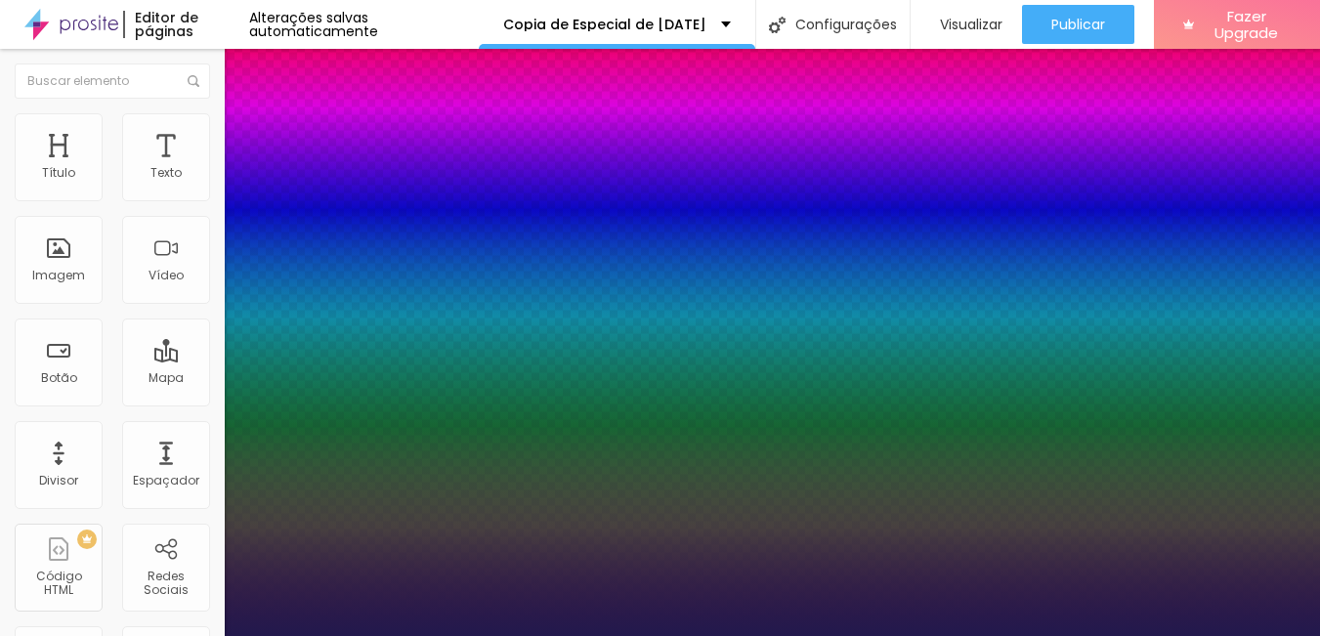
type input "1"
type input "24"
type input "1"
type input "24"
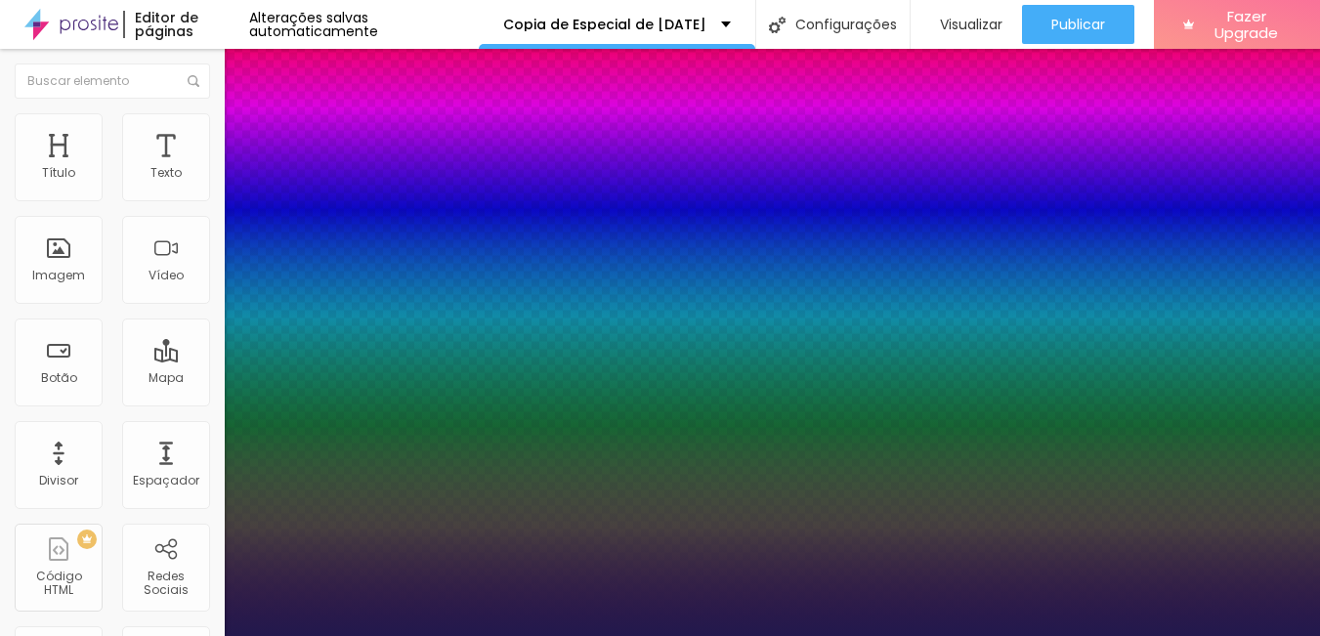
click at [502, 635] on div at bounding box center [660, 636] width 1320 height 0
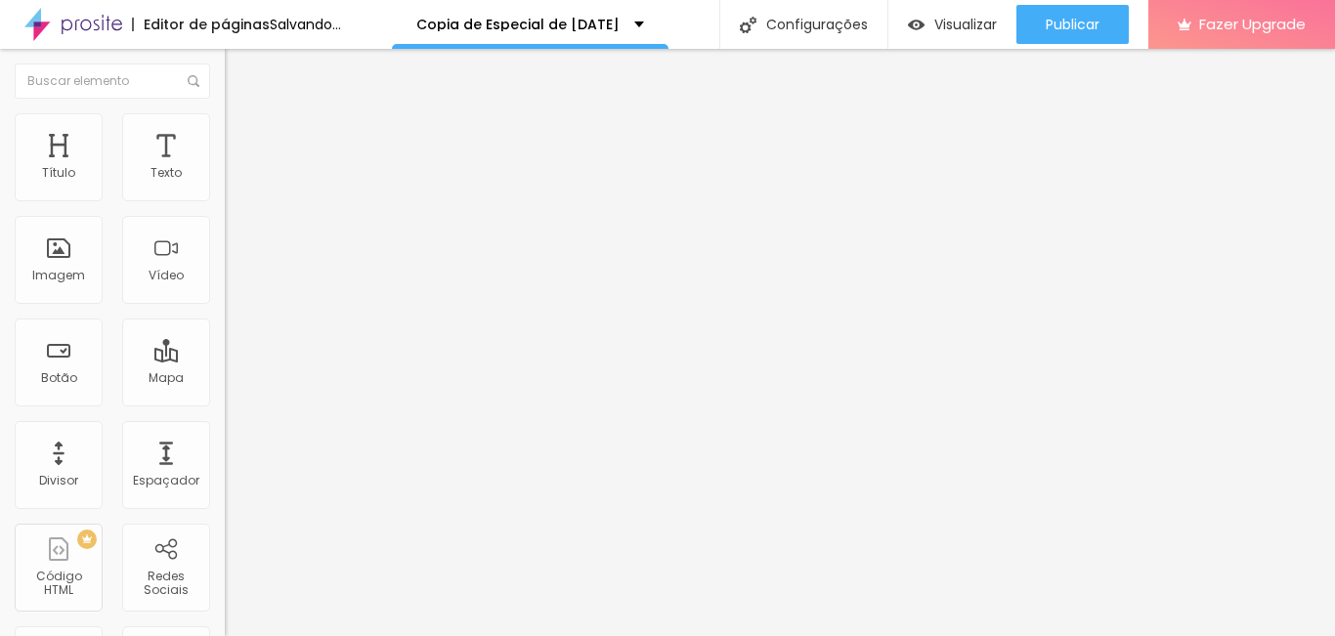
click at [225, 188] on button "button" at bounding box center [238, 177] width 27 height 21
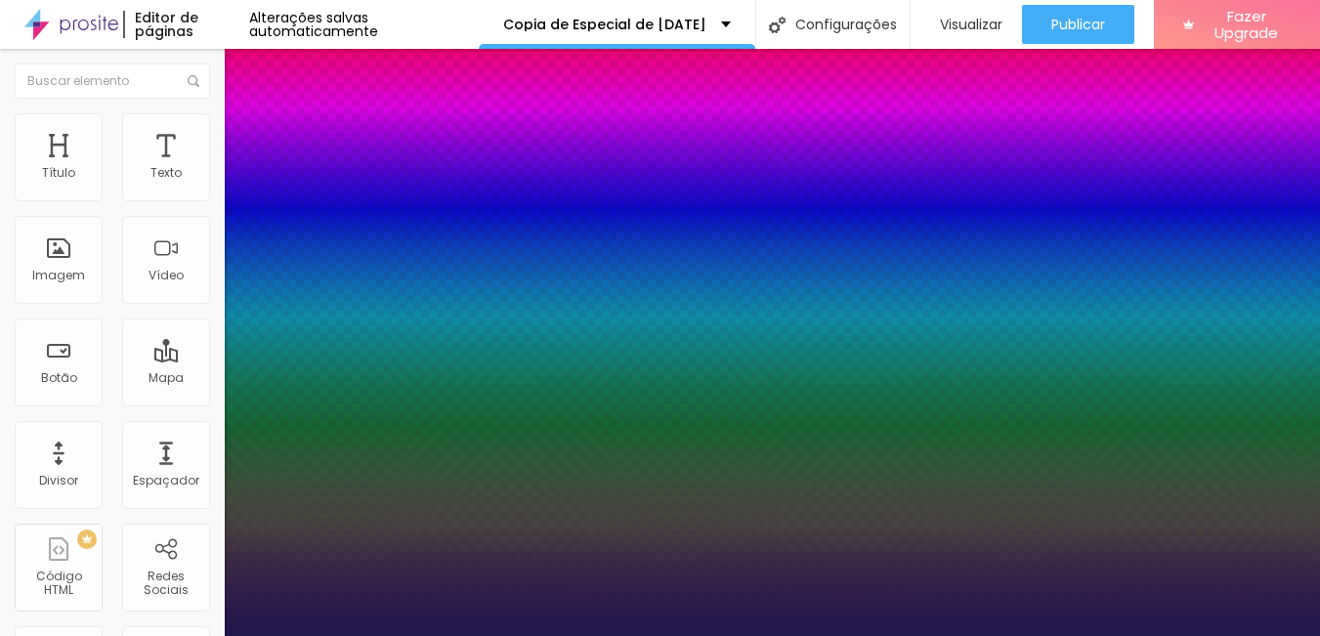
type input "1"
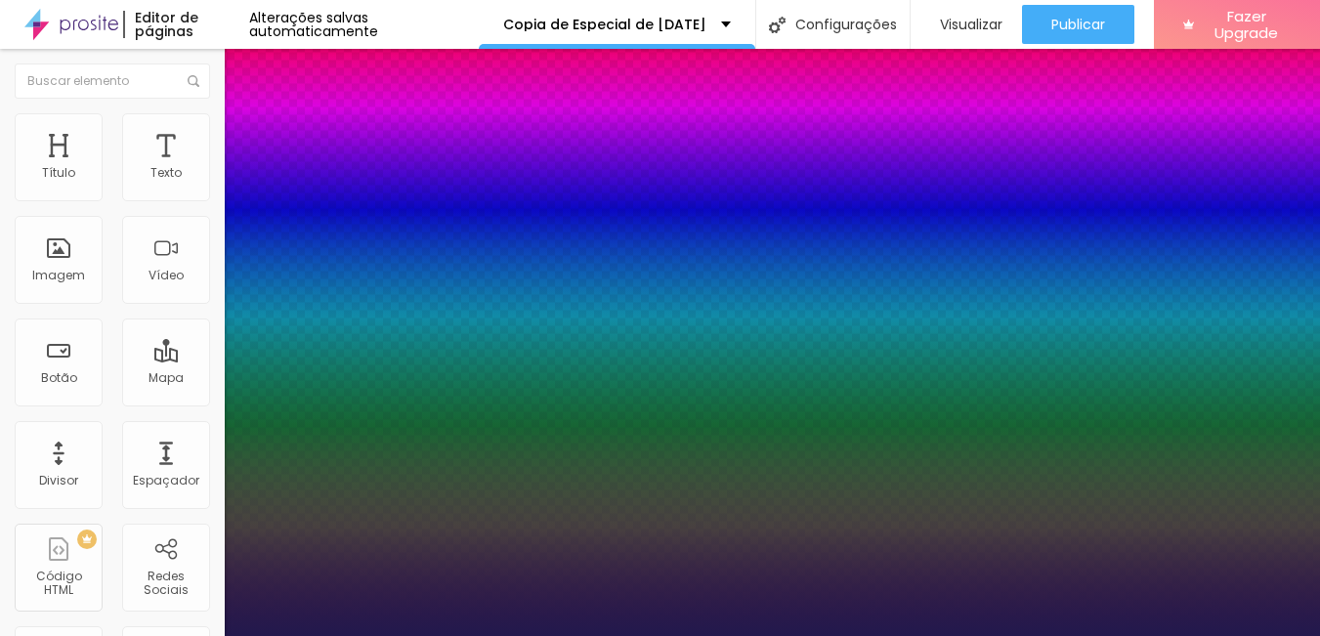
type input "1.5"
type input "1"
type input "1.5"
click at [603, 635] on div at bounding box center [660, 636] width 1320 height 0
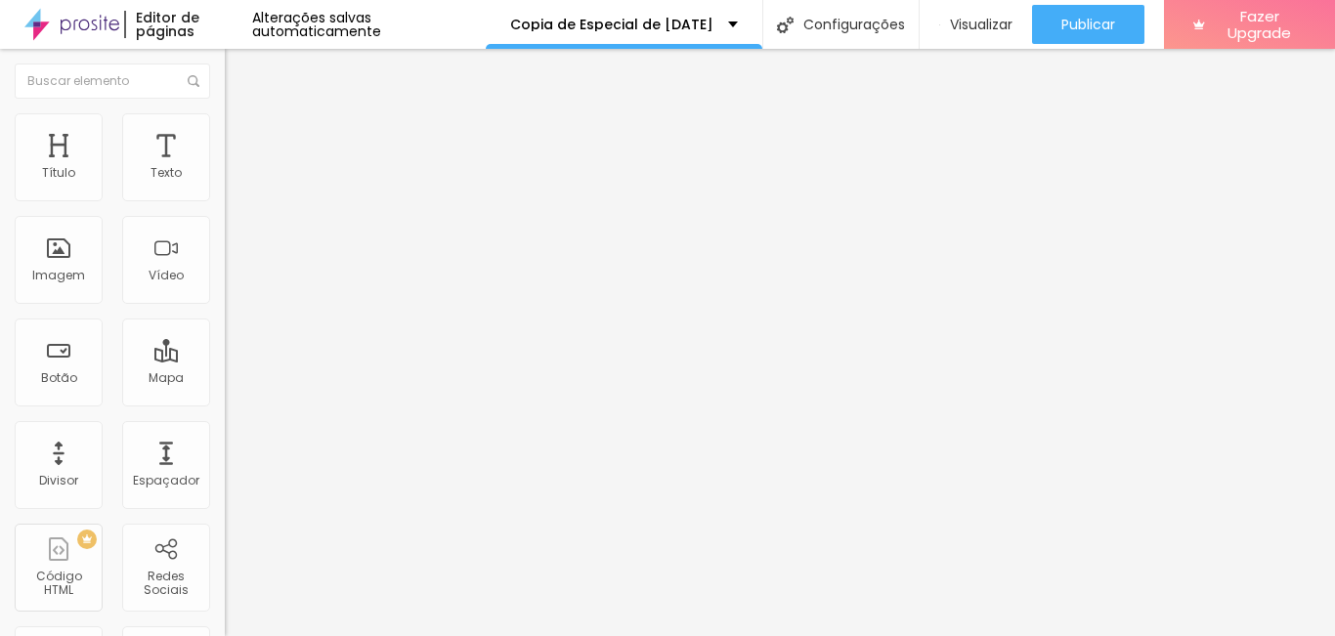
click at [242, 135] on span "Avançado" at bounding box center [274, 126] width 64 height 17
click at [239, 64] on img "button" at bounding box center [247, 72] width 16 height 16
click at [225, 178] on img at bounding box center [232, 171] width 14 height 14
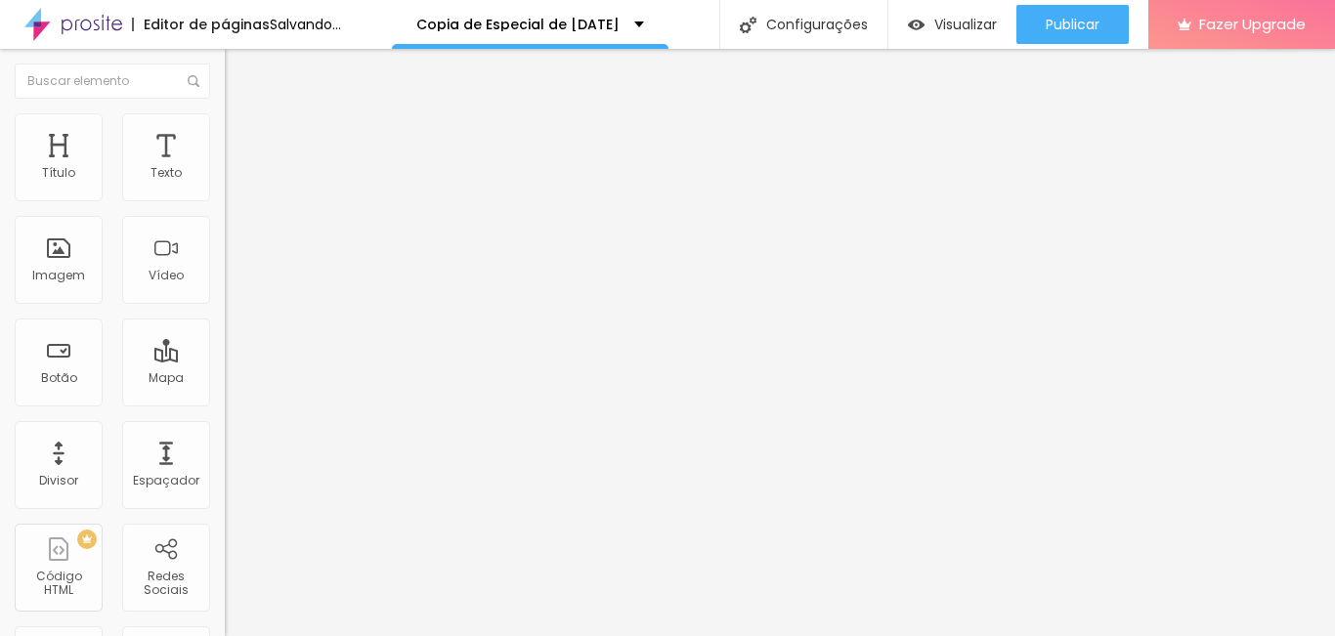
click at [225, 190] on img at bounding box center [232, 187] width 14 height 14
click at [225, 195] on img at bounding box center [232, 202] width 14 height 14
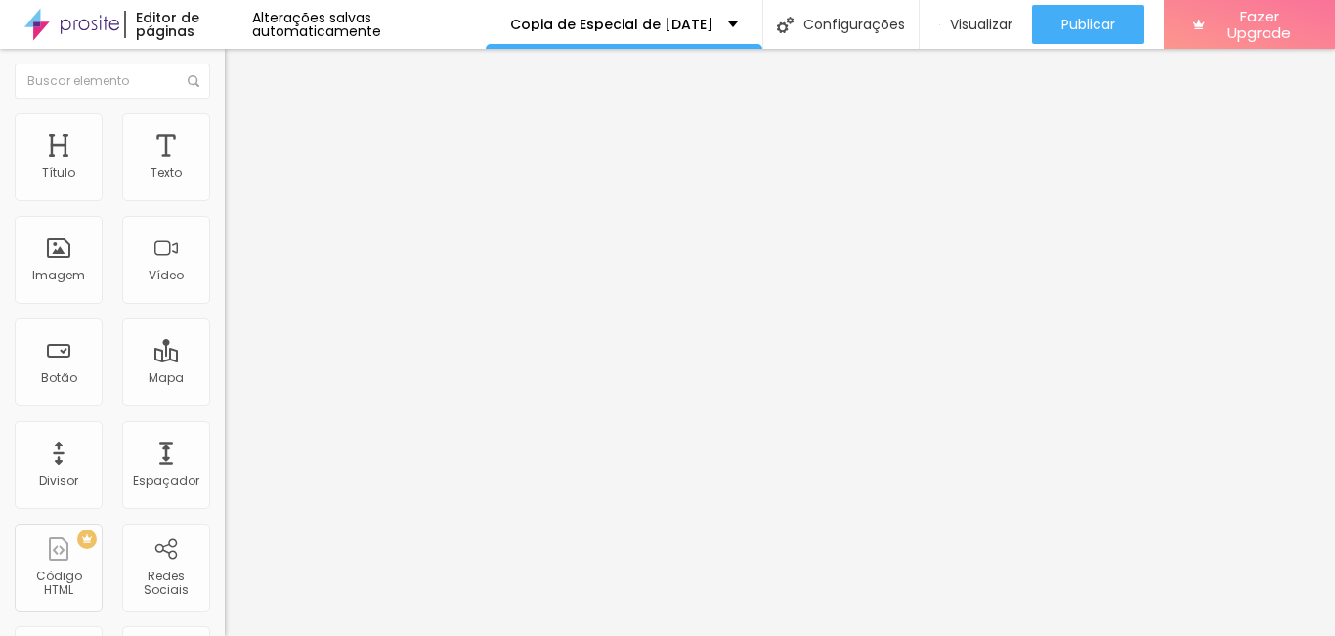
click at [225, 164] on div "Alinhamento" at bounding box center [337, 158] width 225 height 12
click at [225, 180] on div at bounding box center [337, 172] width 225 height 16
click at [225, 113] on li "Estilo" at bounding box center [337, 123] width 225 height 20
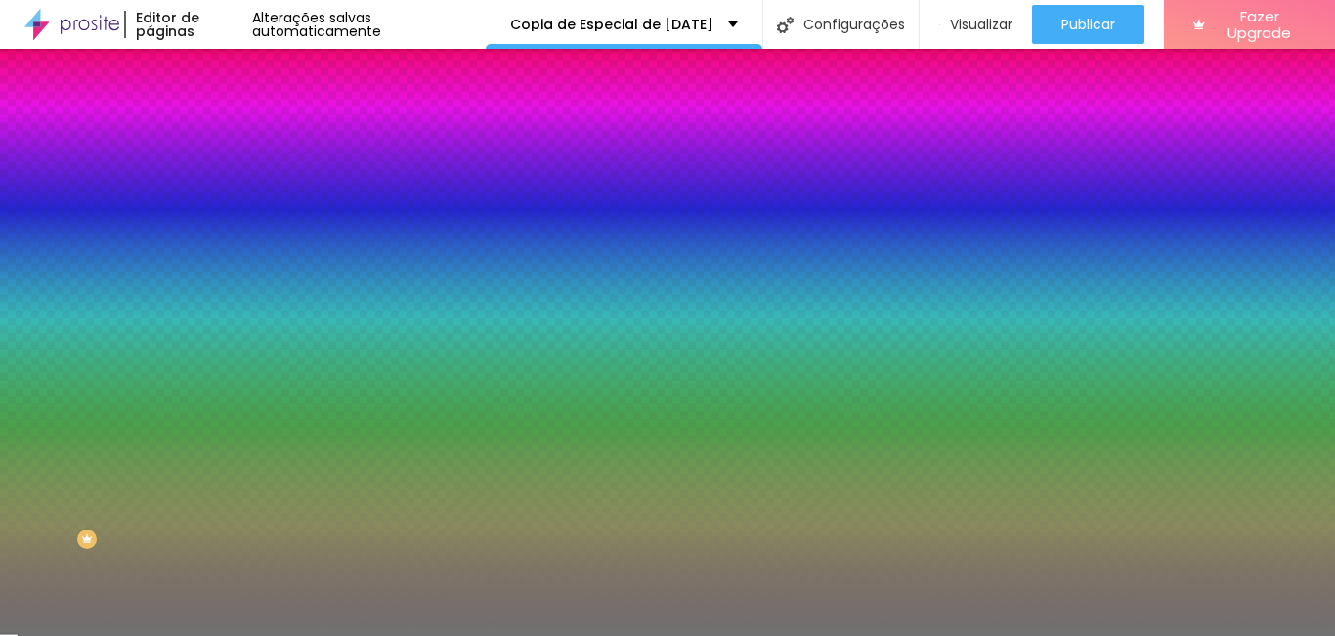
click at [225, 238] on input "50" at bounding box center [267, 228] width 84 height 21
drag, startPoint x: 182, startPoint y: 240, endPoint x: 163, endPoint y: 238, distance: 18.7
click at [225, 238] on input "50" at bounding box center [267, 228] width 84 height 21
type input "1"
type input "10"
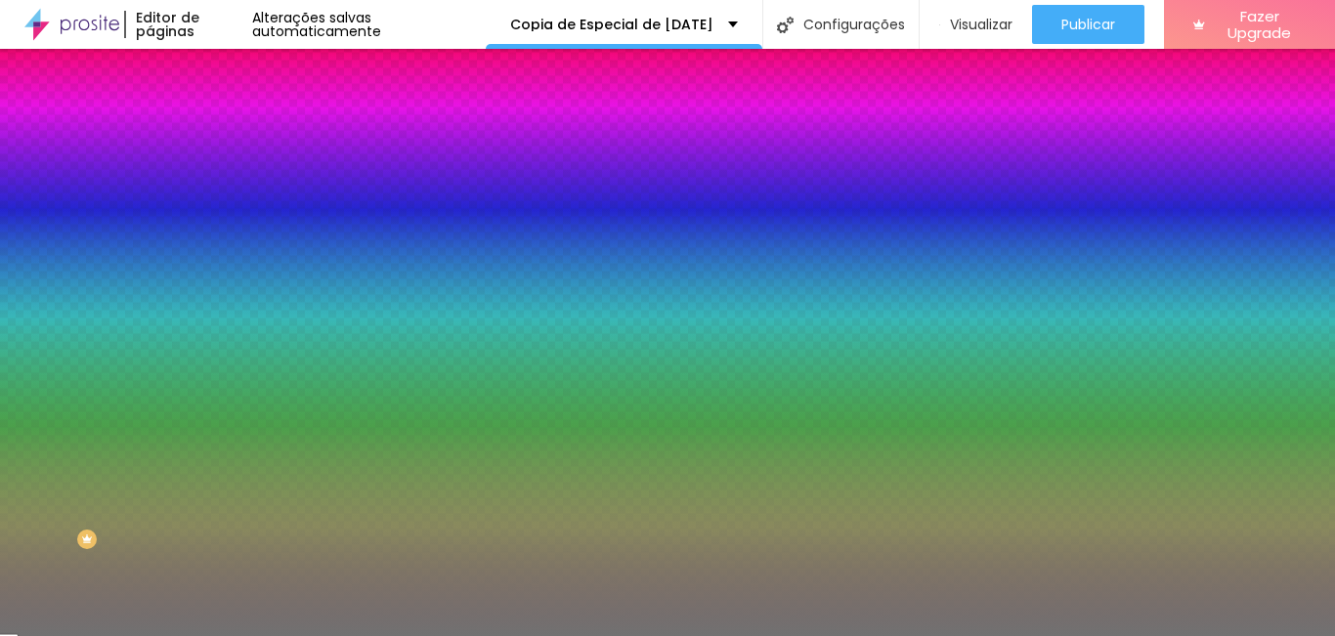
type input "13"
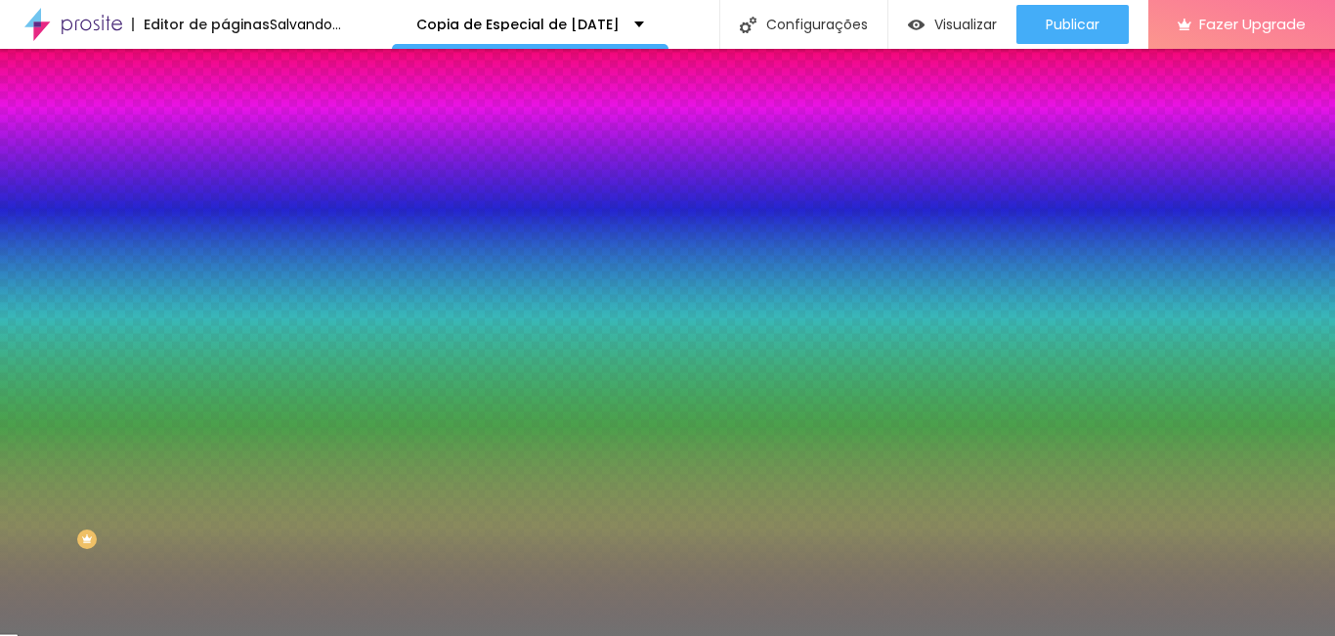
type input "13"
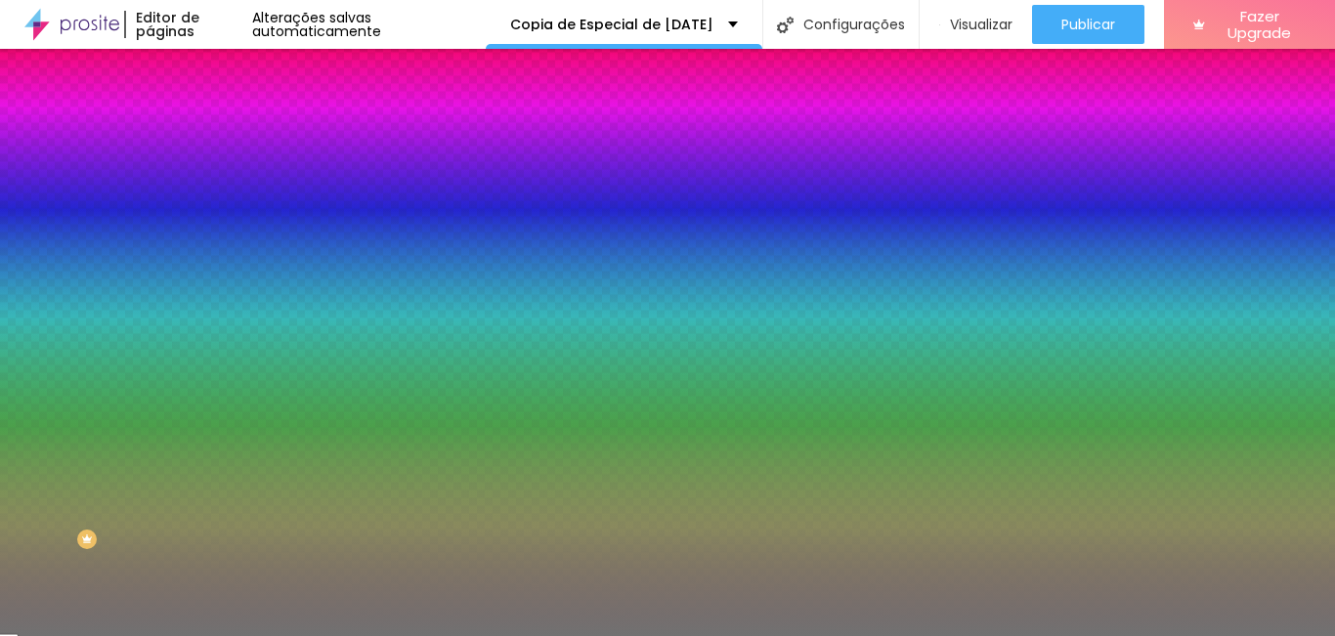
drag, startPoint x: 195, startPoint y: 288, endPoint x: 211, endPoint y: 288, distance: 15.6
click at [225, 288] on div "Cor Voltar ao padrão #717171 Tamanho 13 % Peso 10" at bounding box center [337, 228] width 225 height 152
type input "2"
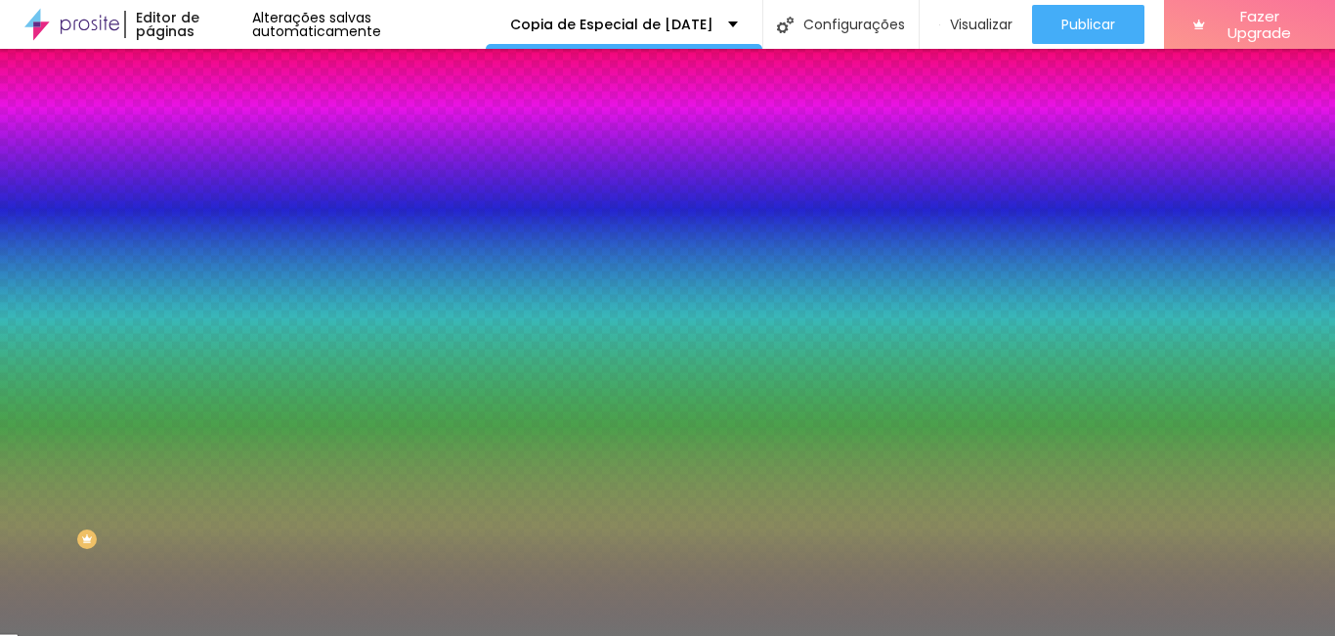
click at [225, 238] on input "13" at bounding box center [267, 228] width 84 height 21
drag, startPoint x: 169, startPoint y: 238, endPoint x: 185, endPoint y: 238, distance: 15.6
click at [225, 238] on input "13" at bounding box center [267, 228] width 84 height 21
type input "2"
type input "10"
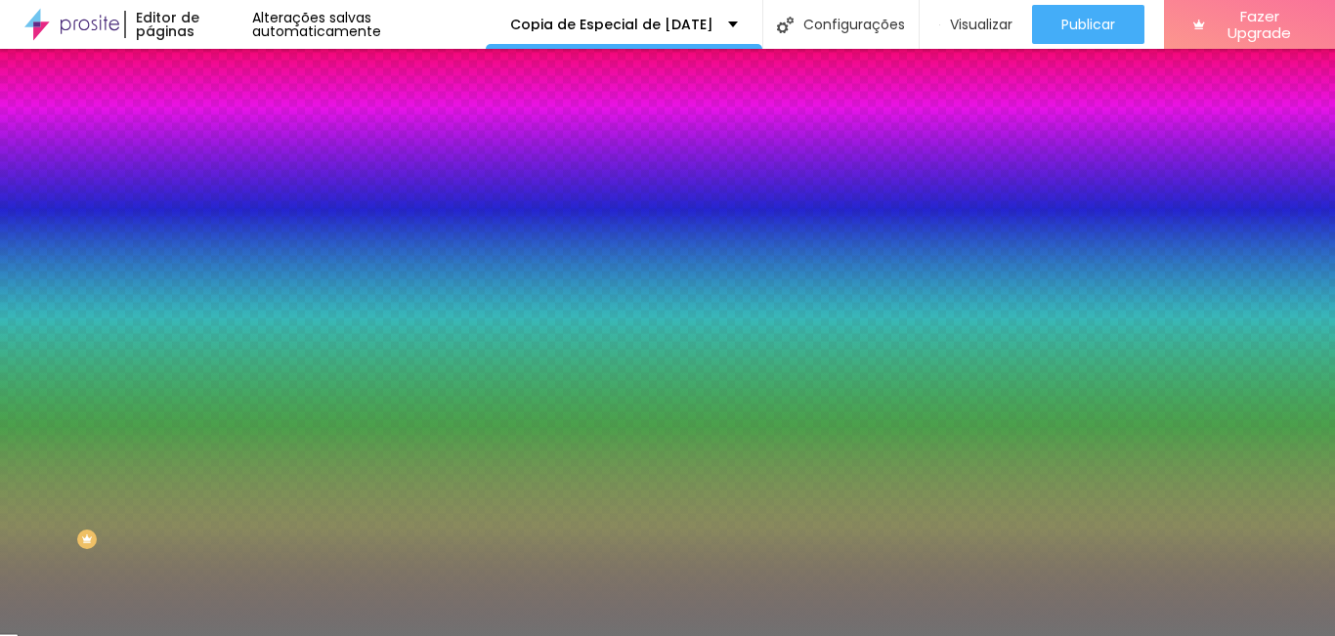
type input "20"
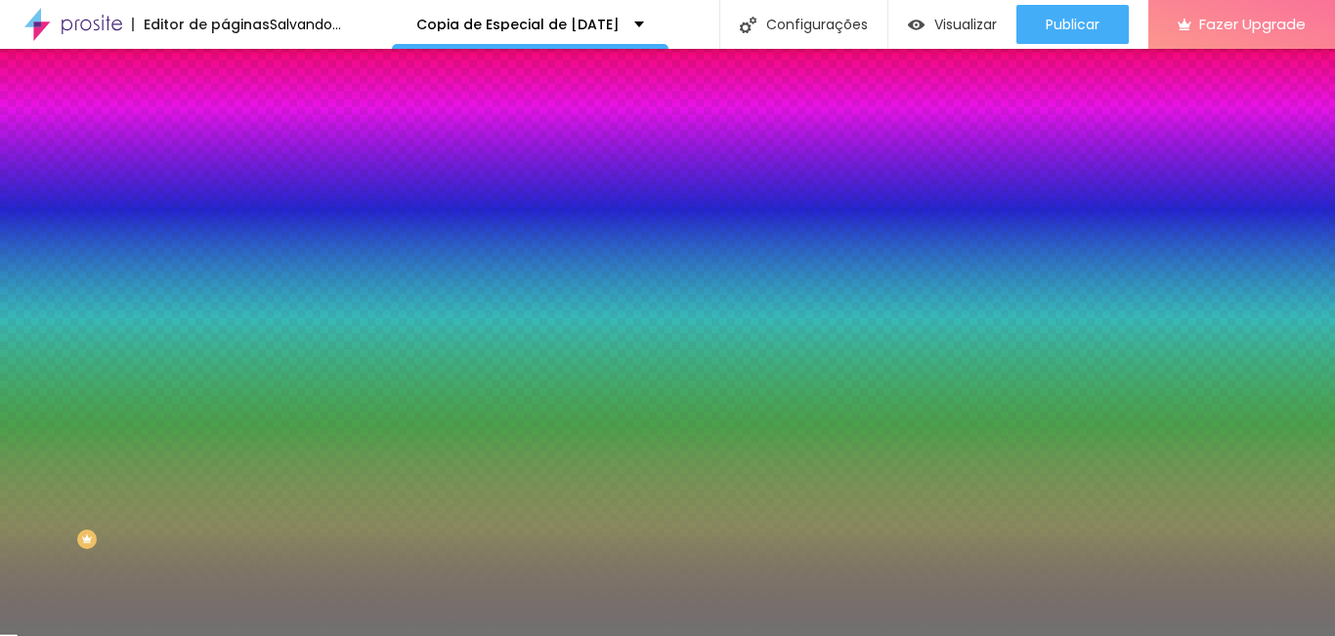
click at [225, 288] on input "2" at bounding box center [261, 278] width 73 height 21
drag, startPoint x: 199, startPoint y: 297, endPoint x: 211, endPoint y: 296, distance: 11.8
click at [225, 296] on div "Cor Voltar ao padrão #717171 Tamanho 20 % Peso 2" at bounding box center [337, 228] width 225 height 152
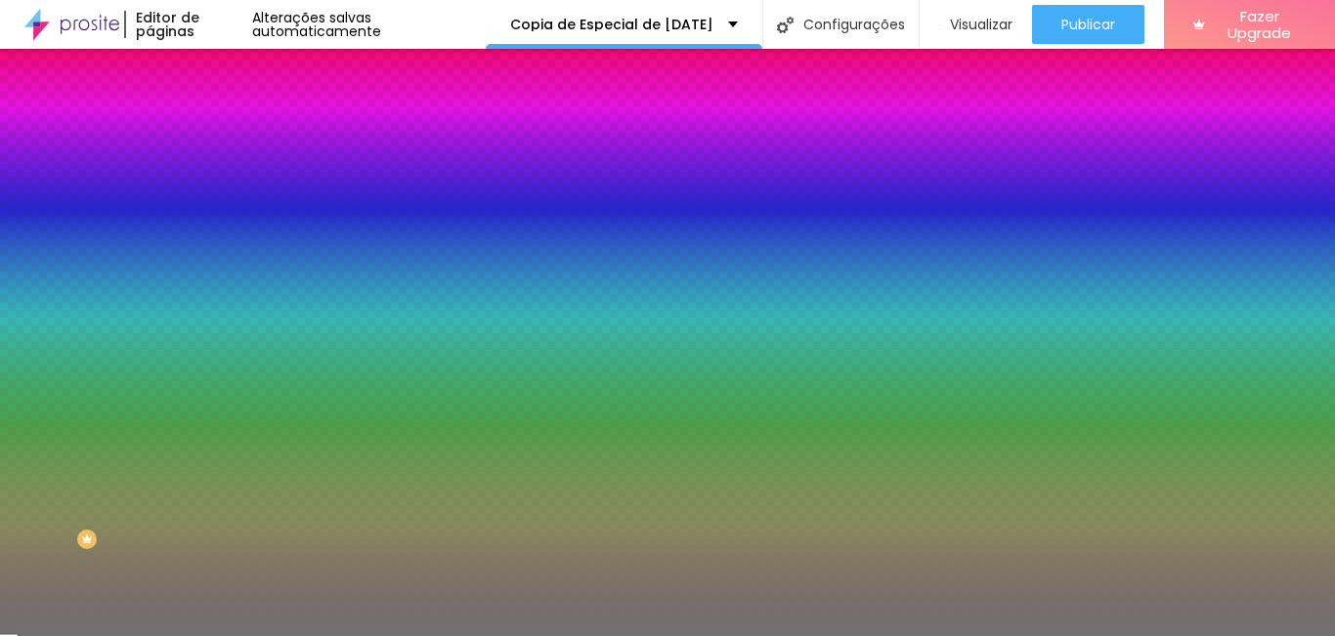
type input "20"
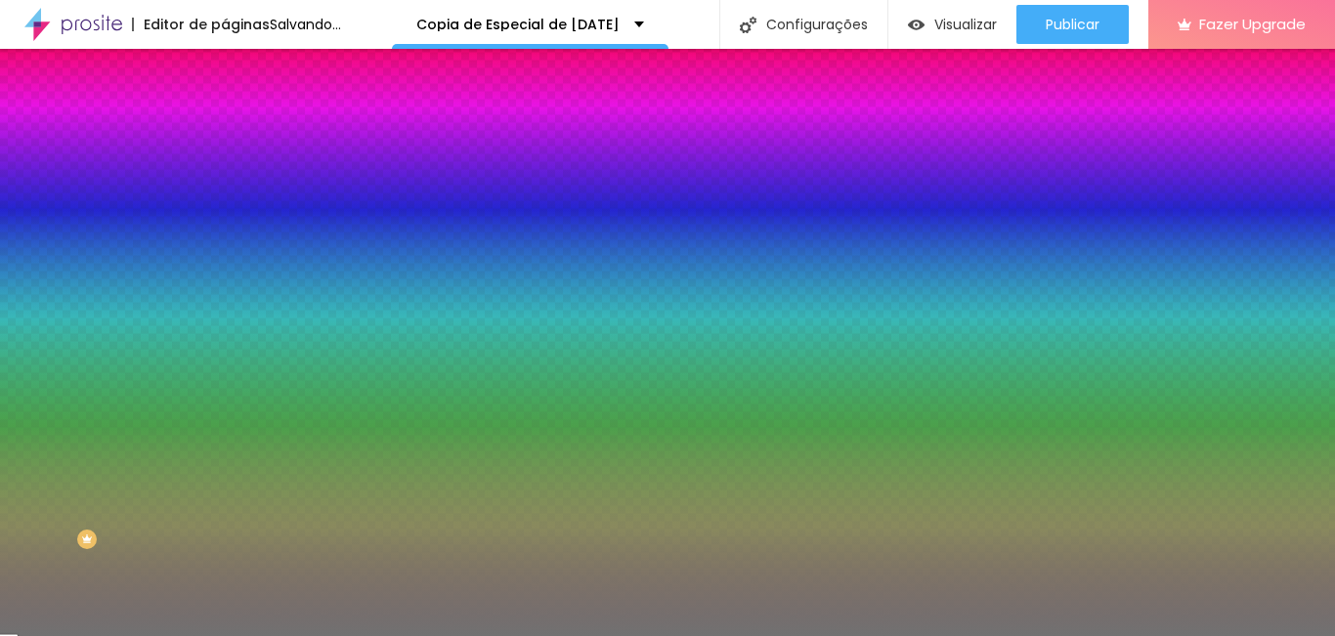
drag, startPoint x: 190, startPoint y: 294, endPoint x: 218, endPoint y: 293, distance: 28.4
click at [225, 293] on div "Cor Voltar ao padrão #717171 Tamanho 20 % Peso 20" at bounding box center [337, 228] width 225 height 152
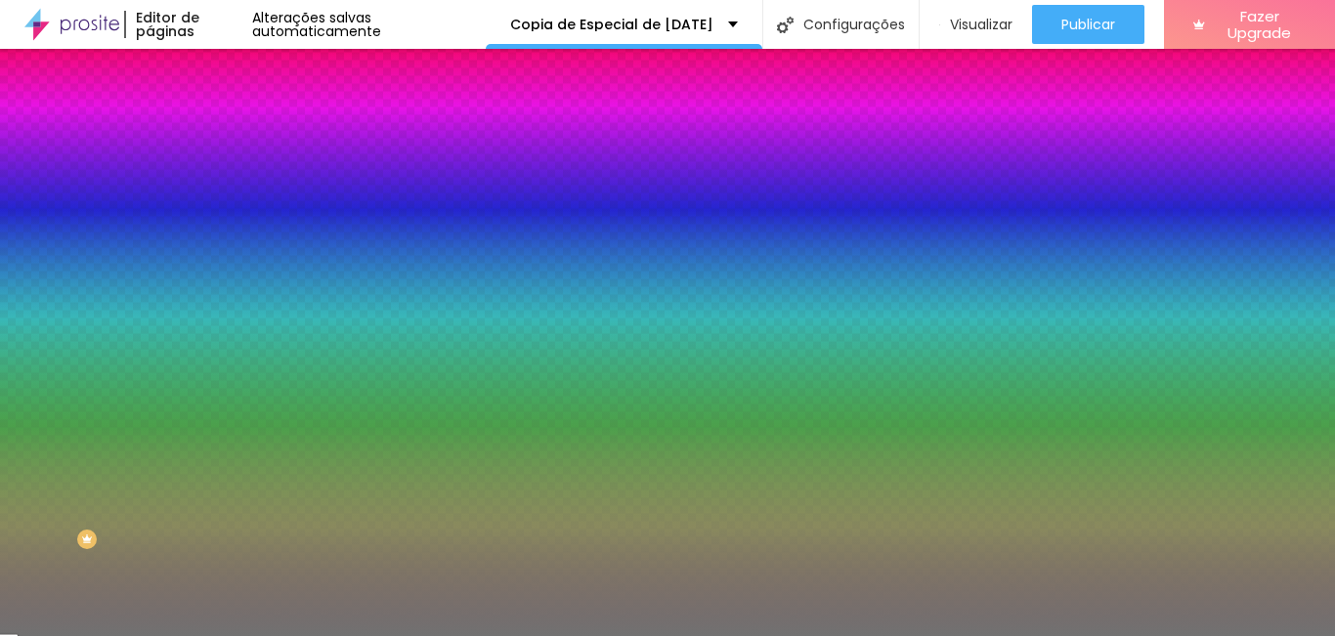
type input "1"
type input "10"
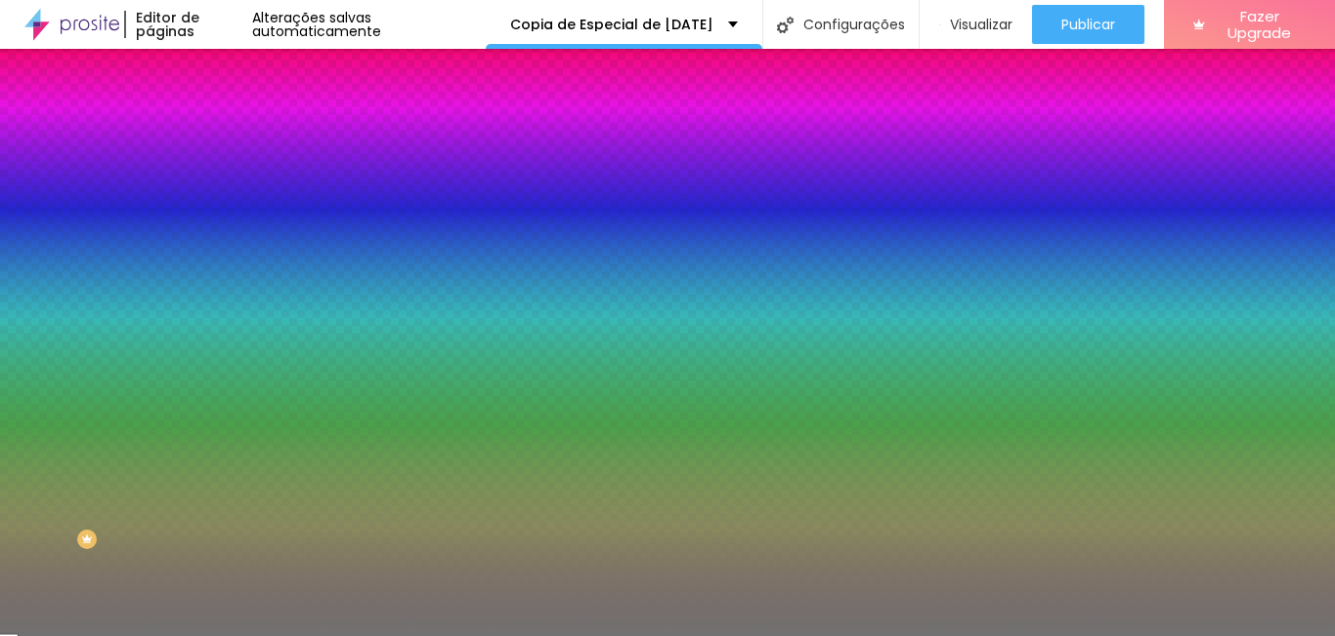
drag, startPoint x: 165, startPoint y: 234, endPoint x: 183, endPoint y: 233, distance: 17.7
click at [225, 233] on input "20" at bounding box center [267, 228] width 84 height 21
type input "1"
type input "10"
type input "13"
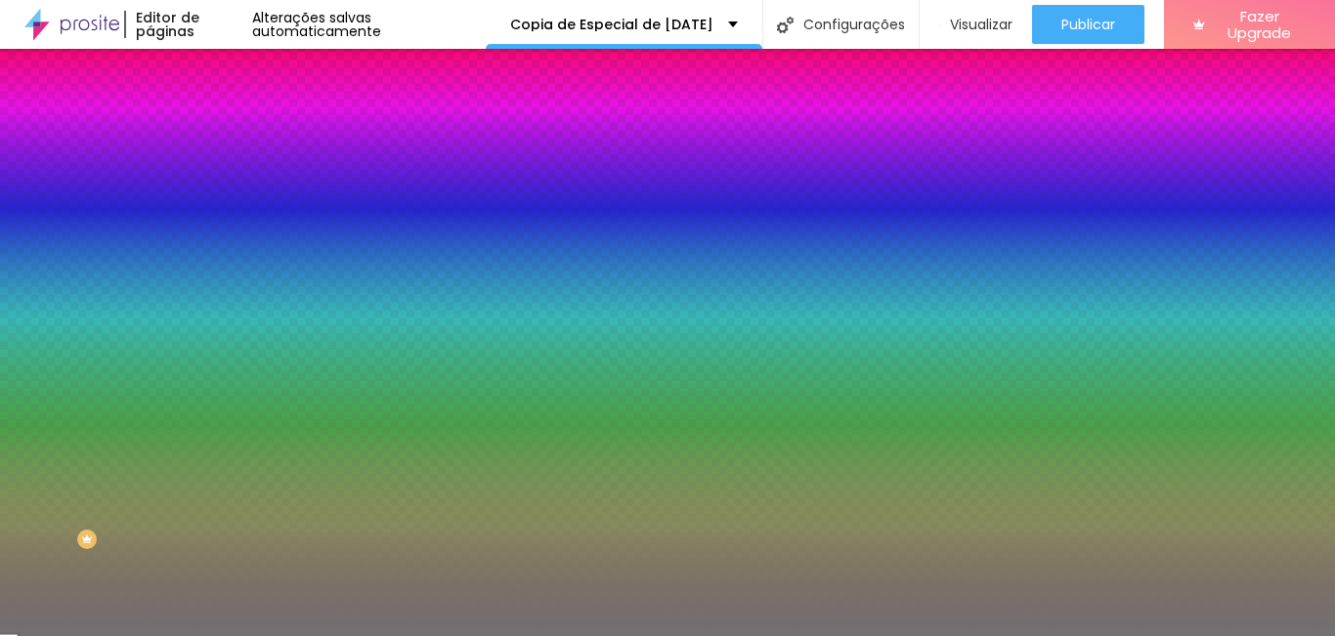
type input "13"
drag, startPoint x: 191, startPoint y: 289, endPoint x: 211, endPoint y: 289, distance: 20.5
click at [225, 289] on div "Cor Voltar ao padrão #717171 Tamanho 13 % Peso 10" at bounding box center [337, 228] width 225 height 152
type input "2"
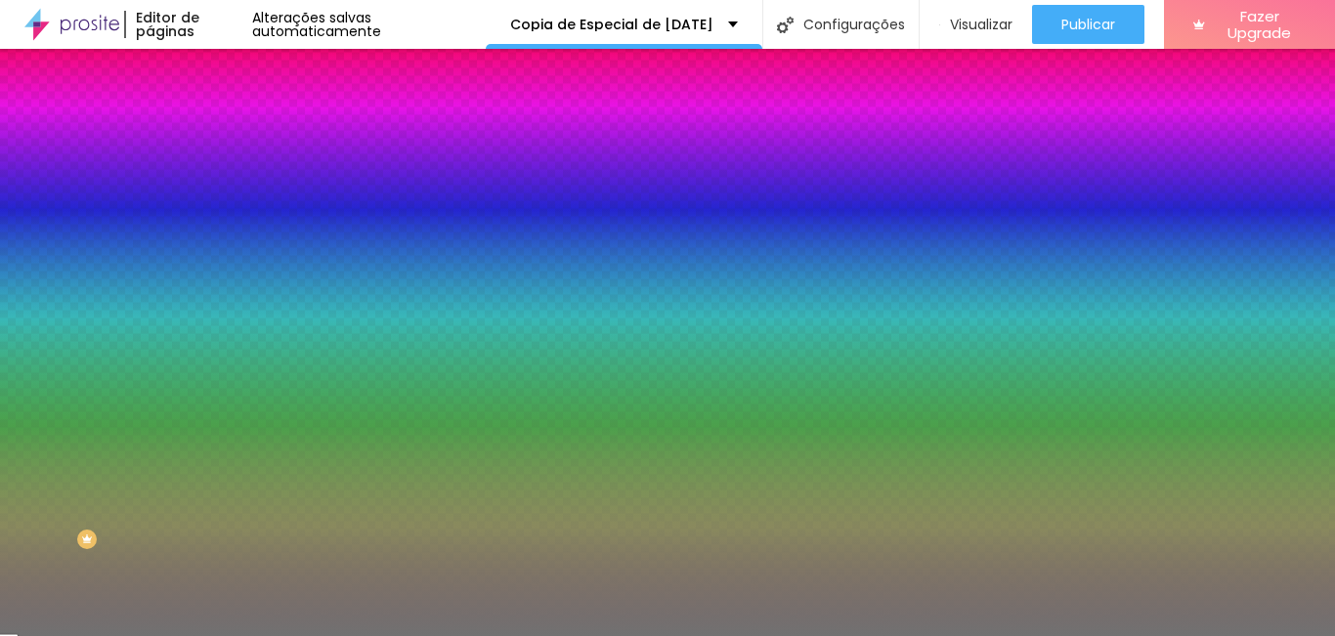
type input "2"
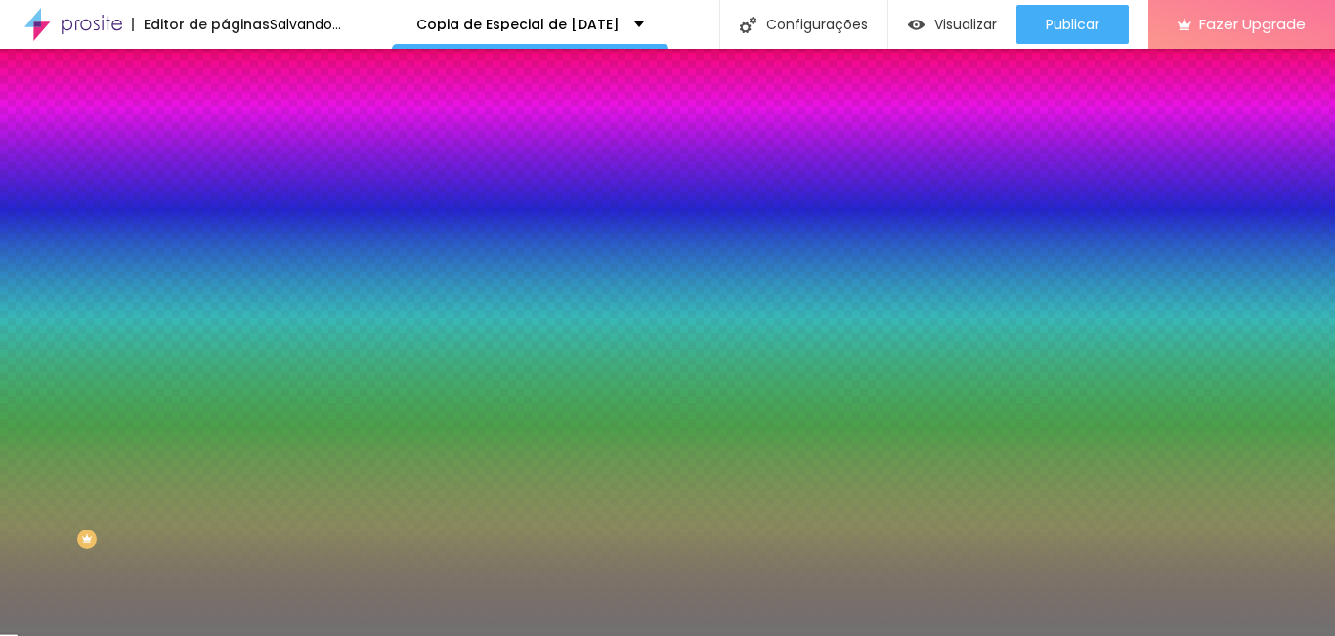
type input "2"
click at [242, 138] on span "Avançado" at bounding box center [274, 146] width 64 height 17
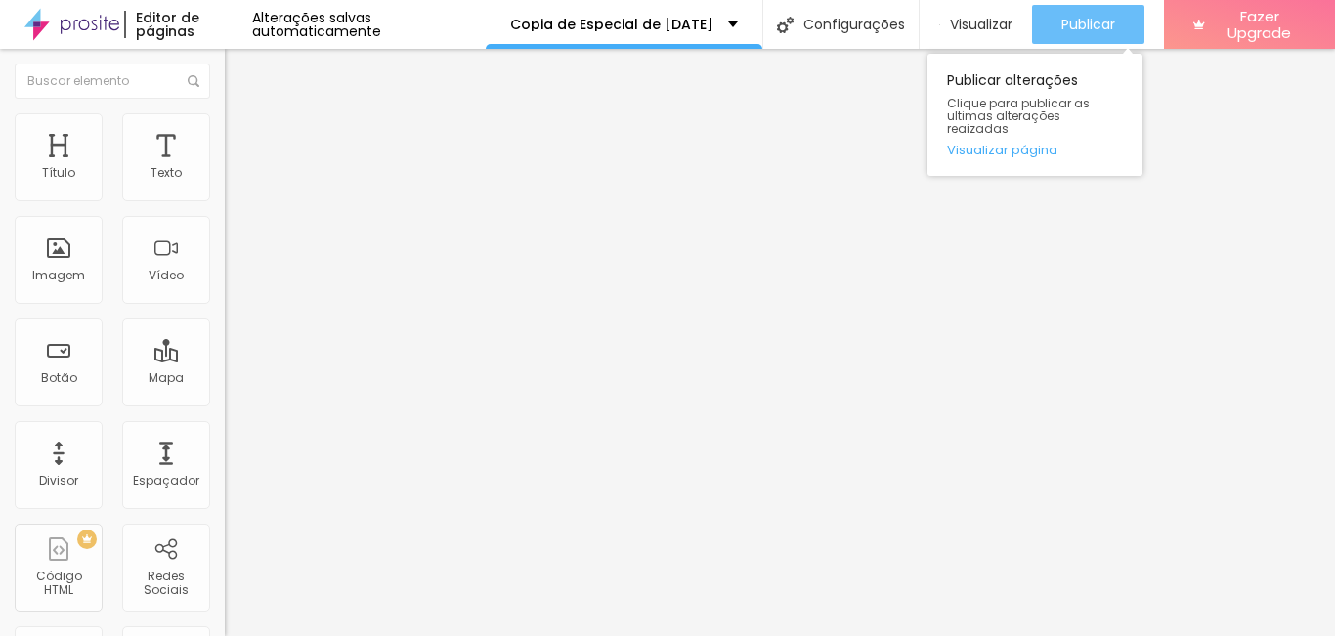
click at [1120, 21] on button "Publicar" at bounding box center [1088, 24] width 112 height 39
